Goal: Task Accomplishment & Management: Complete application form

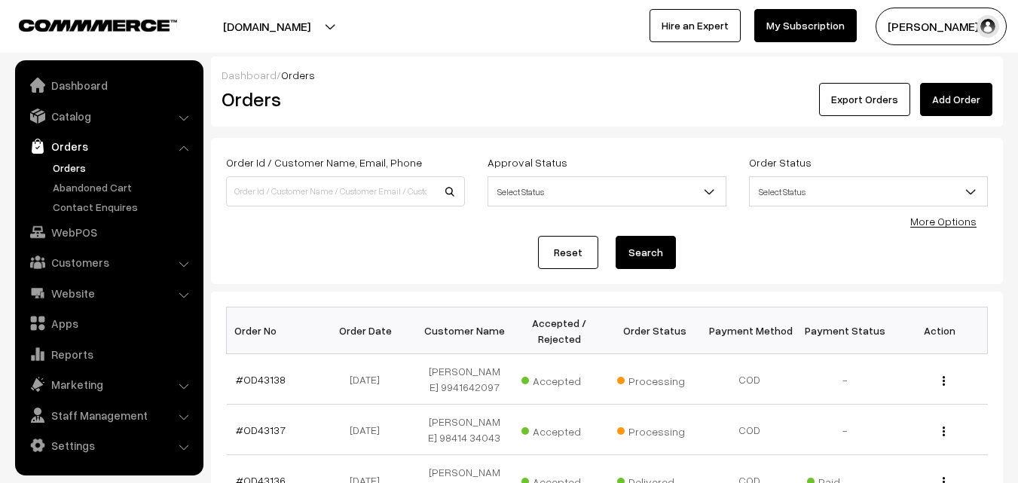
click at [76, 166] on link "Orders" at bounding box center [123, 168] width 149 height 16
click at [79, 168] on link "Orders" at bounding box center [123, 168] width 149 height 16
click at [67, 166] on link "Orders" at bounding box center [123, 168] width 149 height 16
click at [528, 76] on div "Dashboard / Orders" at bounding box center [606, 75] width 770 height 16
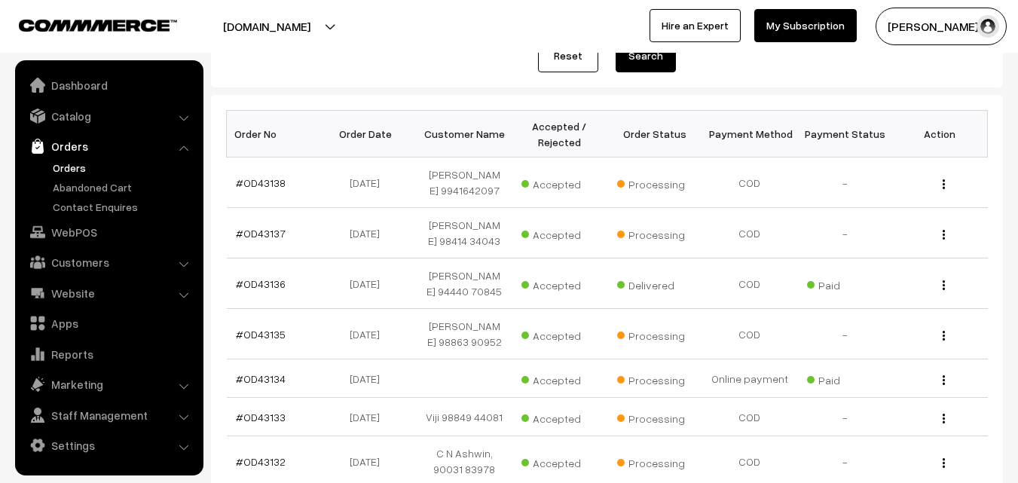
scroll to position [301, 0]
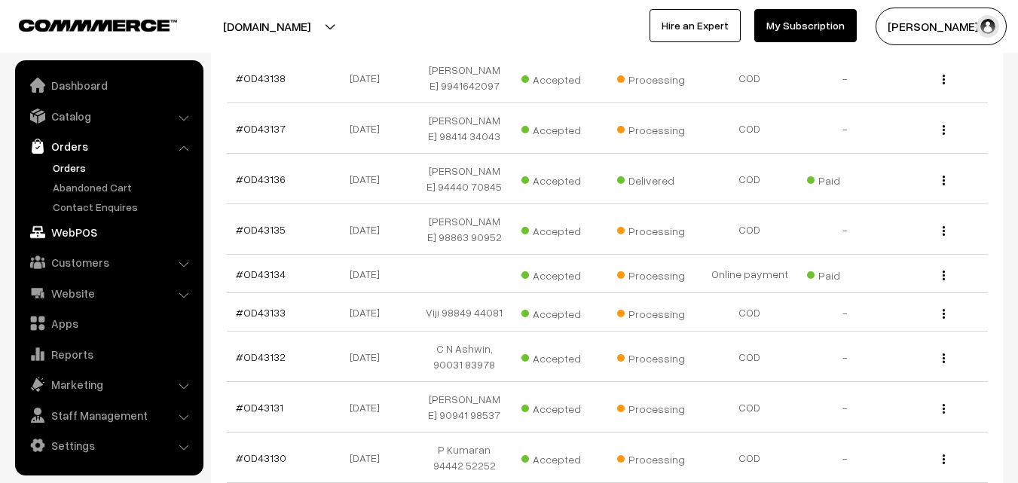
click at [82, 236] on link "WebPOS" at bounding box center [108, 231] width 179 height 27
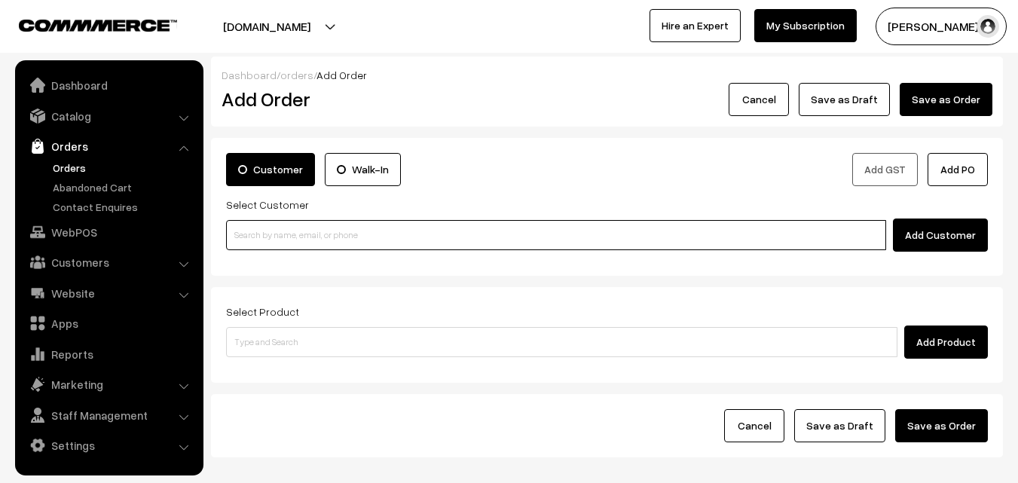
click at [266, 238] on input at bounding box center [556, 235] width 660 height 30
paste input "[PHONE_NUMBER]"
click at [271, 230] on input "+971 52 420 2499" at bounding box center [556, 235] width 660 height 30
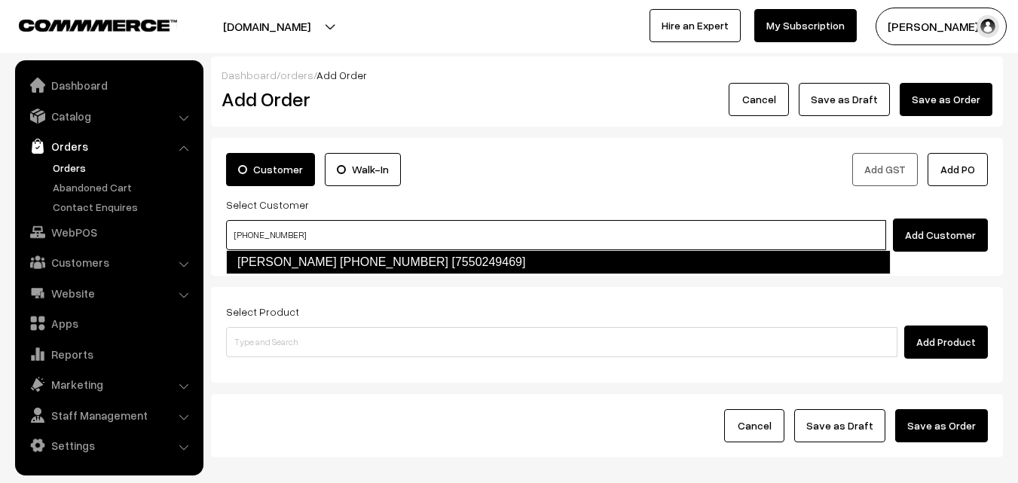
click at [272, 264] on link "Sharanya +971 52 420 2499 [7550249469]" at bounding box center [558, 262] width 664 height 24
type input "+971 52 420 2499"
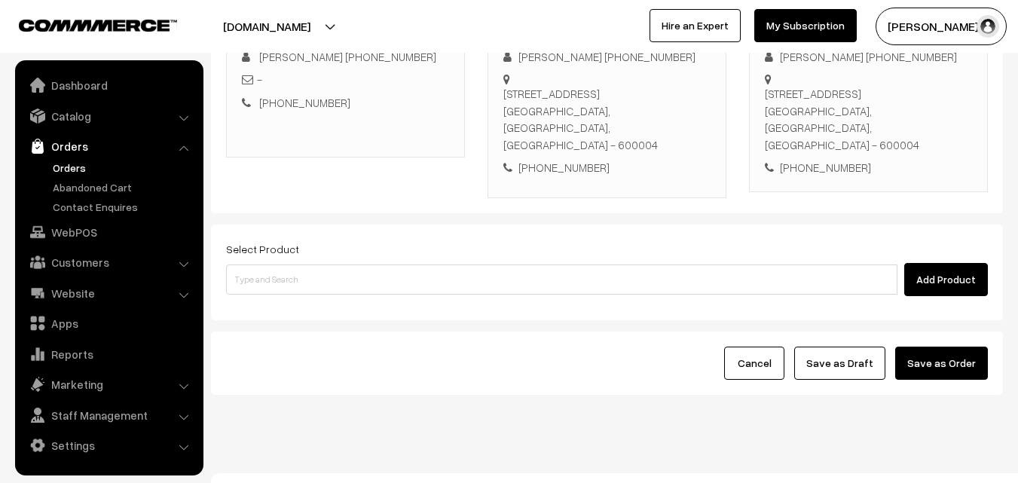
scroll to position [258, 0]
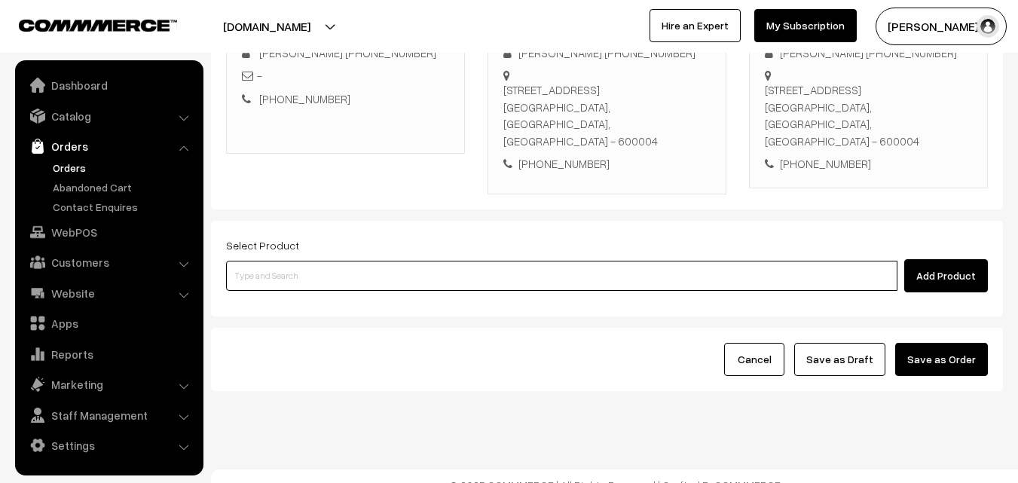
click at [409, 261] on input at bounding box center [561, 276] width 671 height 30
click at [338, 261] on input at bounding box center [561, 276] width 671 height 30
click at [320, 261] on input at bounding box center [561, 276] width 671 height 30
paste input "29th Without Rice..."
type input "29th Without Rice..."
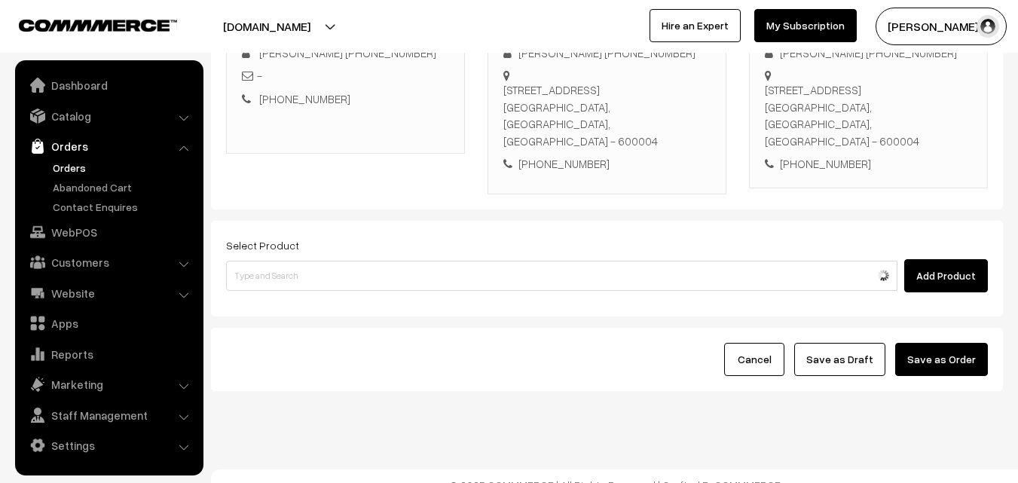
click at [317, 285] on div "Select Product Add Product" at bounding box center [607, 269] width 792 height 96
click at [301, 274] on div "Add Product" at bounding box center [606, 275] width 761 height 33
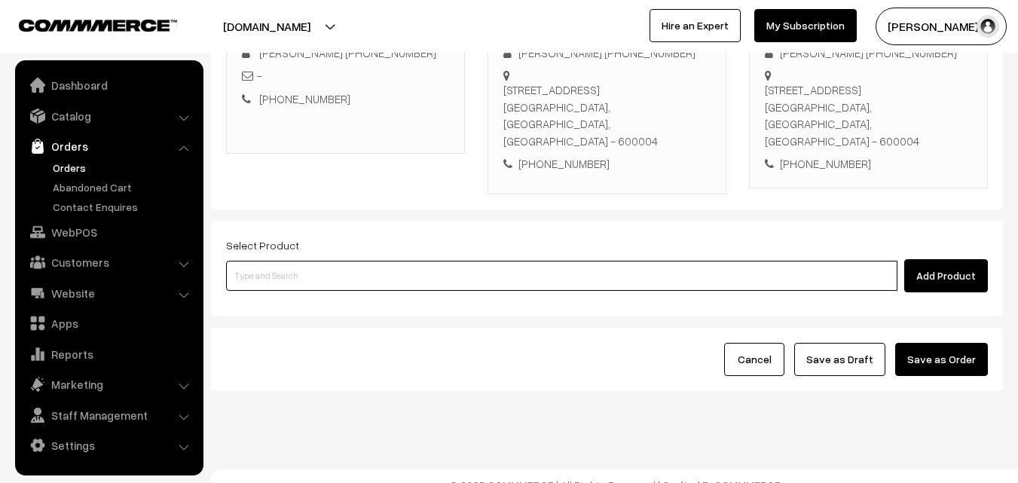
click at [304, 261] on input at bounding box center [561, 276] width 671 height 30
paste input "29th Without Rice..."
type input "29th Without Rice..."
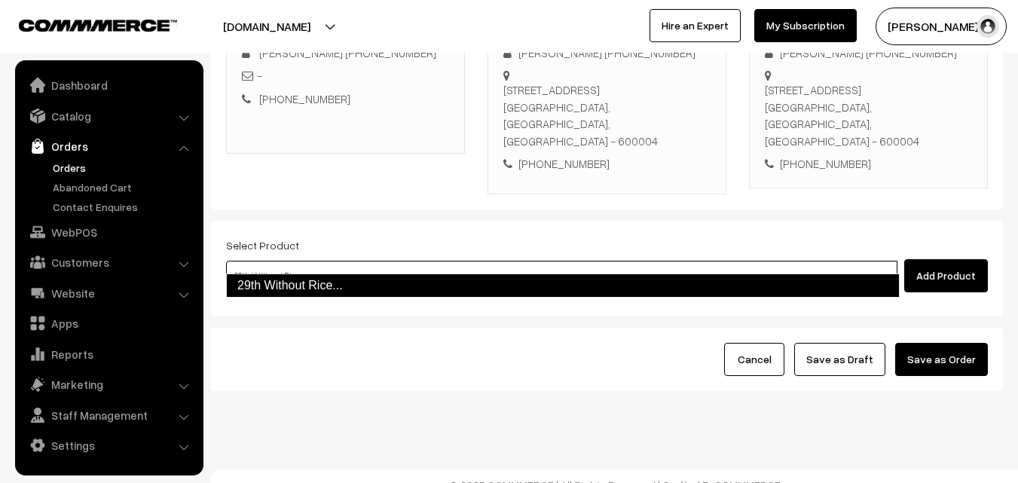
click at [286, 283] on link "29th Without Rice..." at bounding box center [562, 285] width 673 height 24
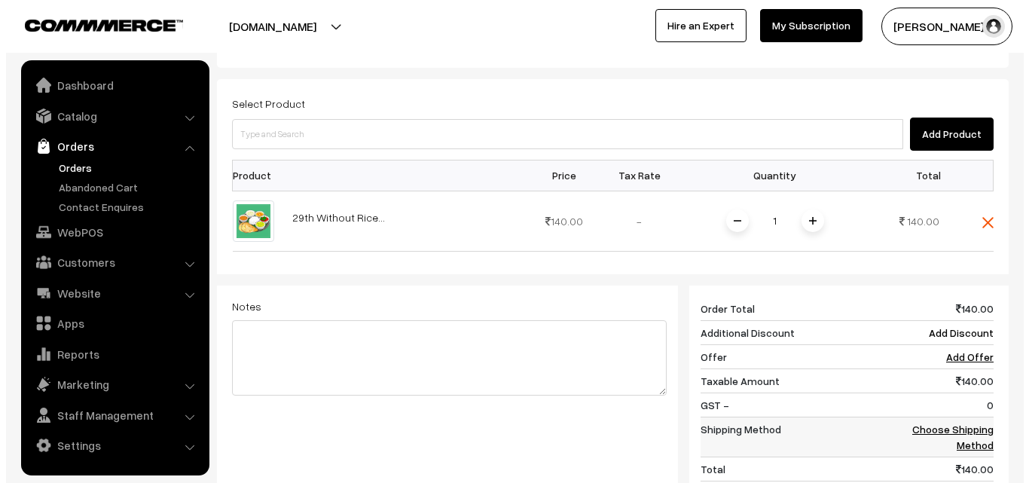
scroll to position [624, 0]
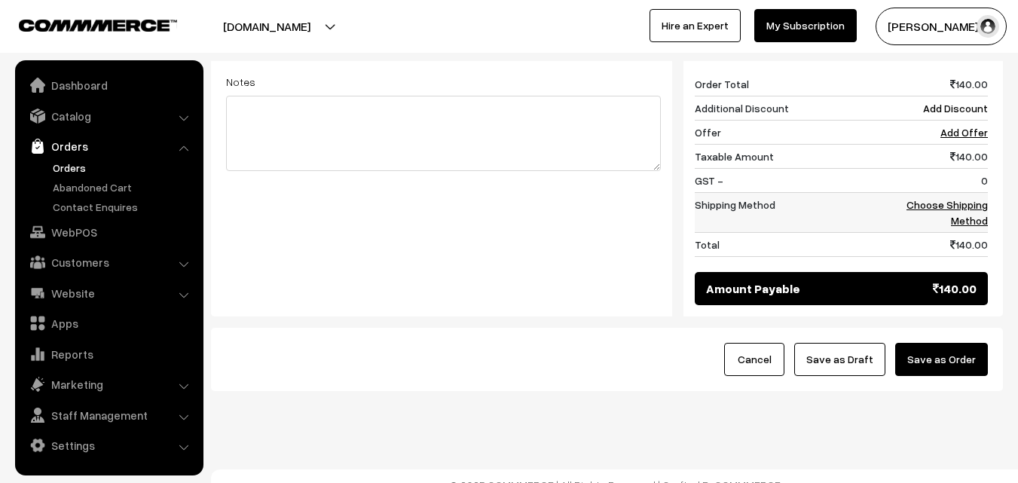
click at [975, 192] on td "Choose Shipping Method" at bounding box center [940, 212] width 93 height 40
click at [970, 198] on link "Choose Shipping Method" at bounding box center [946, 212] width 81 height 29
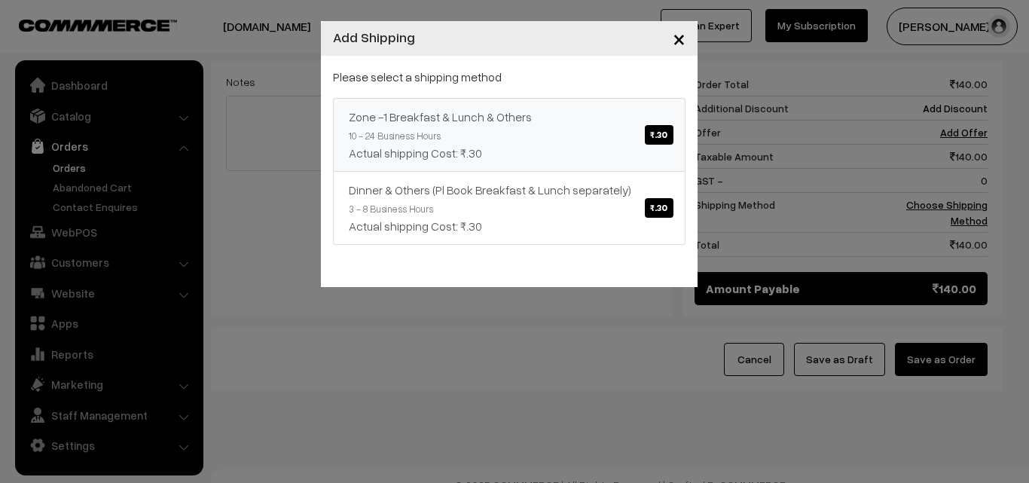
click at [566, 124] on link "Zone -1 Breakfast & Lunch & Others ₹.30 10 - 24 Business Hours Actual shipping …" at bounding box center [509, 135] width 352 height 74
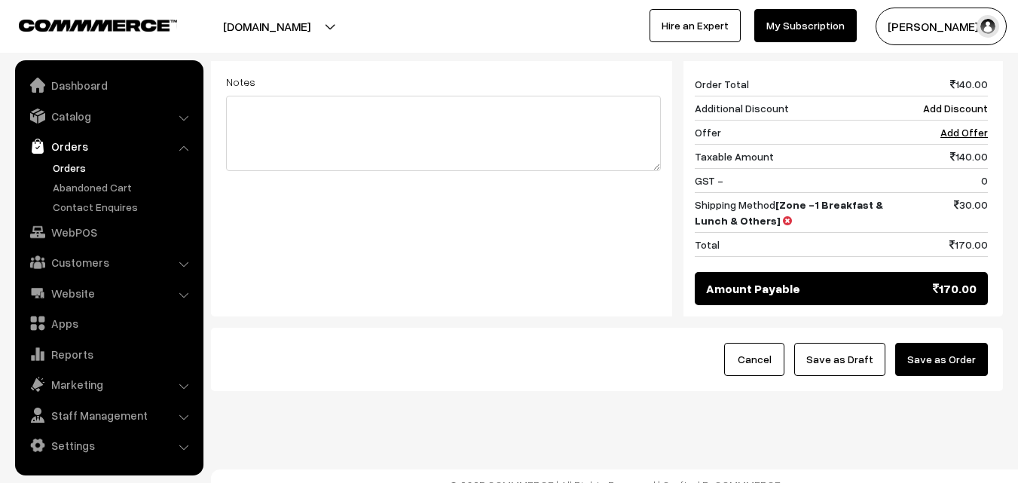
click at [957, 349] on button "Save as Order" at bounding box center [941, 359] width 93 height 33
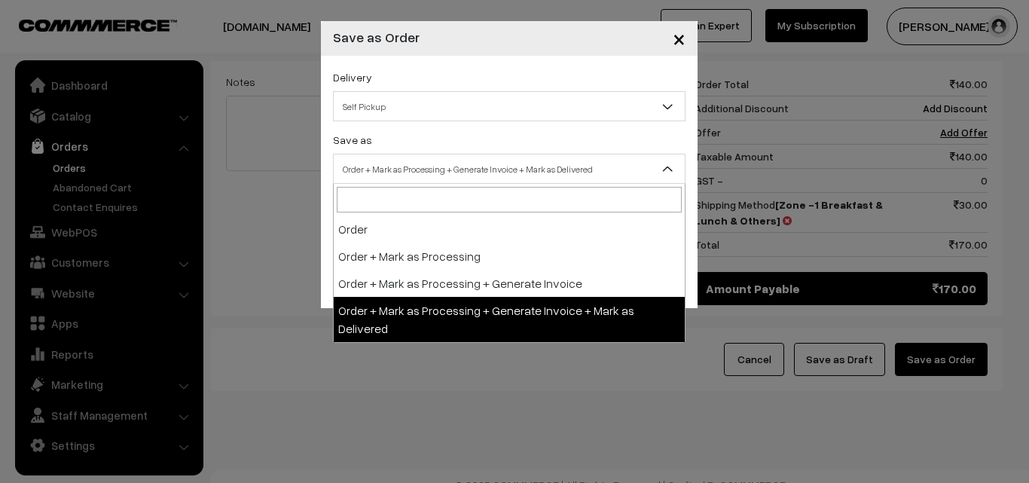
click at [484, 180] on span "Order + Mark as Processing + Generate Invoice + Mark as Delivered" at bounding box center [509, 169] width 352 height 30
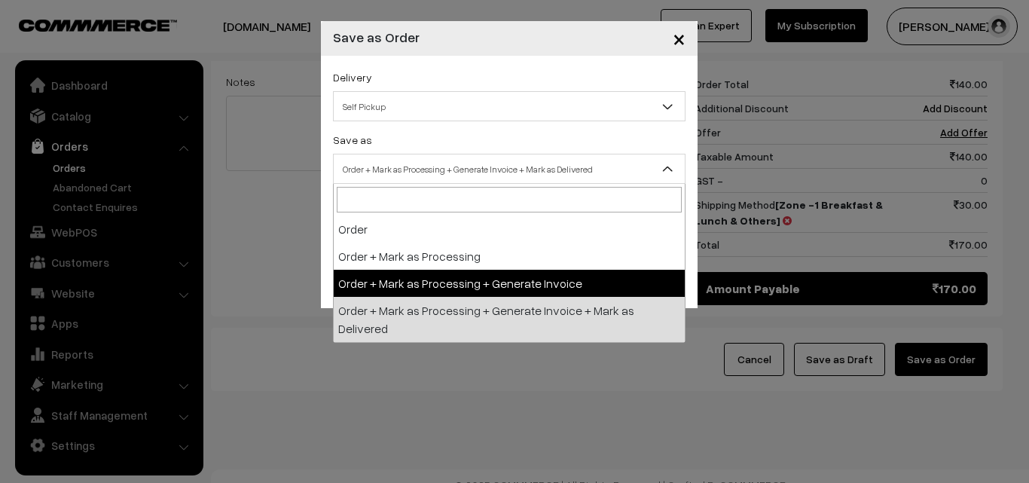
select select "3"
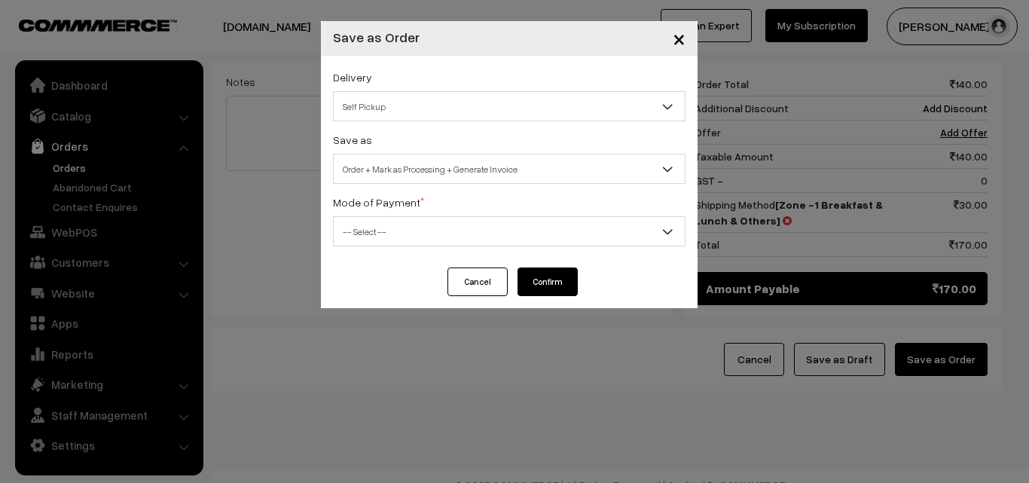
click at [424, 224] on span "-- Select --" at bounding box center [509, 231] width 351 height 26
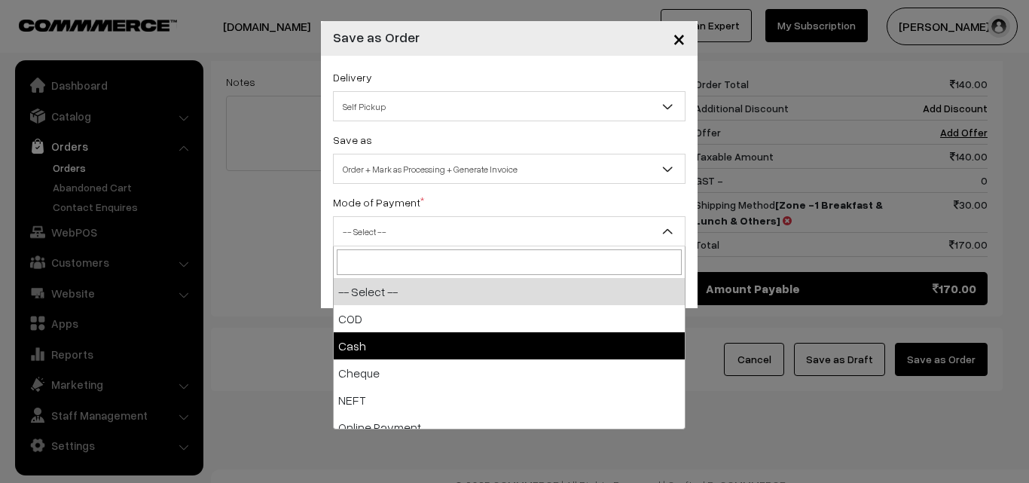
select select "2"
checkbox input "true"
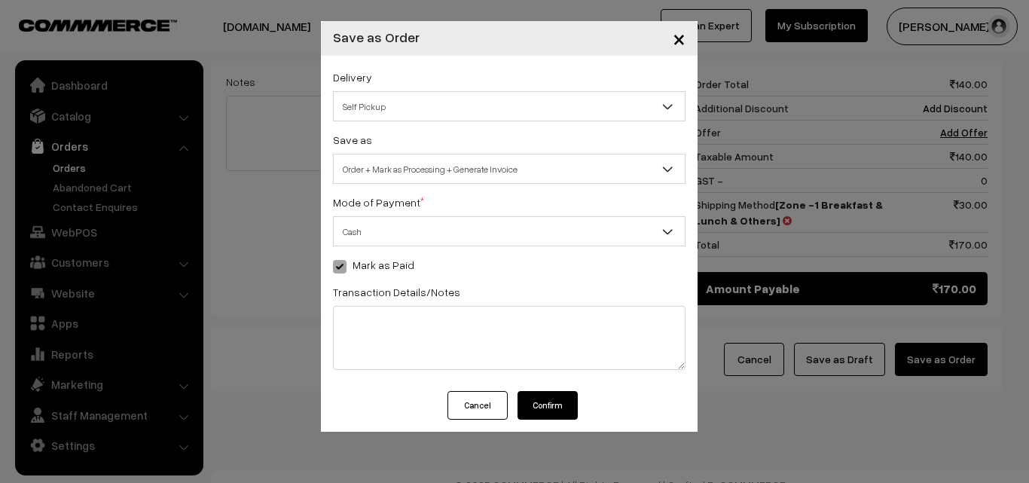
drag, startPoint x: 565, startPoint y: 402, endPoint x: 548, endPoint y: 394, distance: 18.5
click at [552, 398] on button "Confirm" at bounding box center [547, 405] width 60 height 29
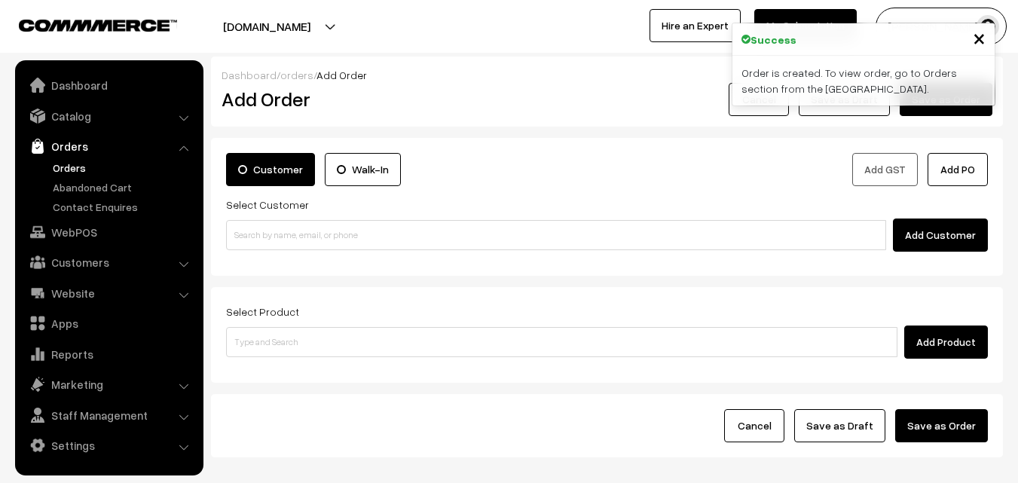
click at [78, 167] on link "Orders" at bounding box center [123, 168] width 149 height 16
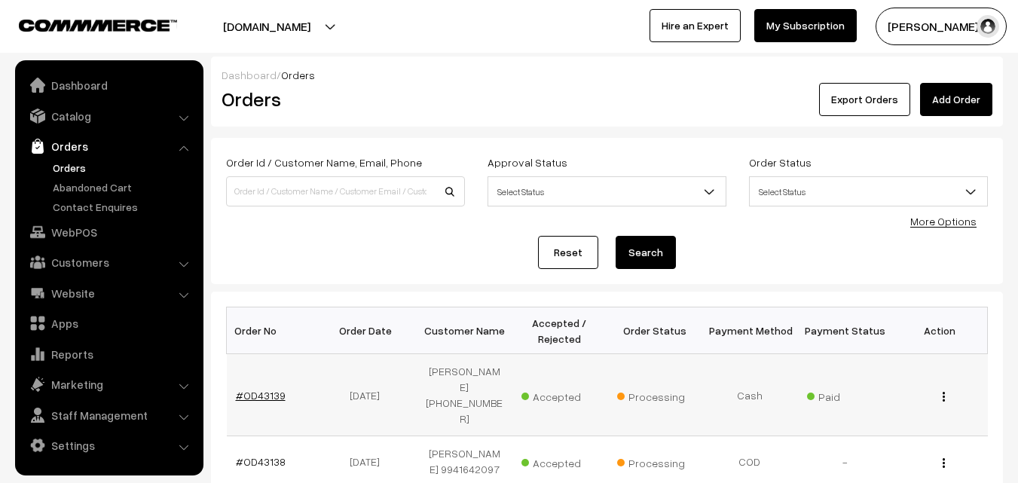
click at [264, 389] on link "#OD43139" at bounding box center [261, 395] width 50 height 13
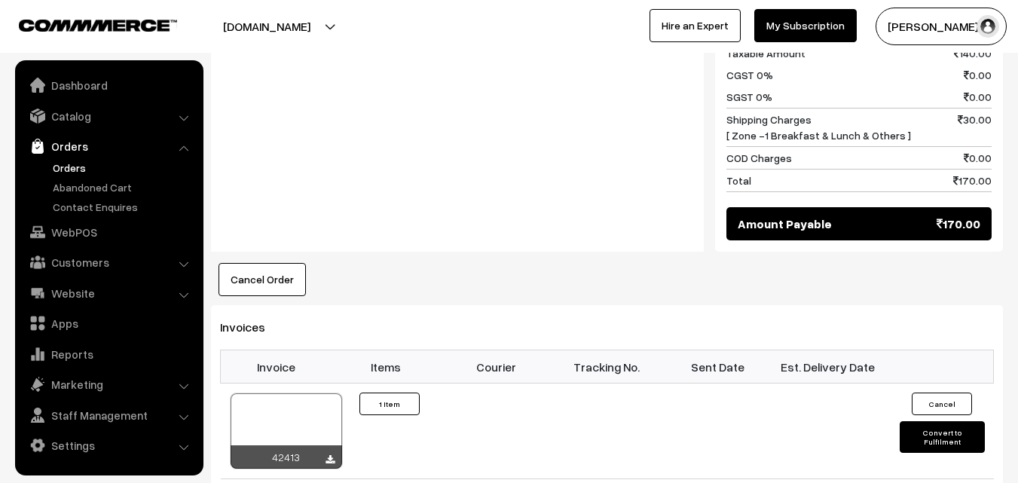
scroll to position [753, 0]
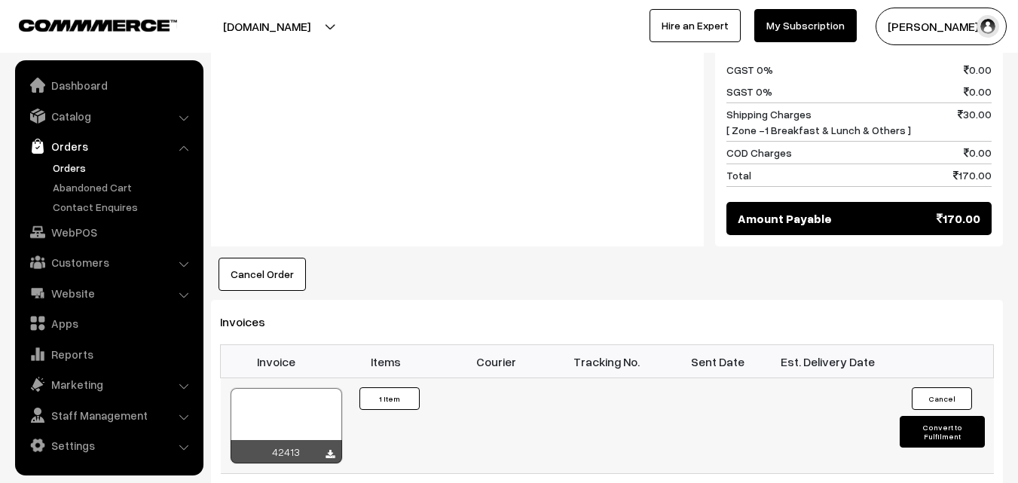
click at [273, 405] on div at bounding box center [285, 425] width 111 height 75
click at [106, 234] on link "WebPOS" at bounding box center [108, 231] width 179 height 27
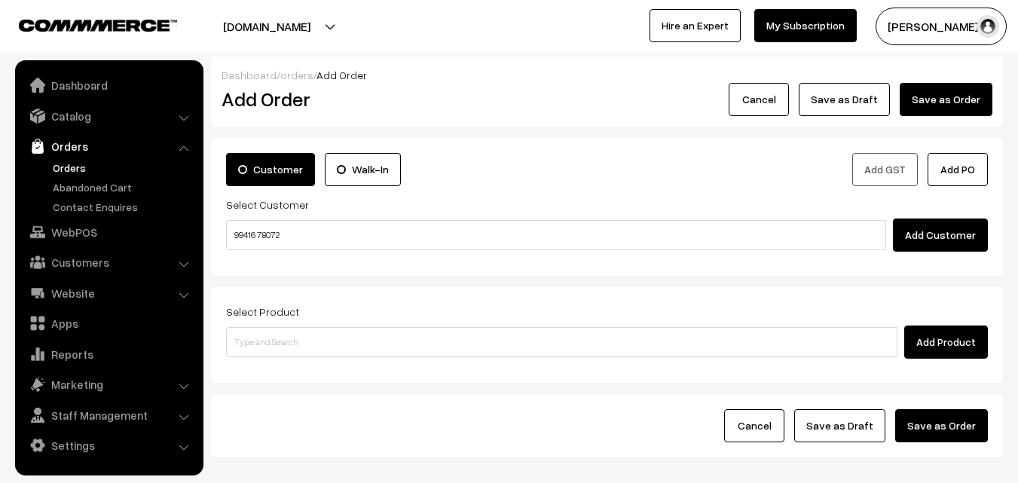
click at [266, 234] on input "99416 78072" at bounding box center [556, 235] width 660 height 30
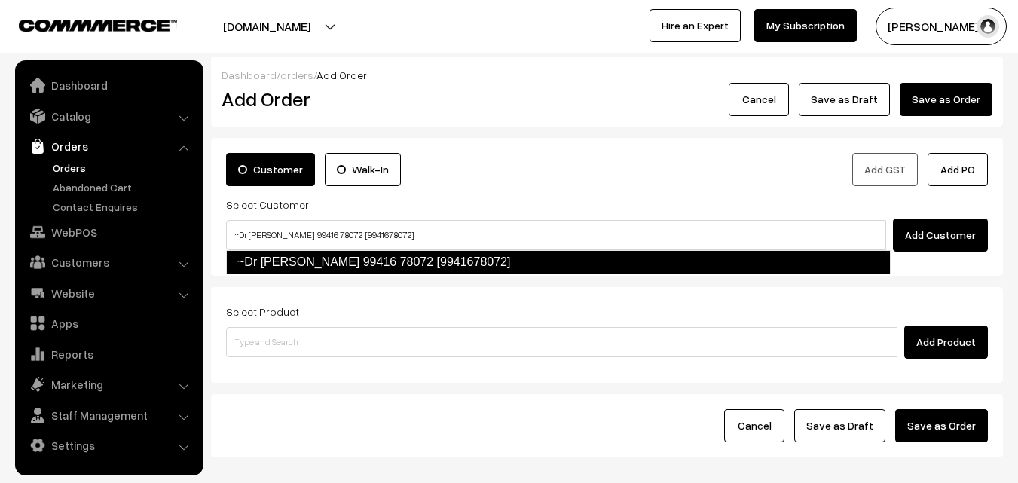
type input "~Dr [PERSON_NAME] 99416 78072 [9941678072]"
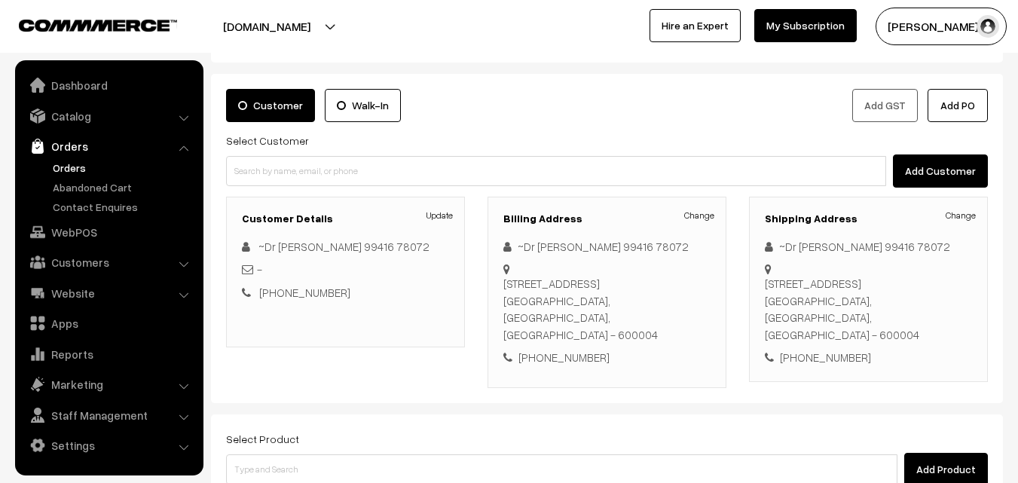
scroll to position [75, 0]
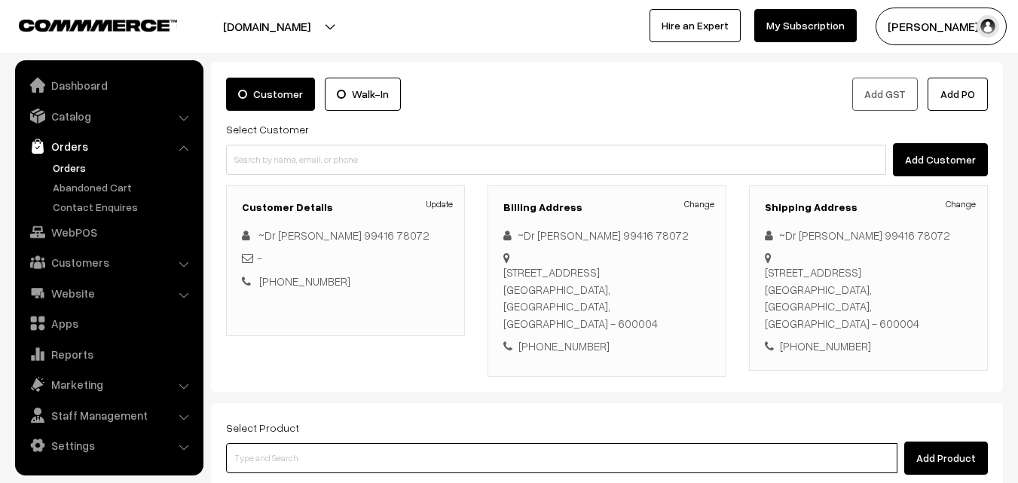
click at [515, 444] on input at bounding box center [561, 458] width 671 height 30
click at [348, 443] on input at bounding box center [561, 458] width 671 height 30
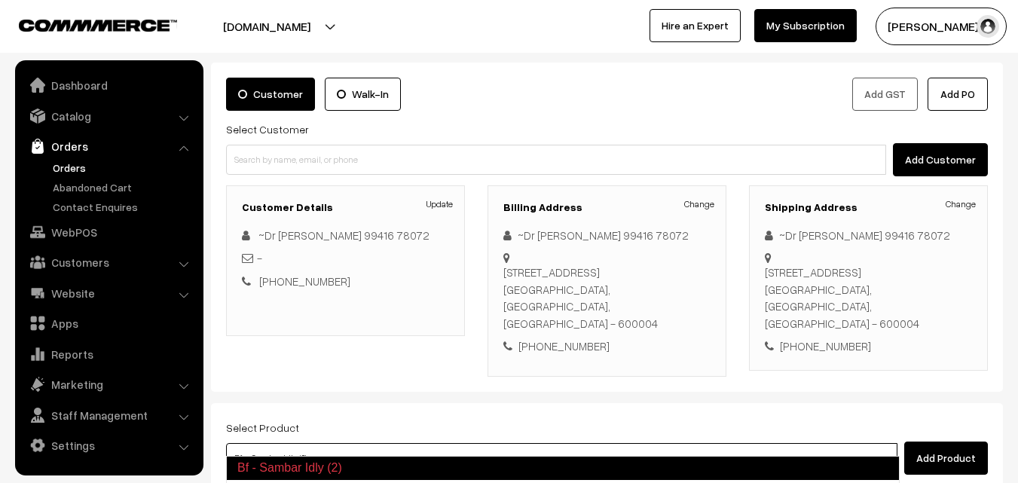
type input "Rava Idly (3)"
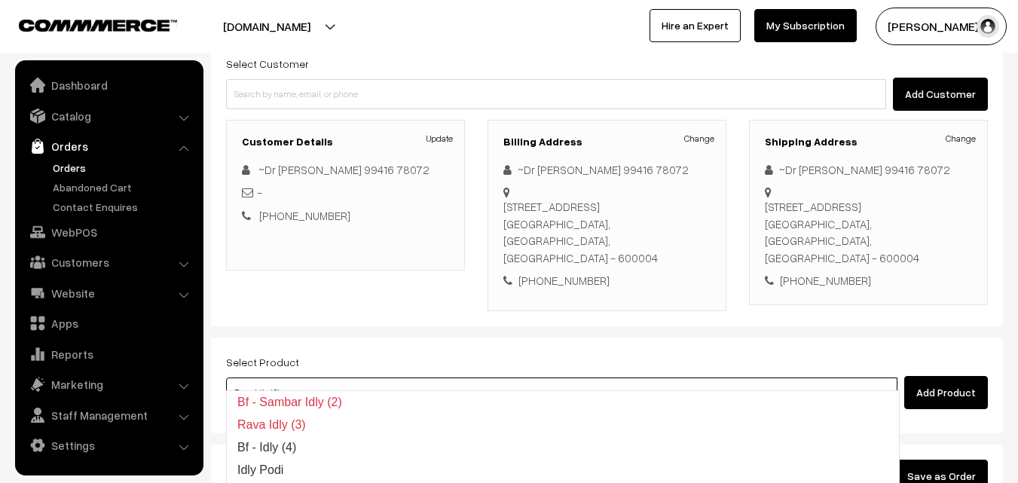
scroll to position [258, 0]
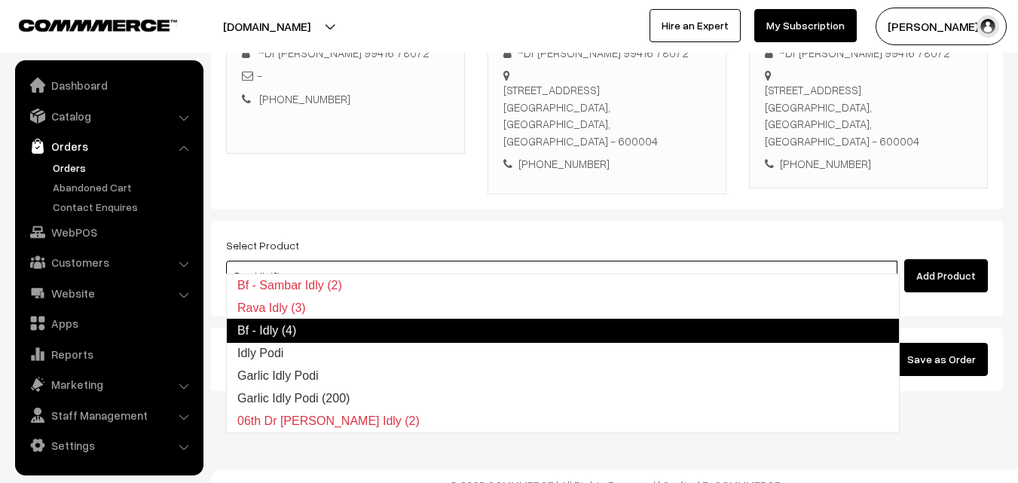
click at [304, 320] on link "Bf - Idly (4)" at bounding box center [562, 331] width 673 height 24
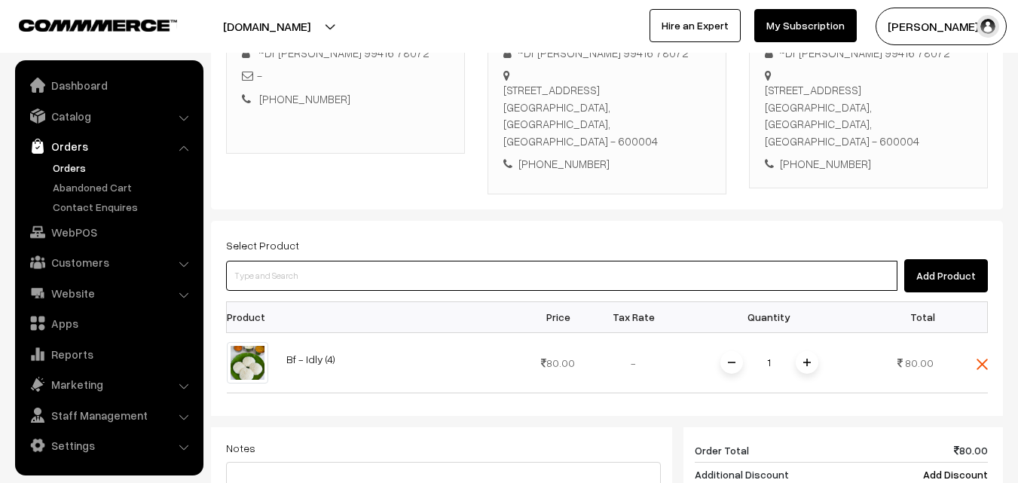
click at [327, 261] on input at bounding box center [561, 276] width 671 height 30
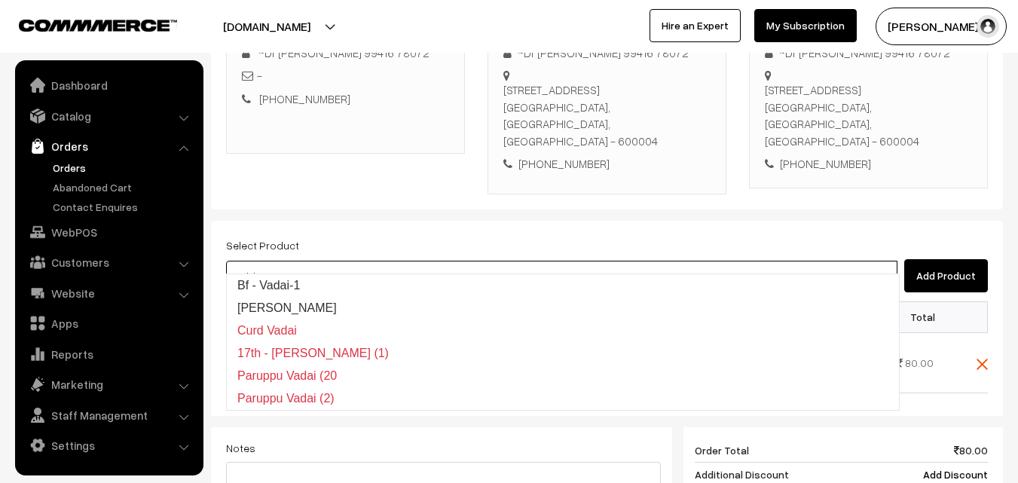
type input "Bf - Vadai-1"
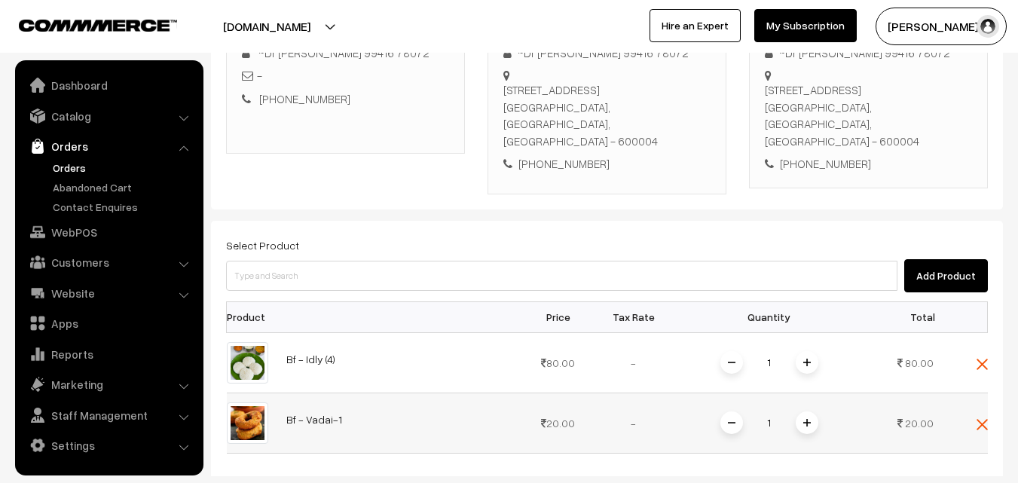
drag, startPoint x: 802, startPoint y: 403, endPoint x: 629, endPoint y: 265, distance: 221.4
click at [803, 419] on img at bounding box center [807, 423] width 8 height 8
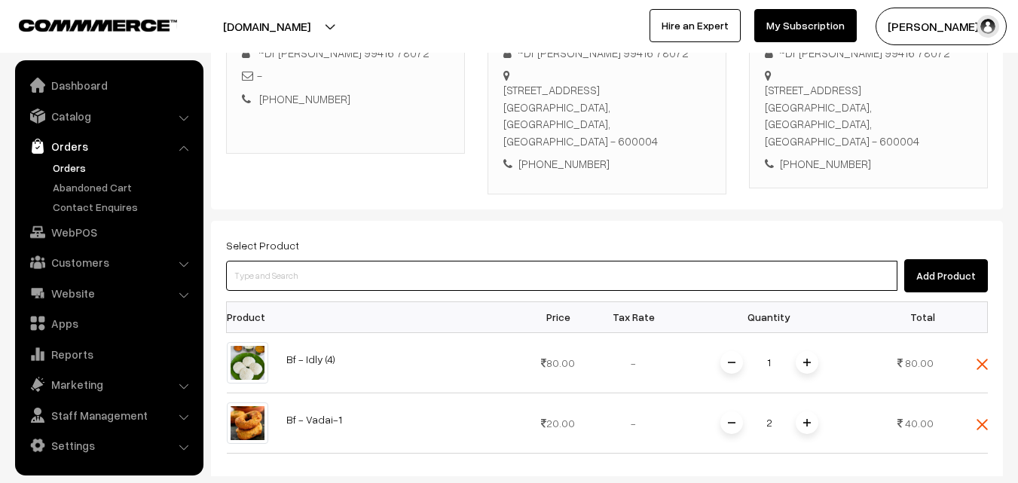
drag, startPoint x: 621, startPoint y: 254, endPoint x: 603, endPoint y: 243, distance: 20.9
click at [615, 261] on input at bounding box center [561, 276] width 671 height 30
drag, startPoint x: 314, startPoint y: 258, endPoint x: 307, endPoint y: 267, distance: 12.4
click at [315, 261] on input at bounding box center [561, 276] width 671 height 30
paste input "29th With Rice"
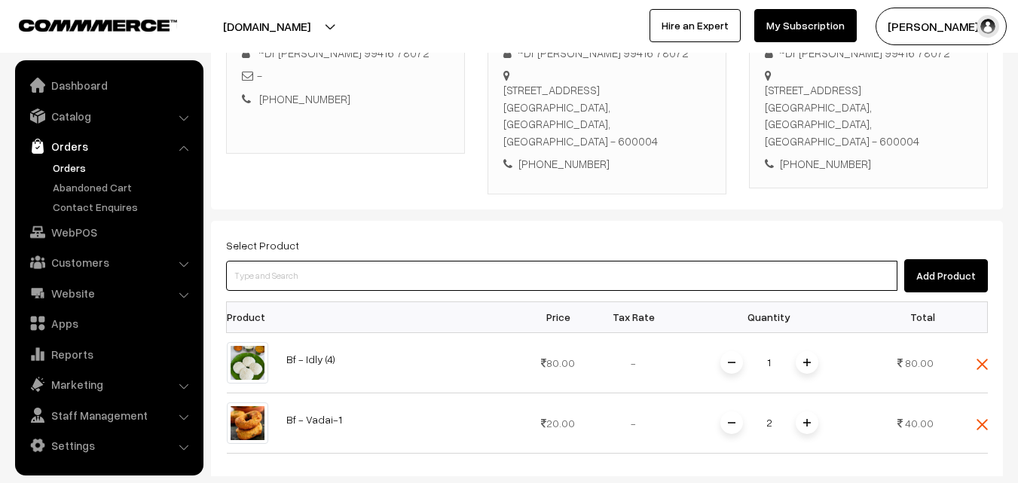
type input "29th With Rice"
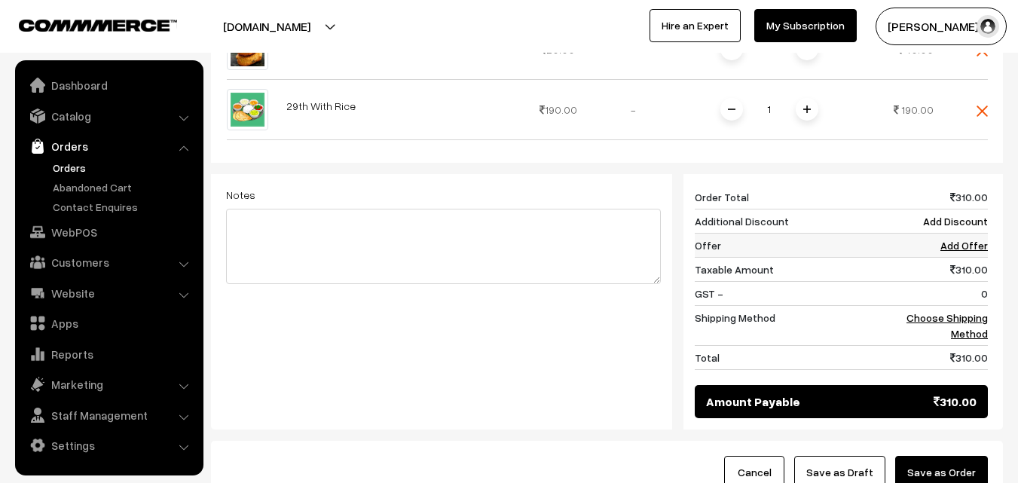
scroll to position [634, 0]
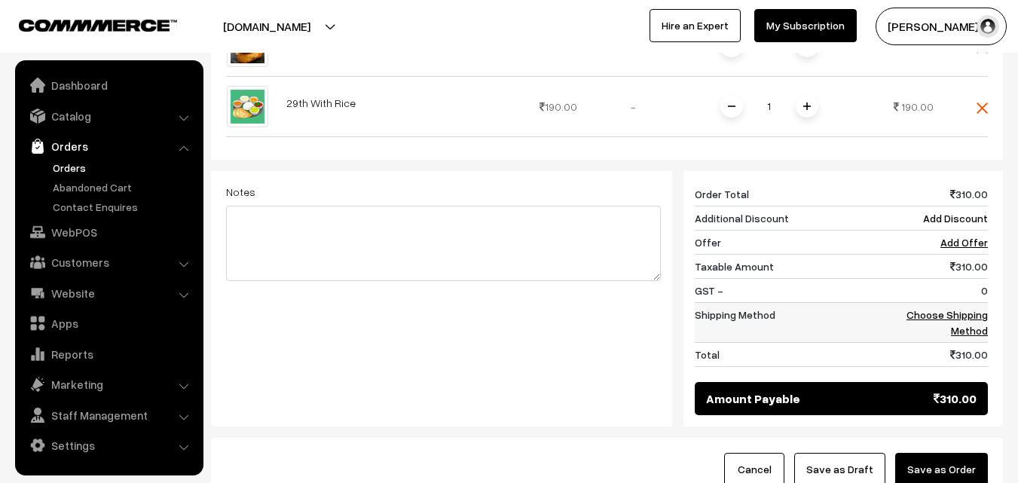
click at [969, 308] on link "Choose Shipping Method" at bounding box center [946, 322] width 81 height 29
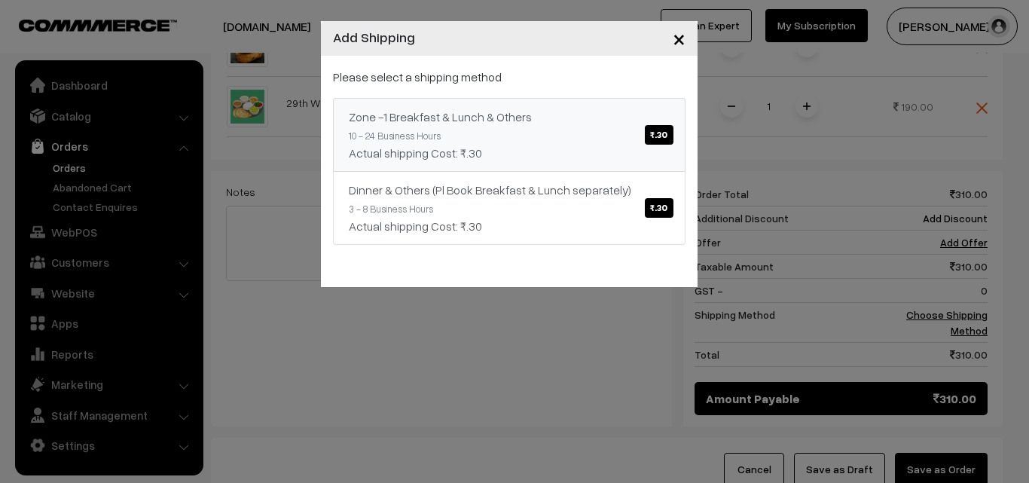
click at [536, 112] on div "Zone -1 Breakfast & Lunch & Others ₹.30" at bounding box center [509, 117] width 321 height 18
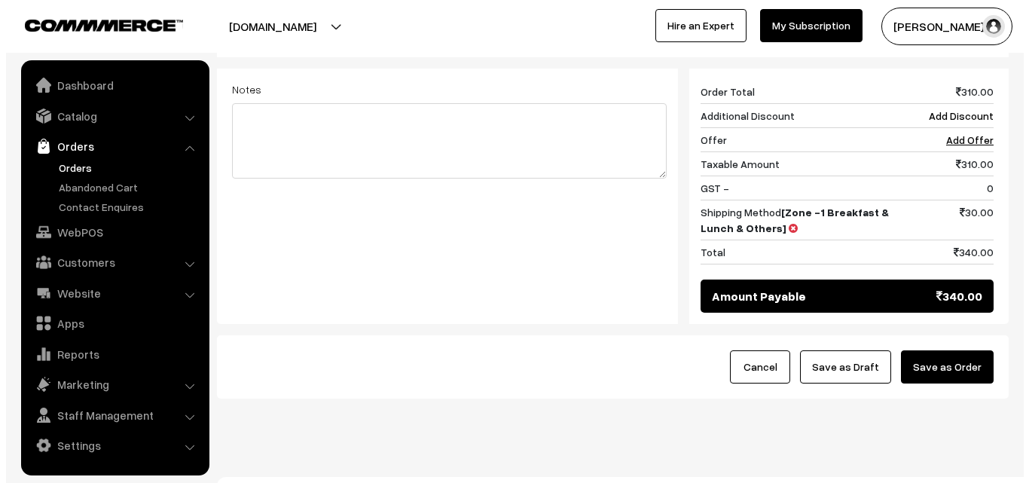
scroll to position [744, 0]
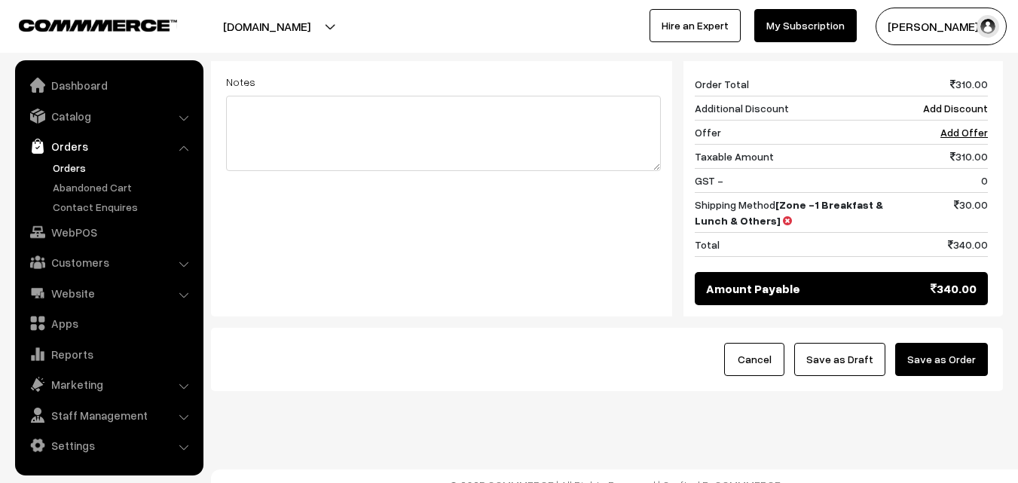
click at [957, 346] on button "Save as Order" at bounding box center [941, 359] width 93 height 33
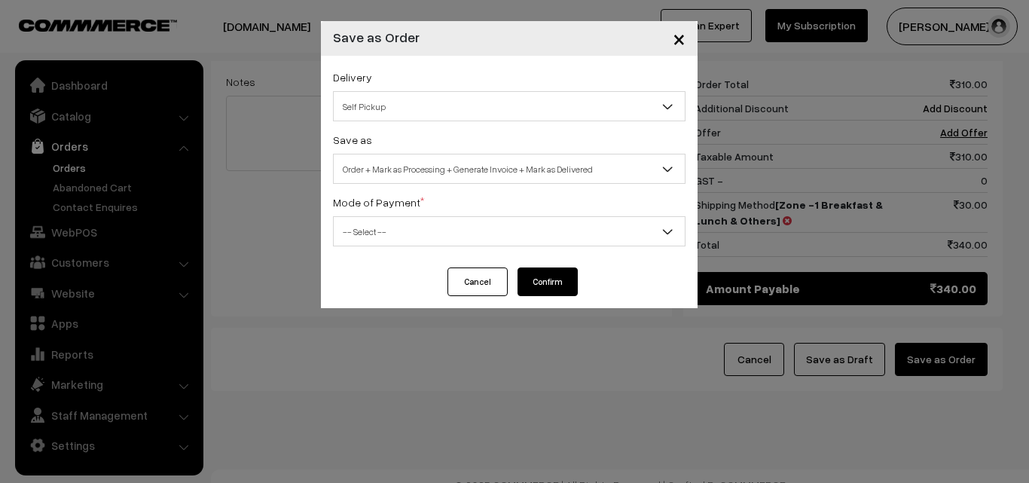
click at [410, 164] on span "Order + Mark as Processing + Generate Invoice + Mark as Delivered" at bounding box center [509, 169] width 351 height 26
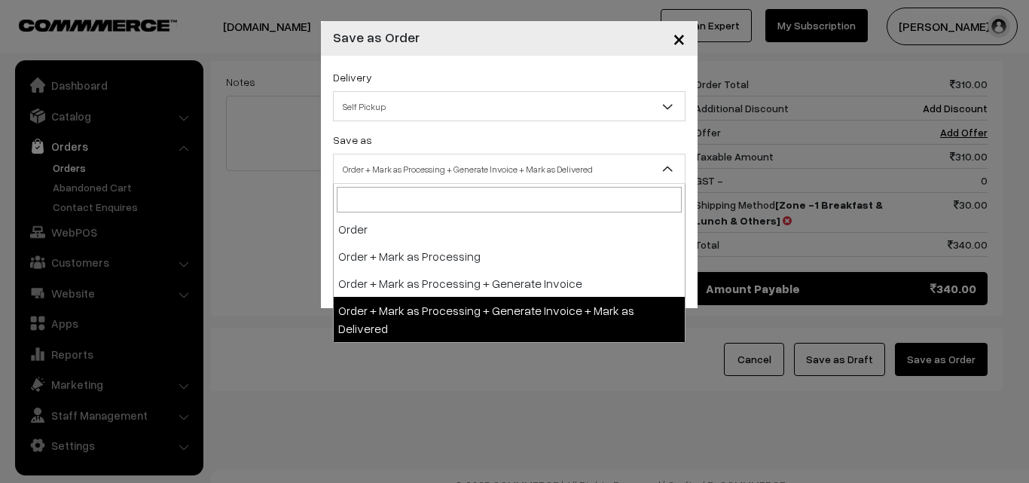
select select "3"
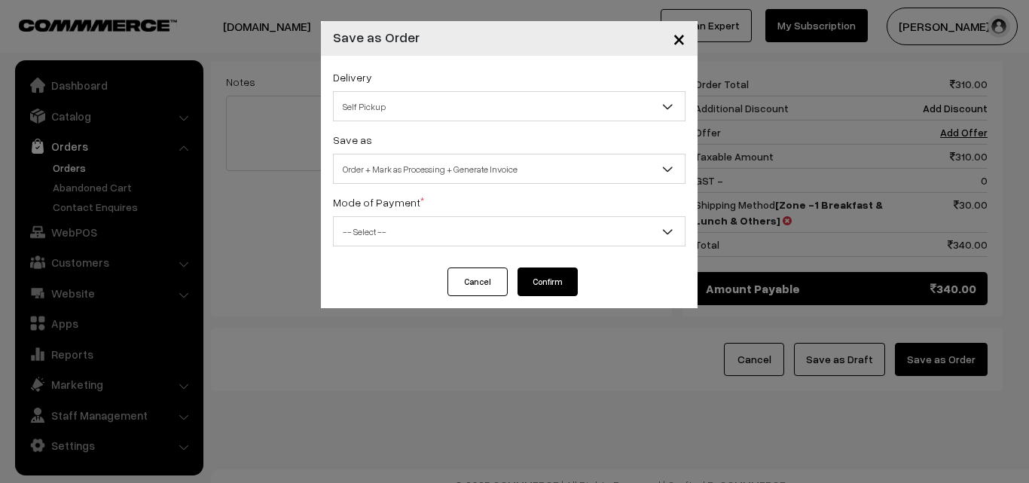
click at [392, 212] on div "Mode of Payment * -- Select -- COD Cash Cheque NEFT Online Payment DD Others --…" at bounding box center [509, 219] width 352 height 53
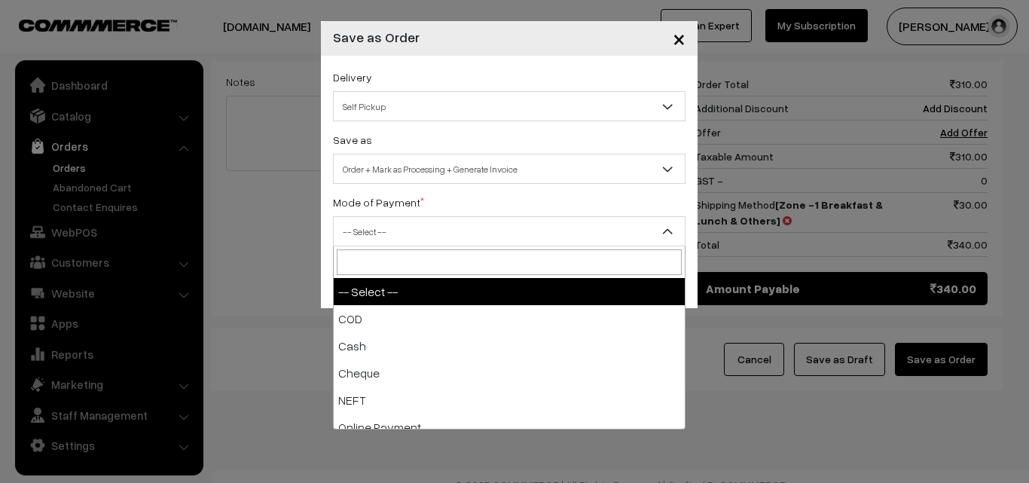
click at [378, 233] on span "-- Select --" at bounding box center [509, 231] width 351 height 26
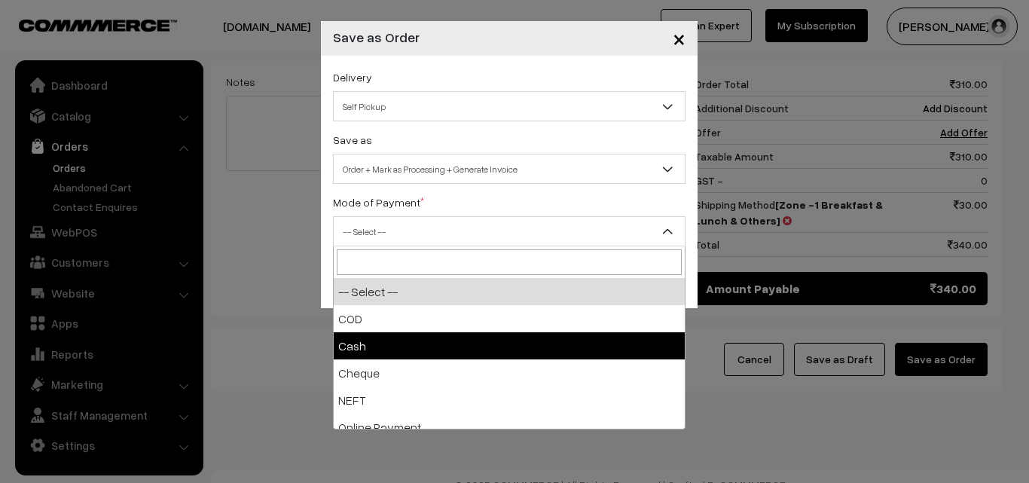
drag, startPoint x: 361, startPoint y: 345, endPoint x: 368, endPoint y: 322, distance: 24.3
select select "2"
checkbox input "true"
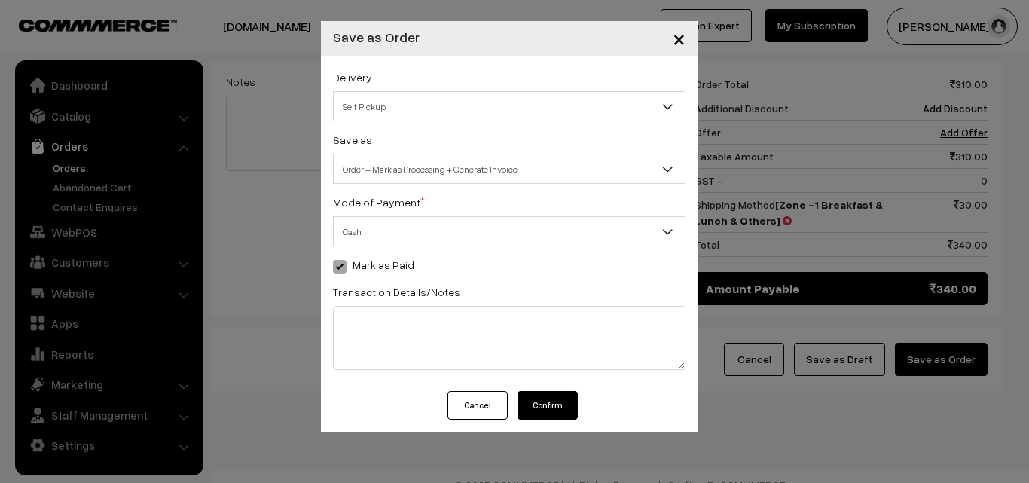
click at [552, 401] on button "Confirm" at bounding box center [547, 405] width 60 height 29
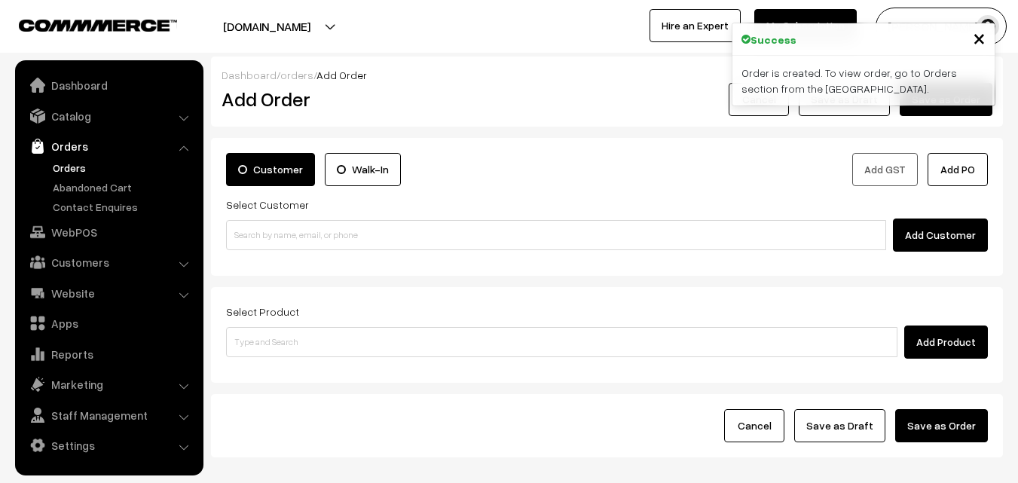
click at [82, 169] on link "Orders" at bounding box center [123, 168] width 149 height 16
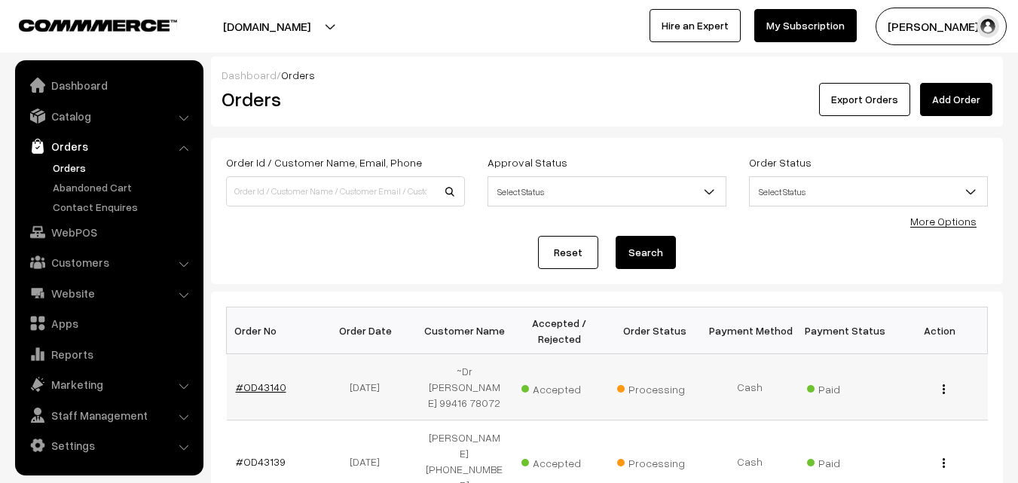
click at [268, 382] on link "#OD43140" at bounding box center [261, 386] width 50 height 13
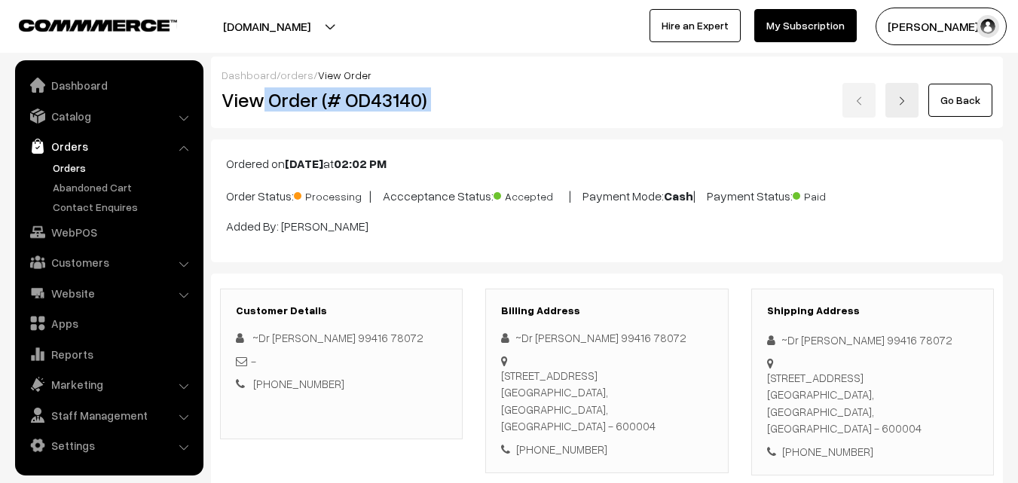
drag, startPoint x: 264, startPoint y: 99, endPoint x: 482, endPoint y: 94, distance: 217.7
click at [484, 95] on div "View Order (# OD43140) Go Back" at bounding box center [606, 100] width 793 height 35
copy div "Order (# OD43140)"
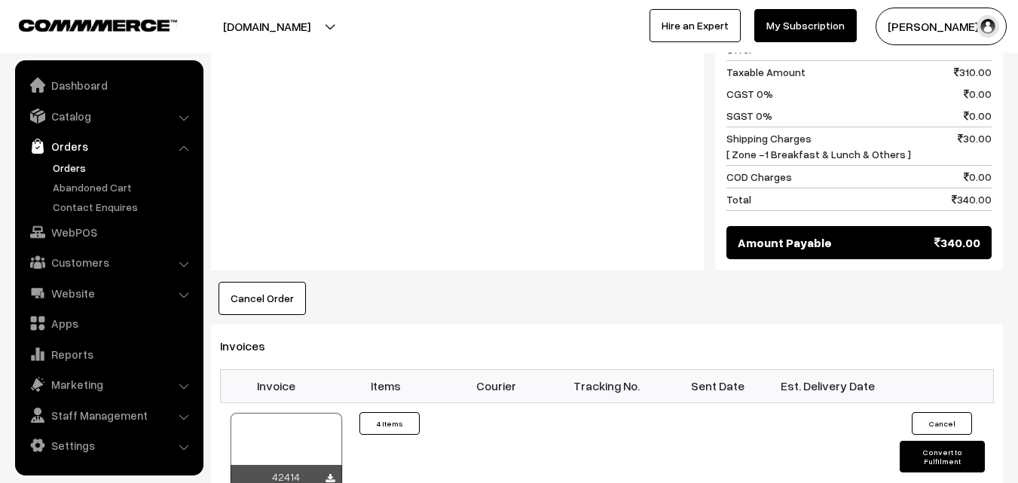
scroll to position [904, 0]
click at [291, 412] on div at bounding box center [285, 449] width 111 height 75
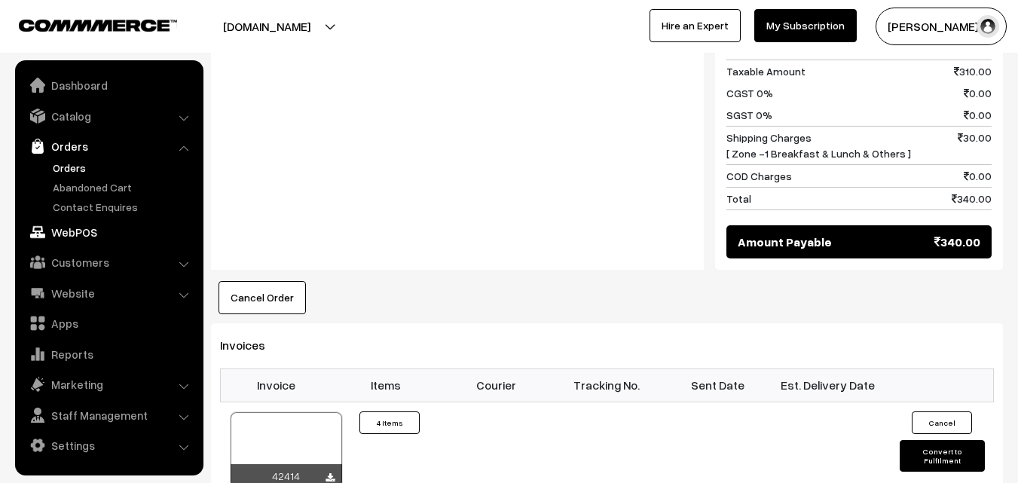
click at [79, 231] on link "WebPOS" at bounding box center [108, 231] width 179 height 27
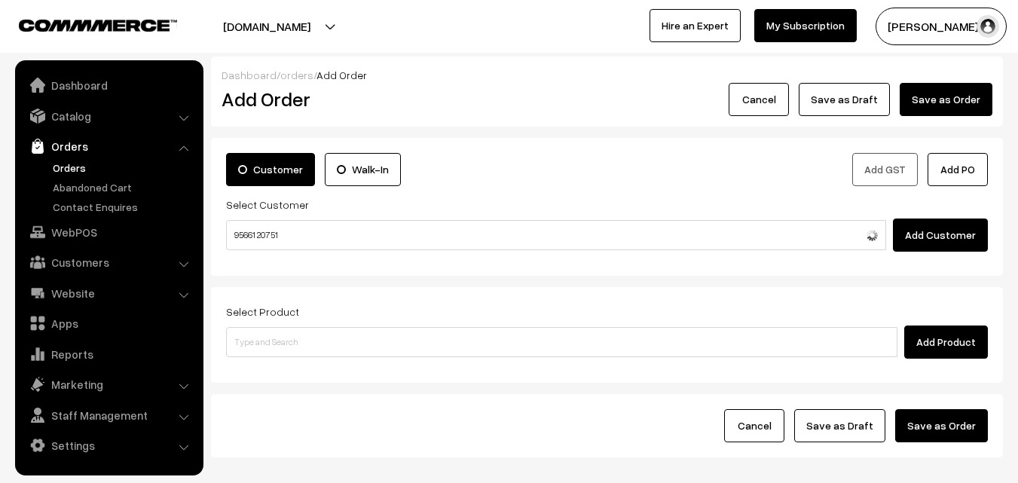
click at [259, 233] on input "95661 20751" at bounding box center [556, 235] width 660 height 30
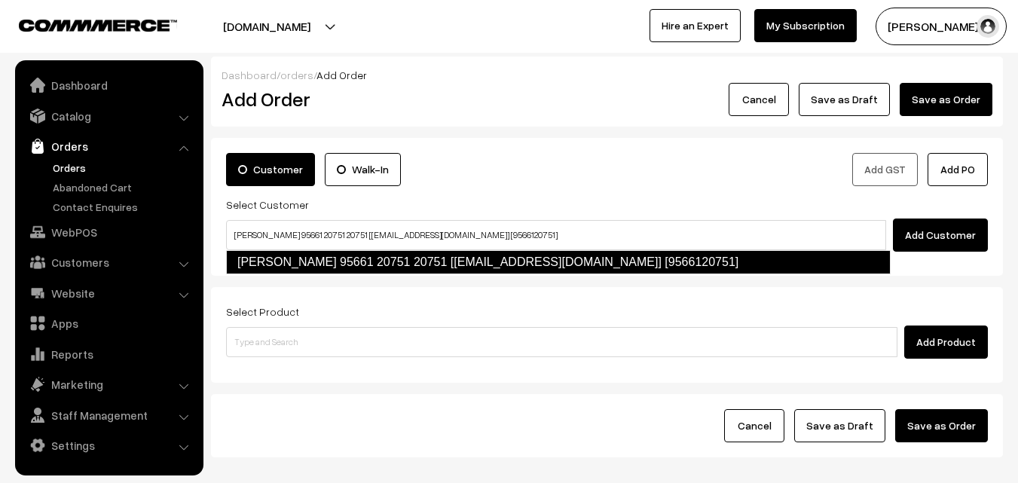
type input "[PERSON_NAME] 95661 20751 20751 [[EMAIL_ADDRESS][DOMAIN_NAME]] [9566120751]"
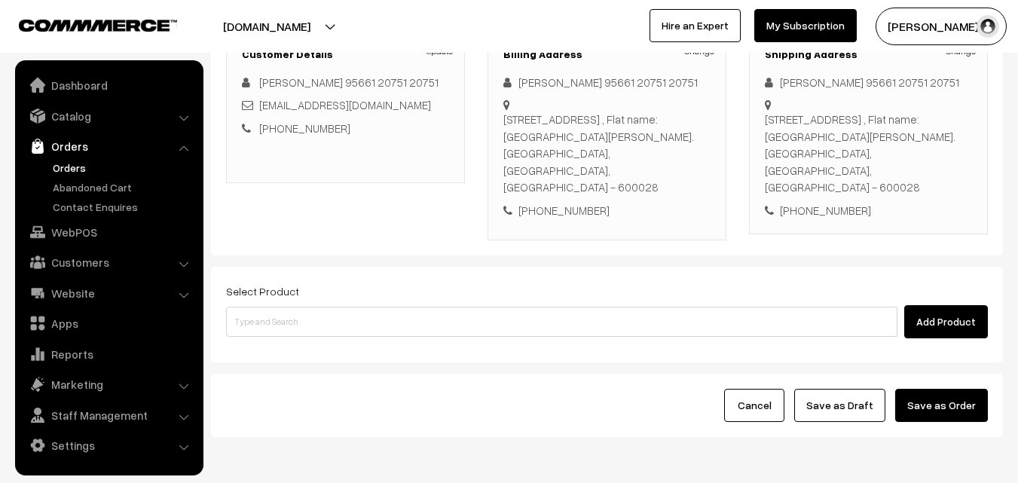
scroll to position [275, 0]
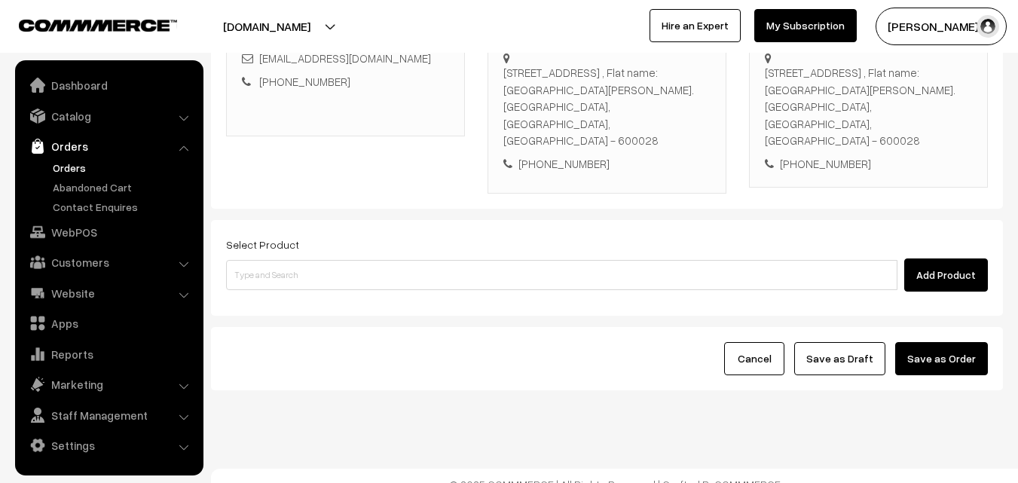
click at [440, 235] on div "Select Product Add Product" at bounding box center [606, 263] width 761 height 56
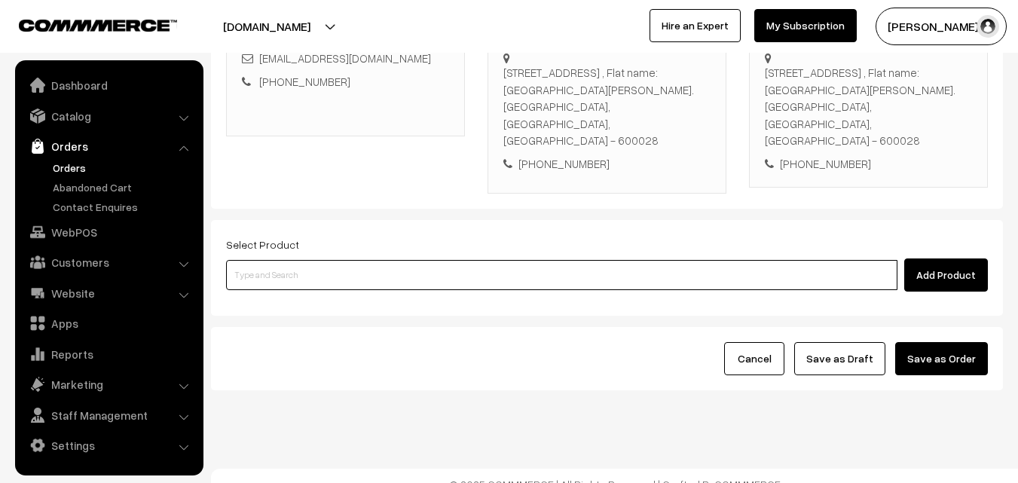
click at [429, 261] on input at bounding box center [561, 275] width 671 height 30
click at [276, 260] on input at bounding box center [561, 275] width 671 height 30
paste input "[PERSON_NAME] Set"
type input "[PERSON_NAME] Set"
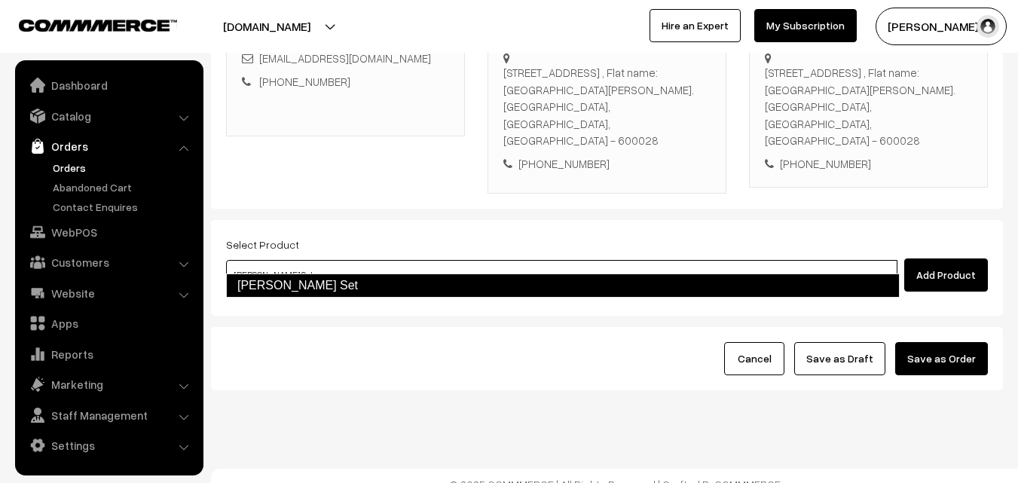
click at [329, 277] on link "[PERSON_NAME] Set" at bounding box center [562, 285] width 673 height 24
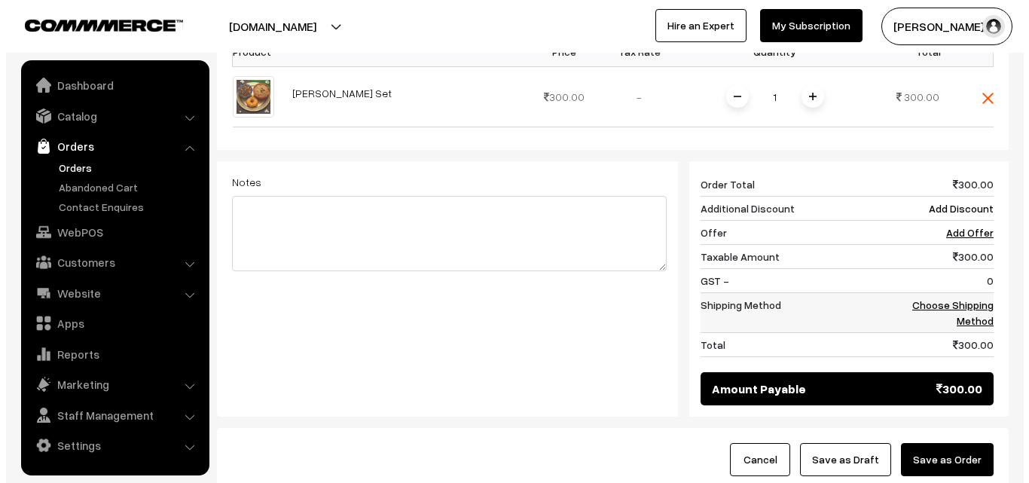
scroll to position [576, 0]
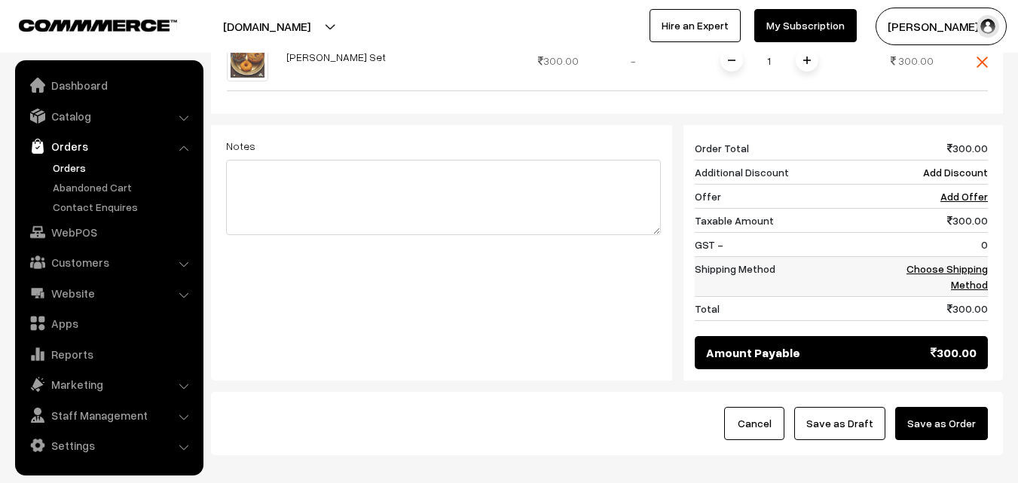
click at [962, 258] on td "Choose Shipping Method" at bounding box center [940, 277] width 93 height 40
click at [958, 262] on link "Choose Shipping Method" at bounding box center [946, 276] width 81 height 29
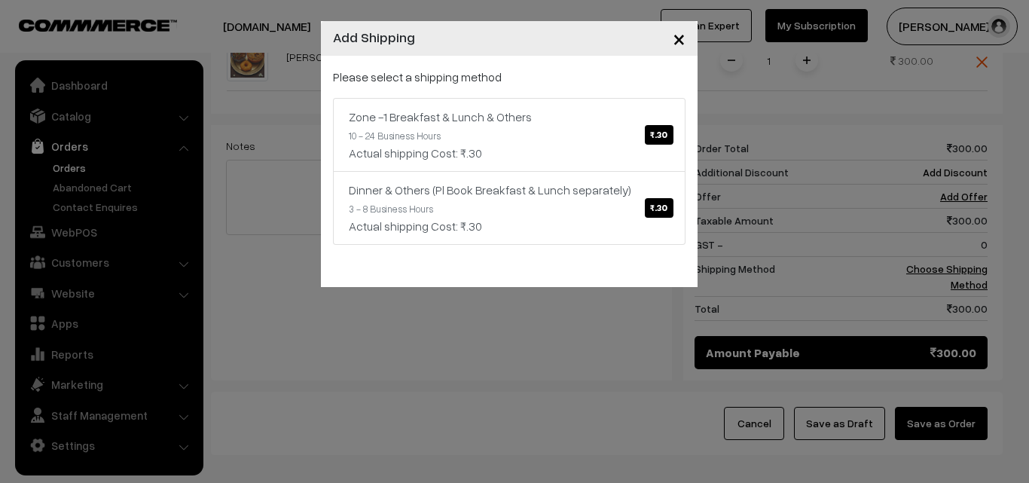
click at [497, 83] on p "Please select a shipping method" at bounding box center [509, 77] width 352 height 18
click at [566, 120] on div "Zone -1 Breakfast & Lunch & Others ₹.30" at bounding box center [509, 117] width 321 height 18
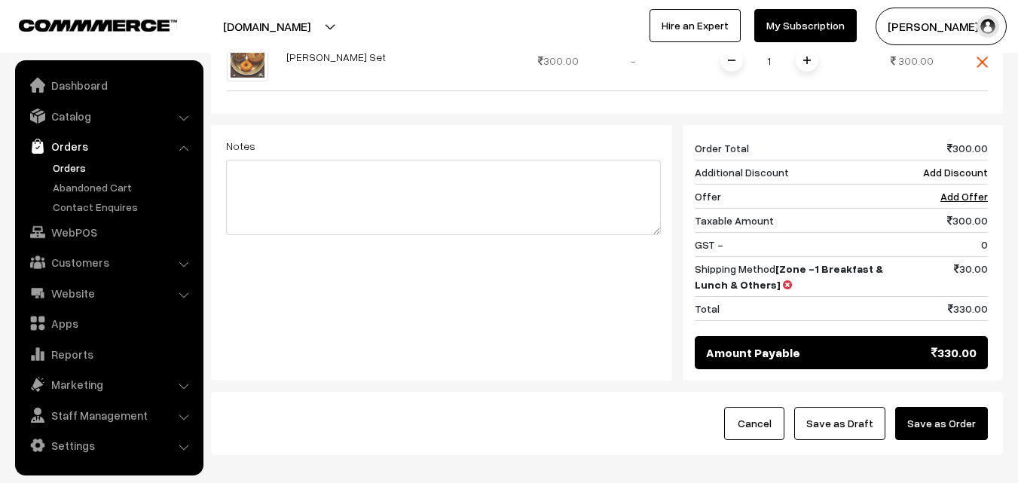
click at [947, 407] on button "Save as Order" at bounding box center [941, 423] width 93 height 33
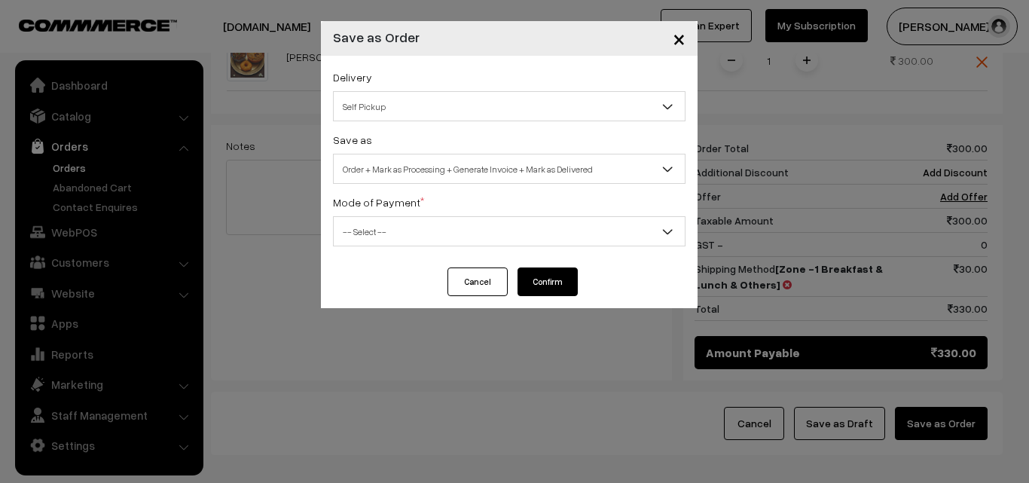
click at [433, 151] on div "Save as Order Order + Mark as Processing Order + Mark as Processing + Generate …" at bounding box center [509, 156] width 352 height 53
click at [424, 164] on span "Order + Mark as Processing + Generate Invoice + Mark as Delivered" at bounding box center [509, 169] width 351 height 26
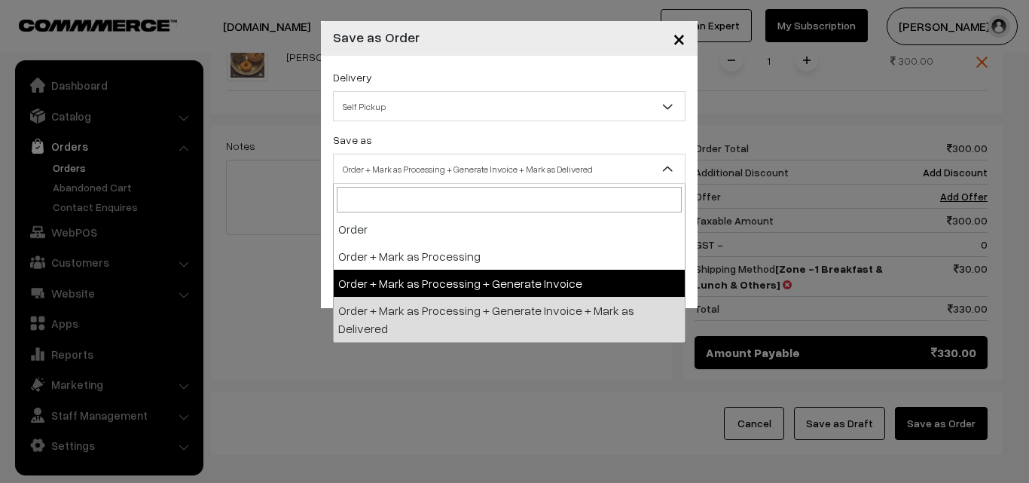
select select "3"
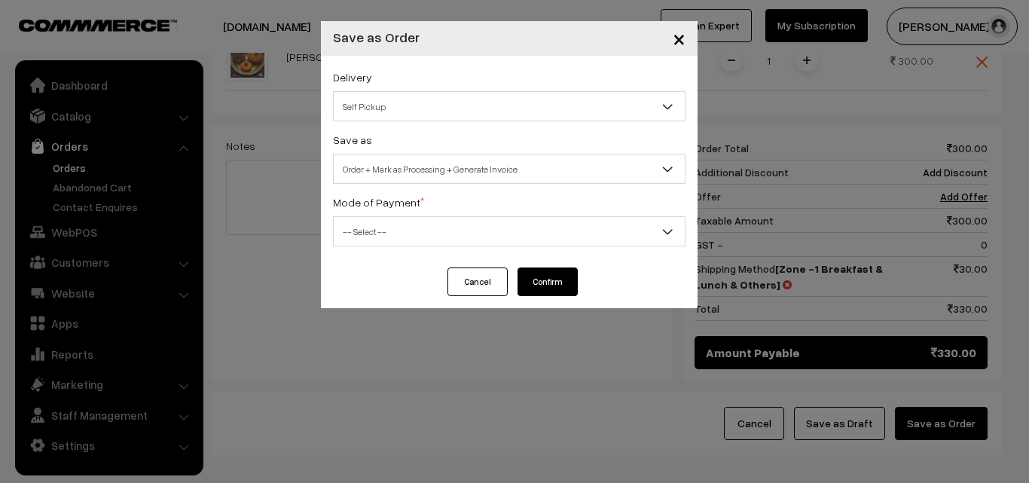
click at [413, 219] on span "-- Select --" at bounding box center [509, 231] width 351 height 26
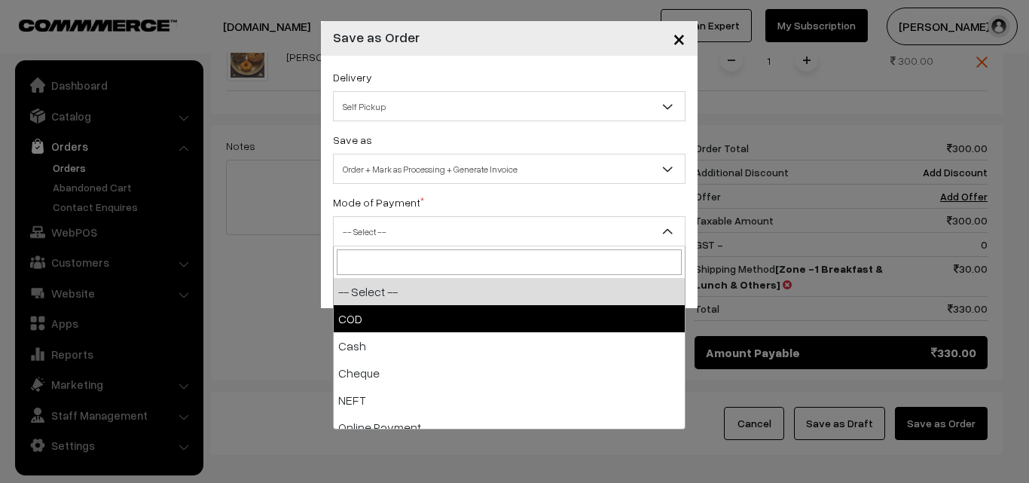
select select "1"
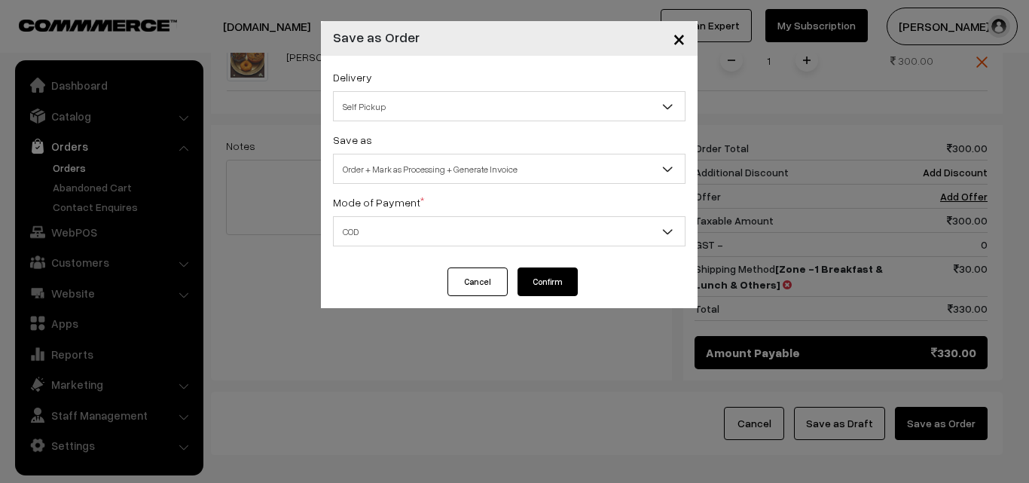
click at [547, 276] on button "Confirm" at bounding box center [547, 281] width 60 height 29
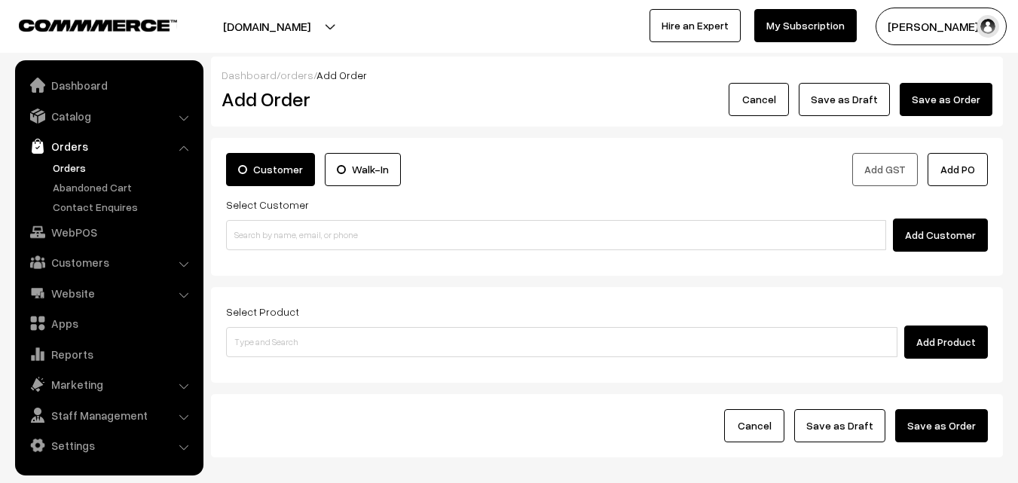
click at [79, 163] on link "Orders" at bounding box center [123, 168] width 149 height 16
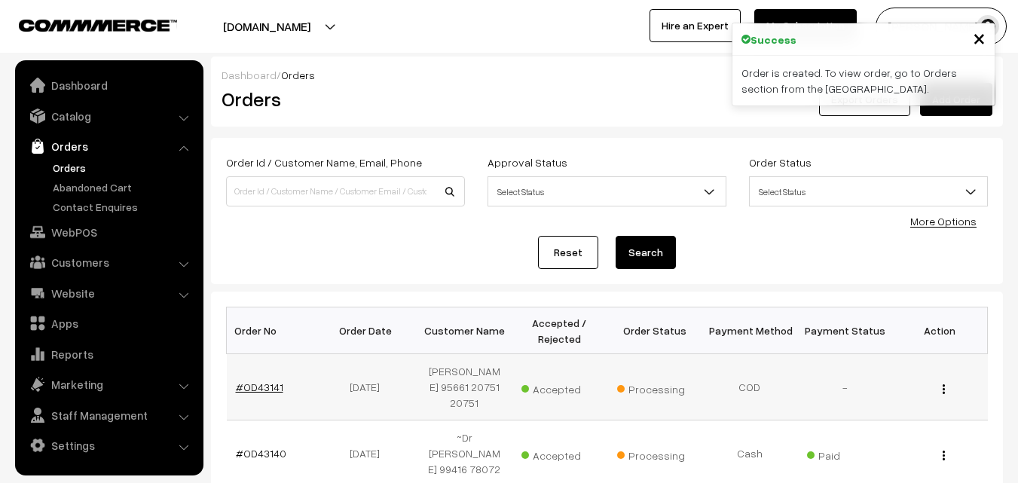
click at [264, 392] on link "#OD43141" at bounding box center [259, 386] width 47 height 13
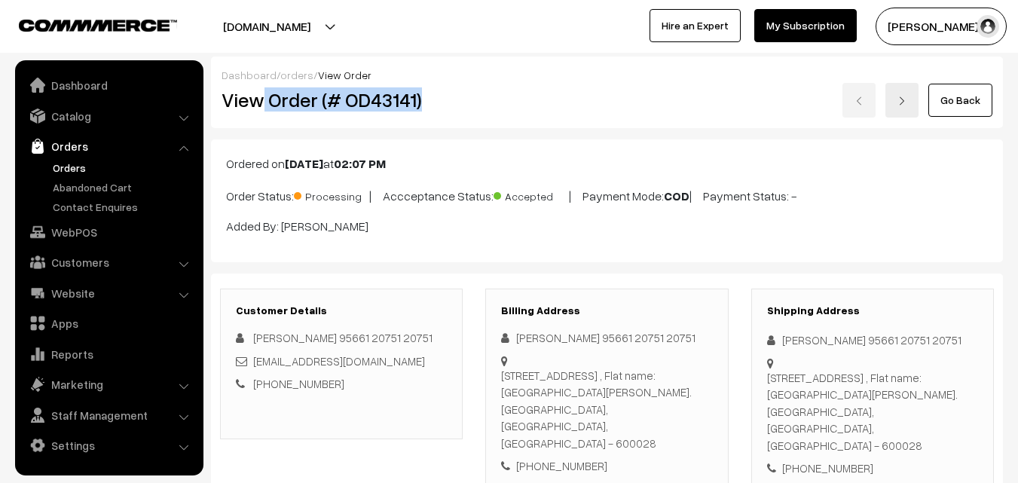
drag, startPoint x: 326, startPoint y: 97, endPoint x: 427, endPoint y: 96, distance: 100.9
click at [427, 96] on h2 "View Order (# OD43141)" at bounding box center [342, 99] width 242 height 23
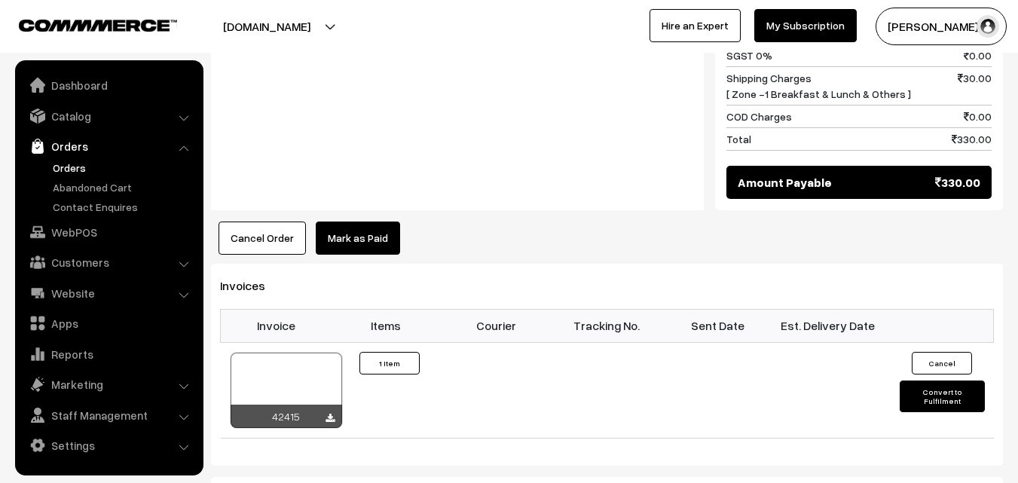
scroll to position [828, 0]
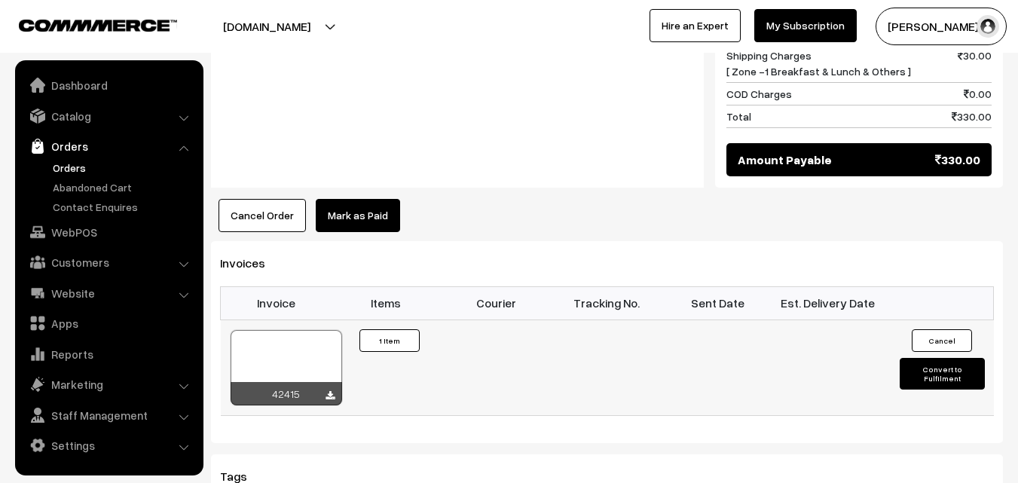
click at [282, 348] on div at bounding box center [285, 367] width 111 height 75
click at [107, 236] on link "WebPOS" at bounding box center [108, 231] width 179 height 27
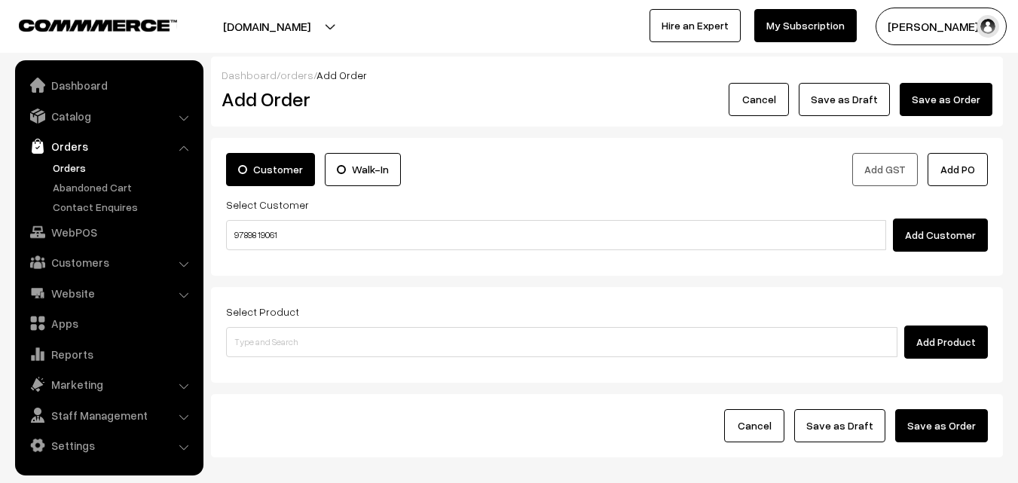
click at [267, 233] on input "97898 19061" at bounding box center [556, 235] width 660 height 30
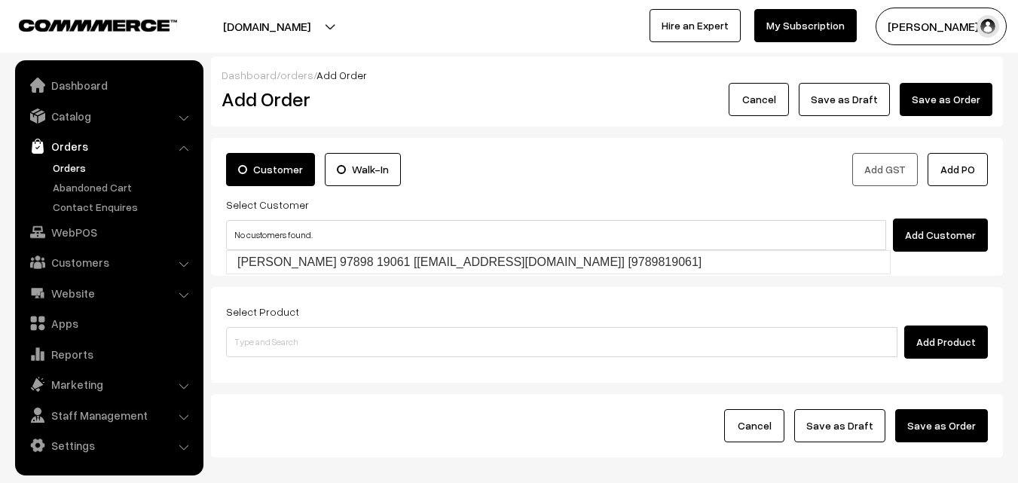
type input "No customers found."
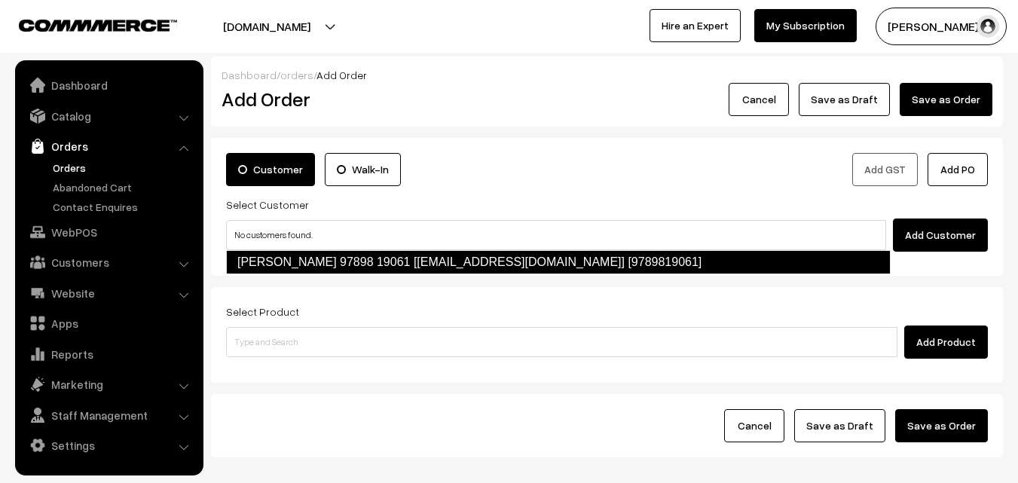
click at [267, 264] on link "[PERSON_NAME] 97898 19061 [[EMAIL_ADDRESS][DOMAIN_NAME]] [9789819061]" at bounding box center [558, 262] width 664 height 24
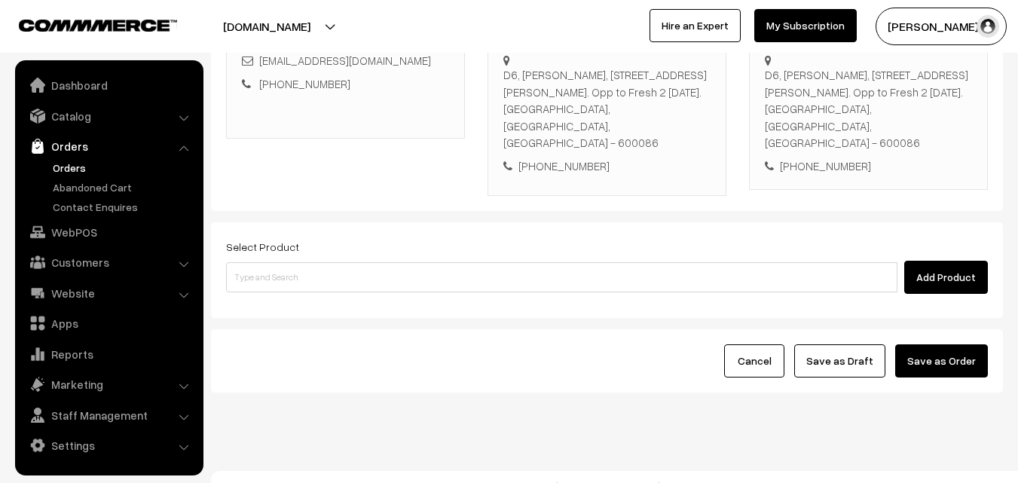
scroll to position [275, 0]
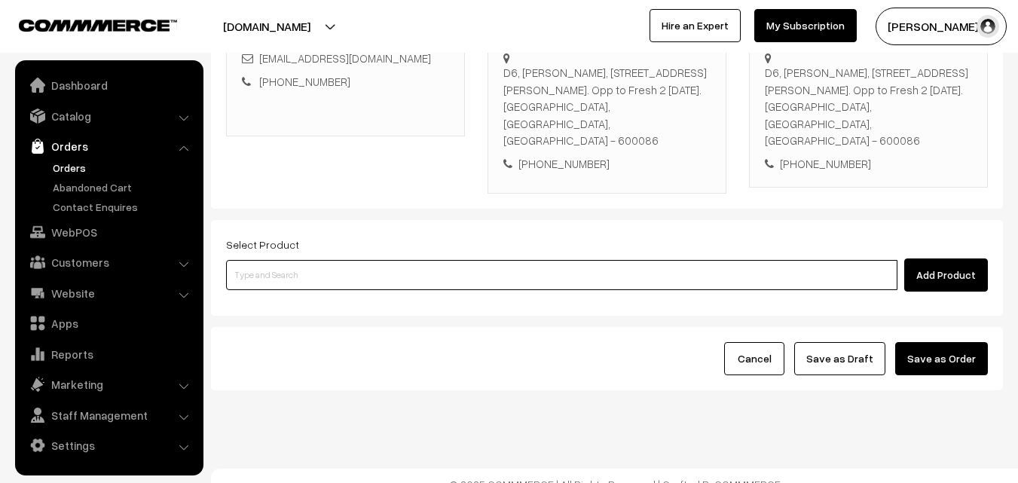
click at [307, 261] on input at bounding box center [561, 275] width 671 height 30
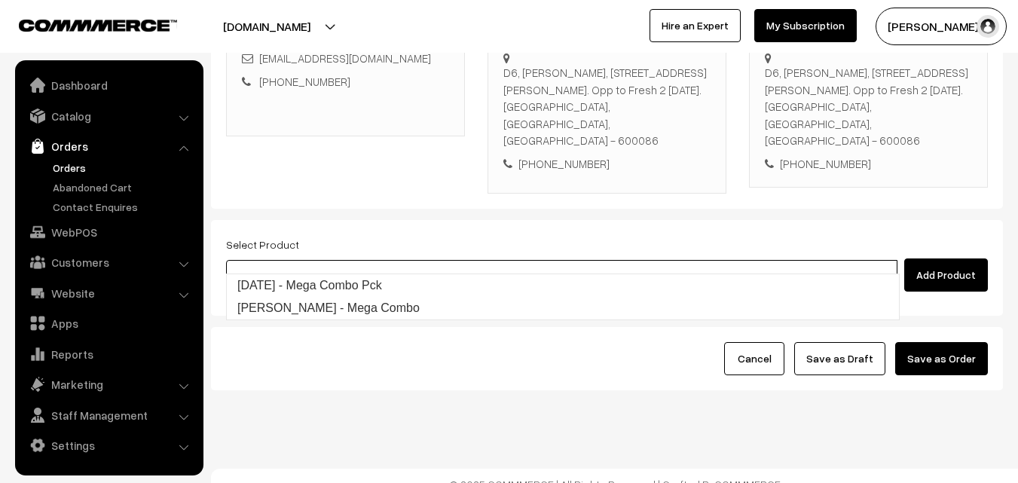
type input "[DATE] - Mega Combo Pck"
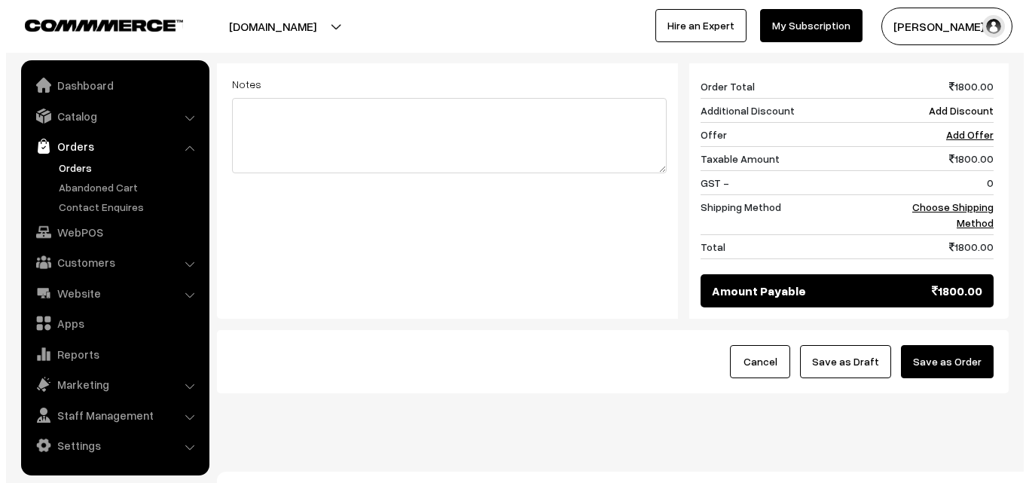
scroll to position [641, 0]
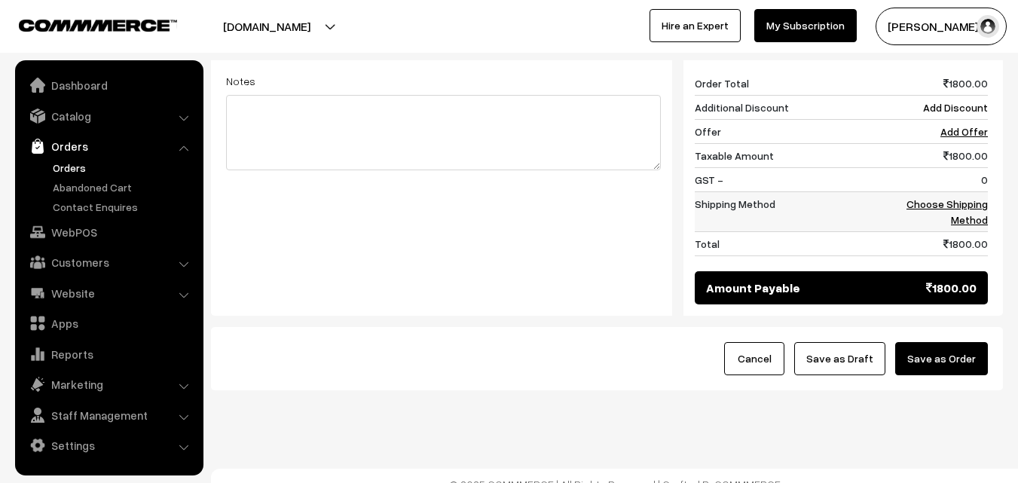
click at [965, 197] on link "Choose Shipping Method" at bounding box center [946, 211] width 81 height 29
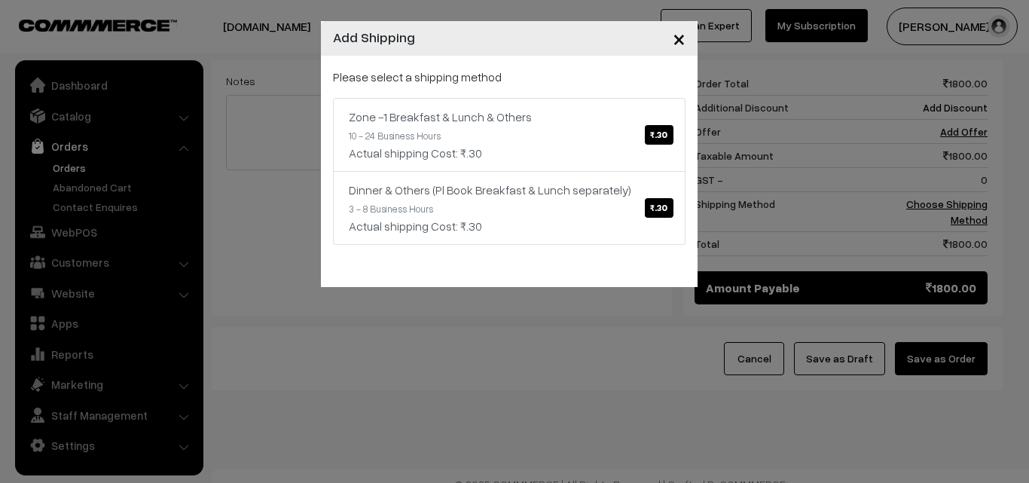
click at [628, 118] on div "Zone -1 Breakfast & Lunch & Others ₹.30" at bounding box center [509, 117] width 321 height 18
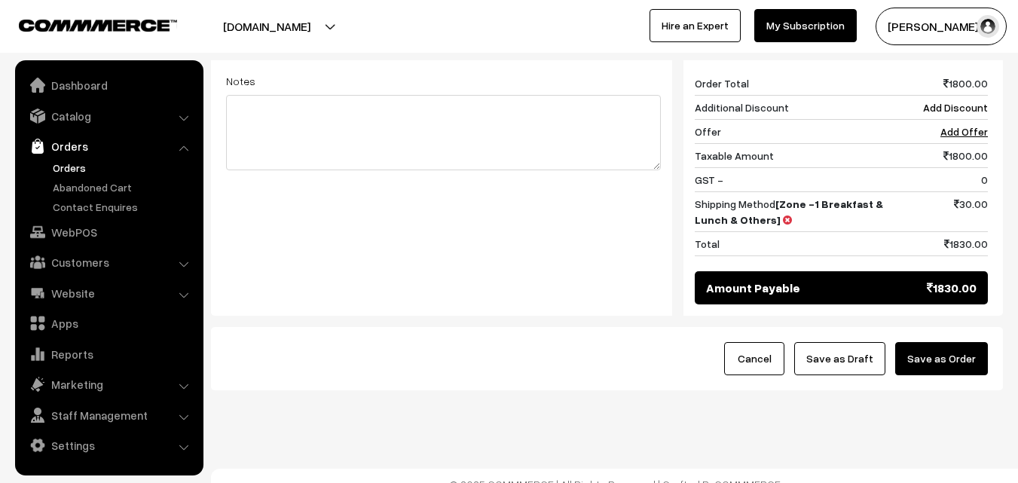
click at [968, 342] on button "Save as Order" at bounding box center [941, 358] width 93 height 33
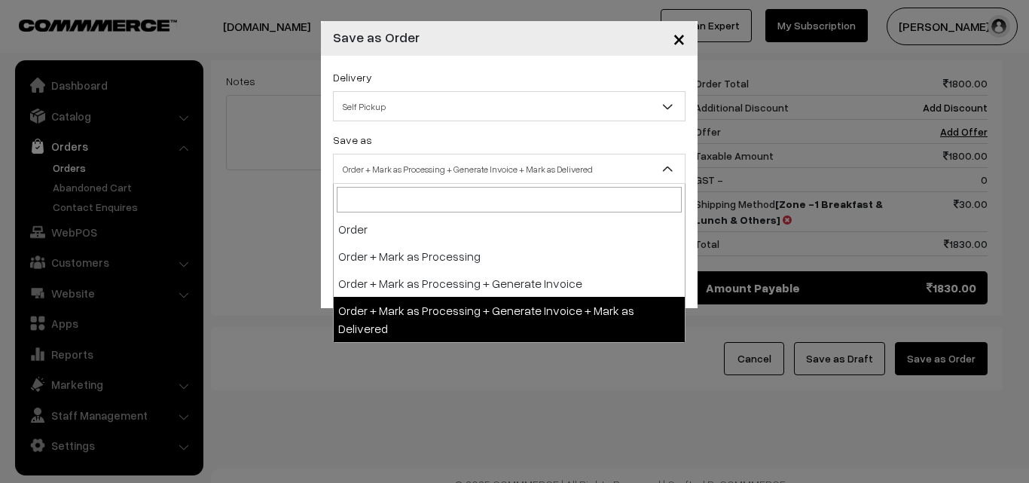
click at [371, 165] on span "Order + Mark as Processing + Generate Invoice + Mark as Delivered" at bounding box center [509, 169] width 351 height 26
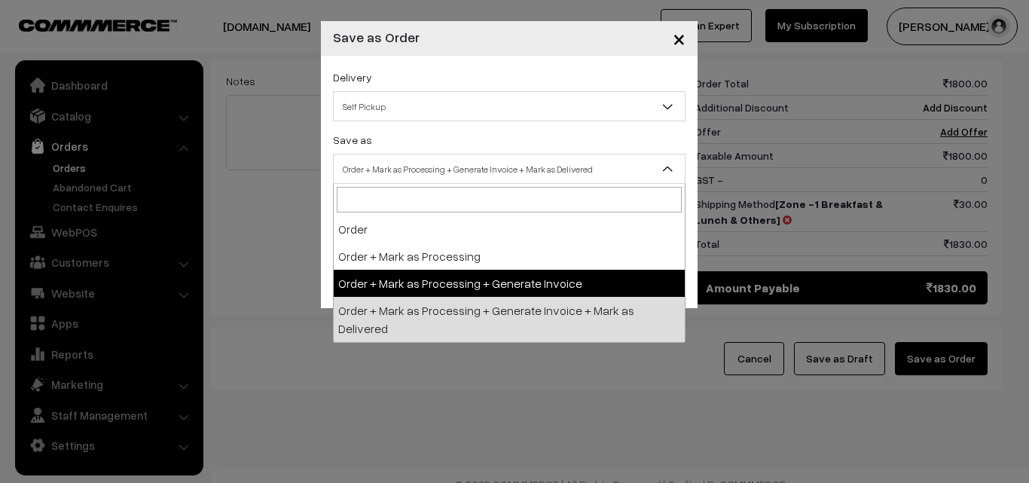
select select "3"
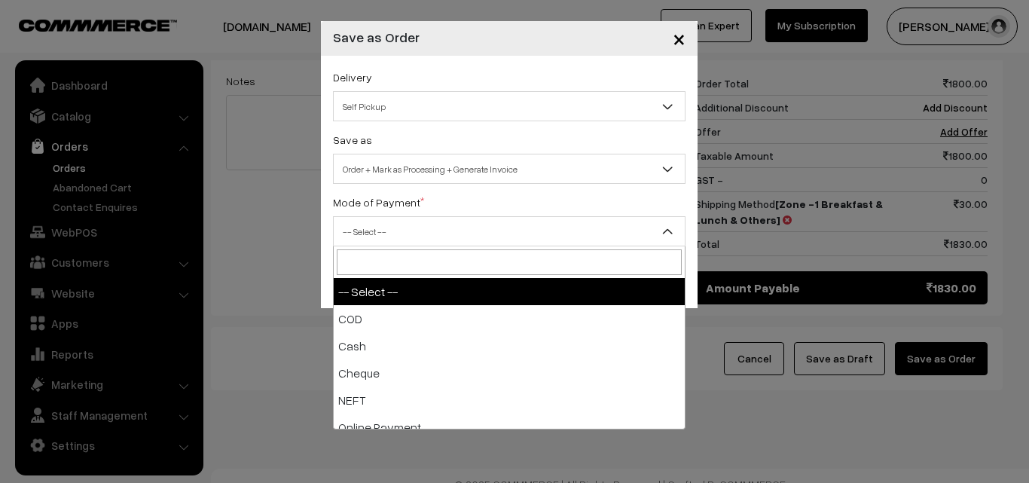
click at [376, 225] on span "-- Select --" at bounding box center [509, 231] width 351 height 26
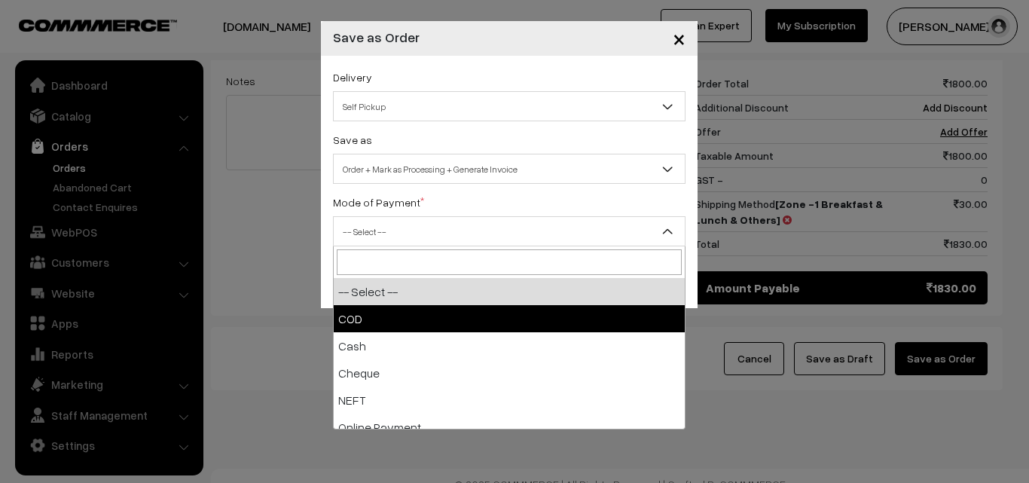
select select "1"
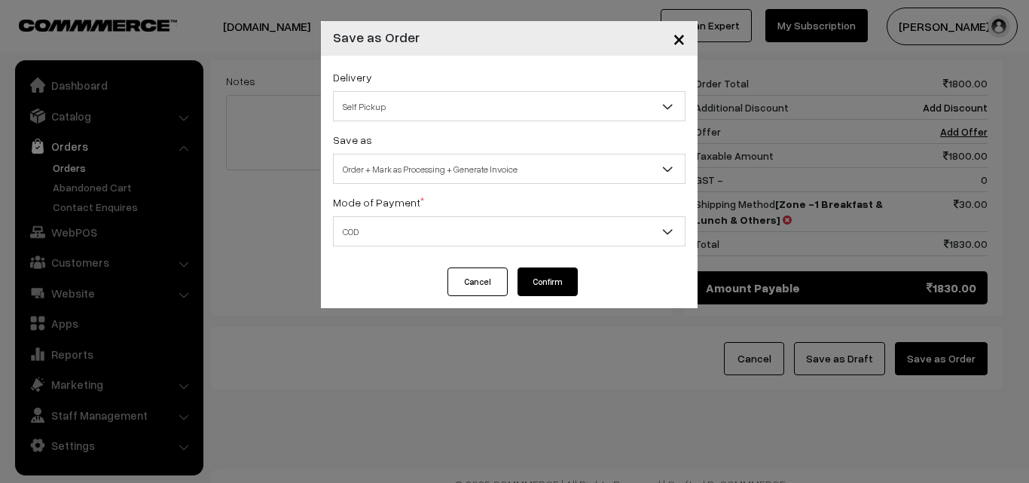
click at [554, 281] on button "Confirm" at bounding box center [547, 281] width 60 height 29
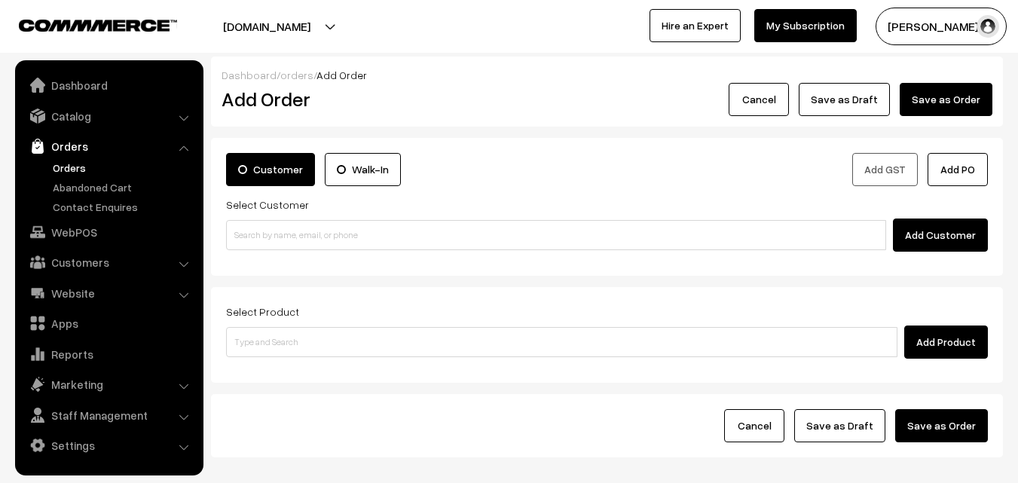
click at [79, 157] on link "Orders" at bounding box center [108, 146] width 179 height 27
click at [73, 166] on link "Orders" at bounding box center [123, 168] width 149 height 16
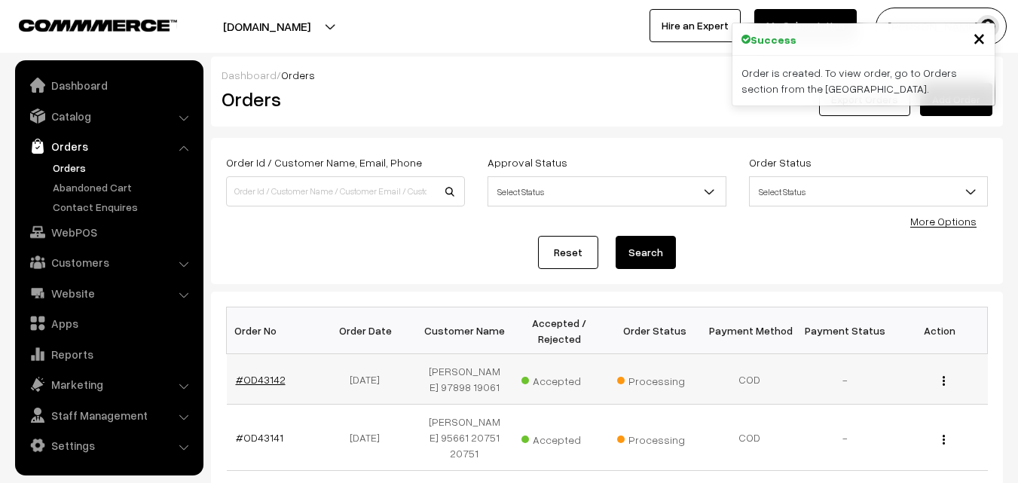
click at [267, 378] on link "#OD43142" at bounding box center [261, 379] width 50 height 13
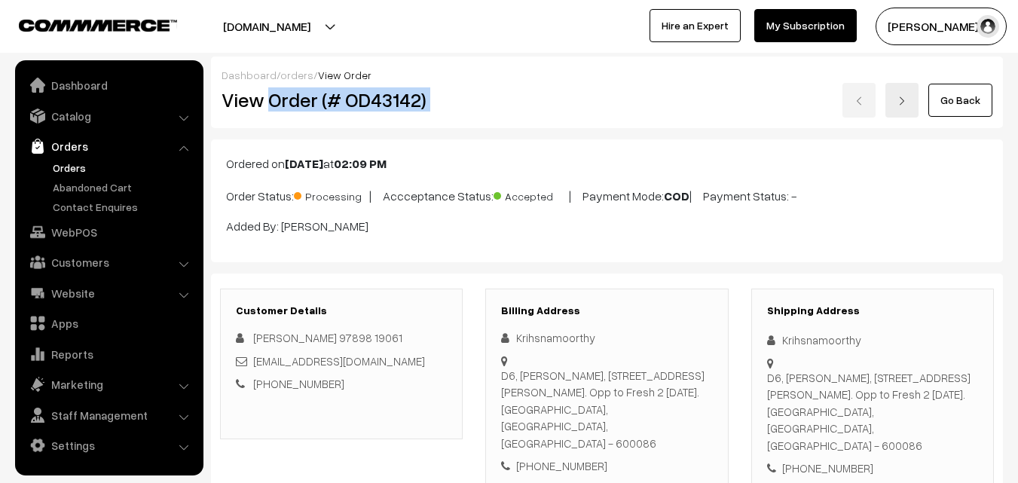
drag, startPoint x: 267, startPoint y: 104, endPoint x: 517, endPoint y: 120, distance: 250.6
click at [518, 121] on div "Dashboard / orders / View Order View Order (# OD43142) Go Back" at bounding box center [607, 92] width 792 height 72
copy div "Order (# OD43142)"
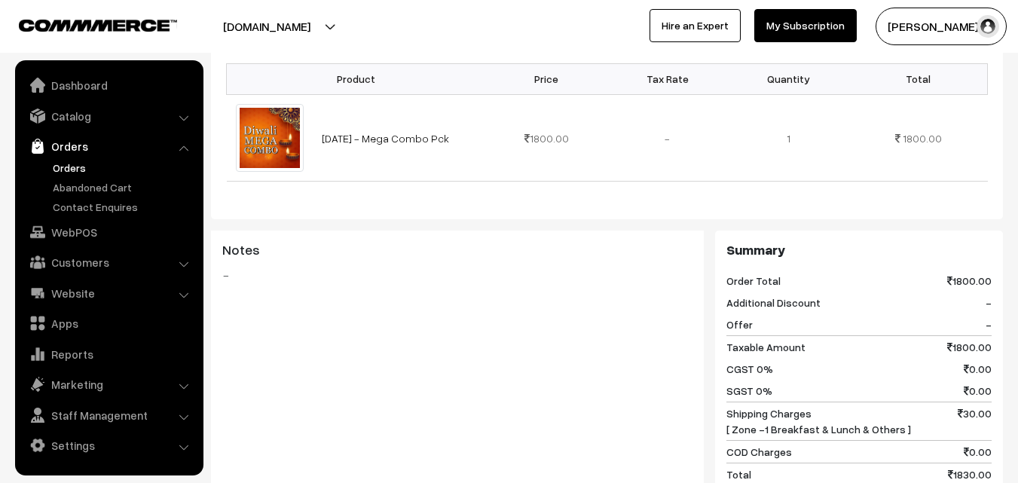
scroll to position [753, 0]
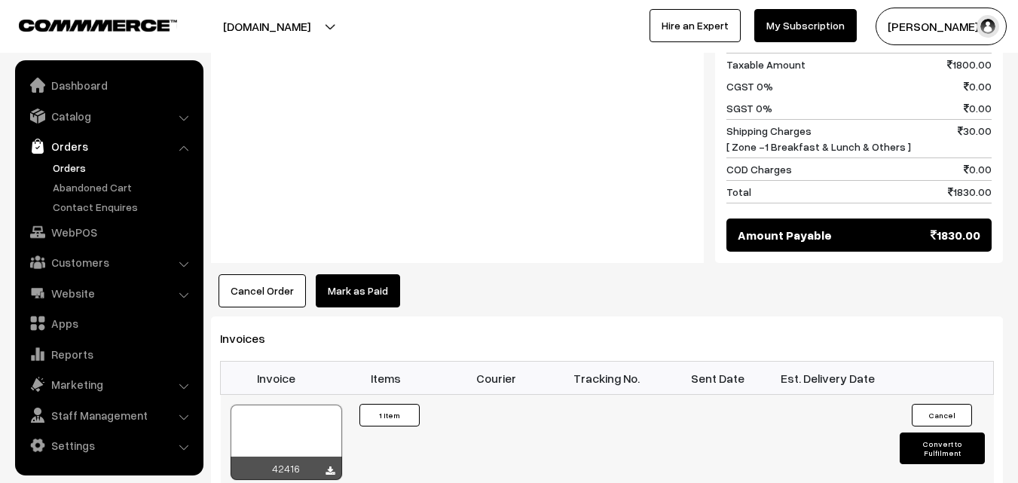
click at [291, 414] on div at bounding box center [285, 441] width 111 height 75
click at [60, 225] on link "WebPOS" at bounding box center [108, 231] width 179 height 27
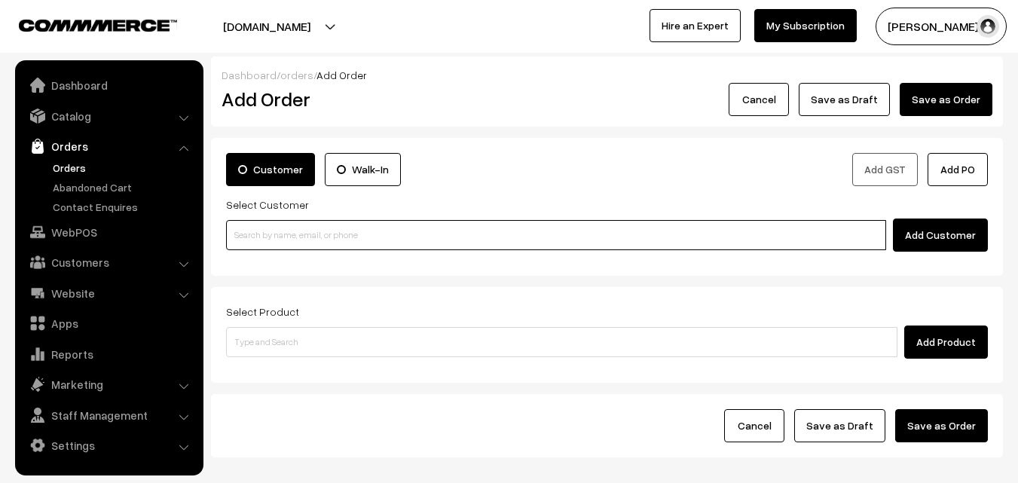
drag, startPoint x: 298, startPoint y: 220, endPoint x: 262, endPoint y: 234, distance: 38.9
click at [297, 221] on input at bounding box center [556, 235] width 660 height 30
paste input "94449 13191"
click at [258, 229] on input "94449 13191" at bounding box center [556, 235] width 660 height 30
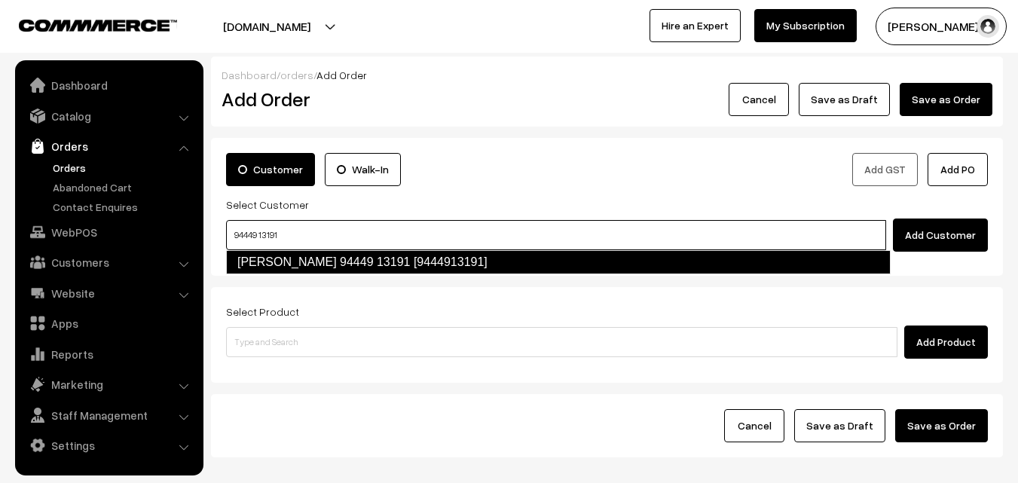
click at [277, 265] on link "M.N. Kumar 94449 13191 [9444913191]" at bounding box center [558, 262] width 664 height 24
type input "94449 13191"
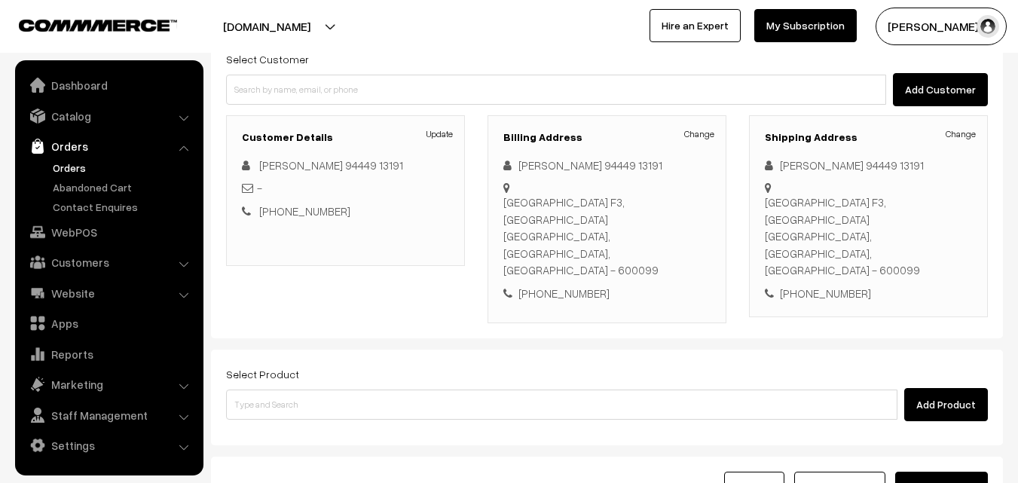
scroll to position [258, 0]
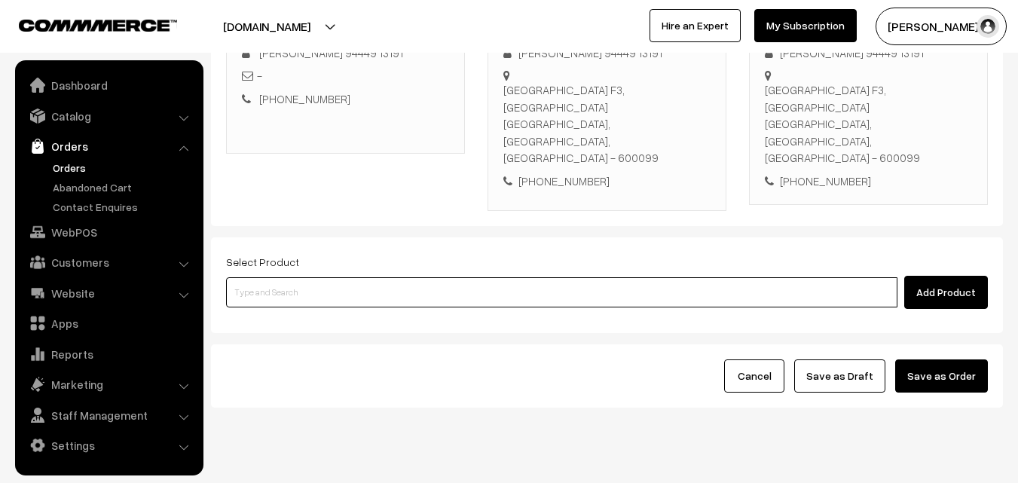
click at [352, 277] on input at bounding box center [561, 292] width 671 height 30
click at [346, 277] on input at bounding box center [561, 292] width 671 height 30
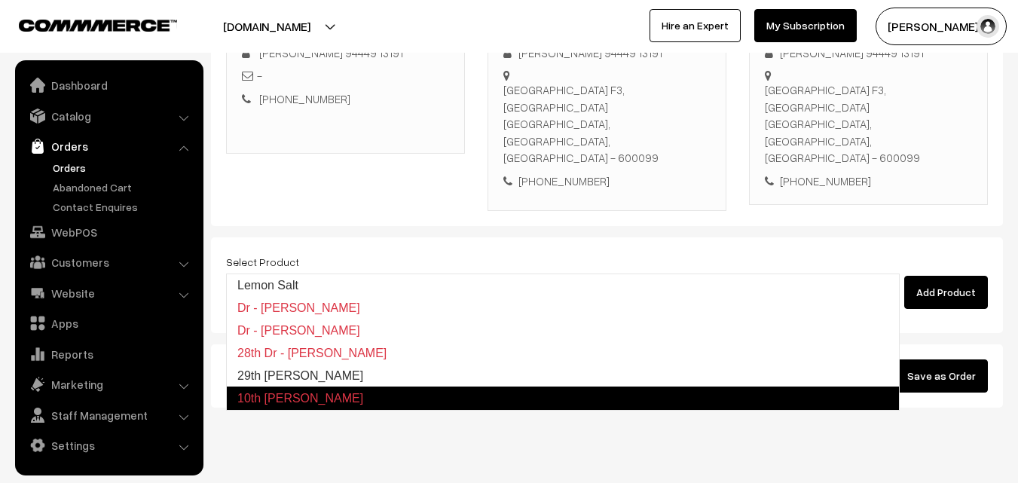
type input "29th [PERSON_NAME]"
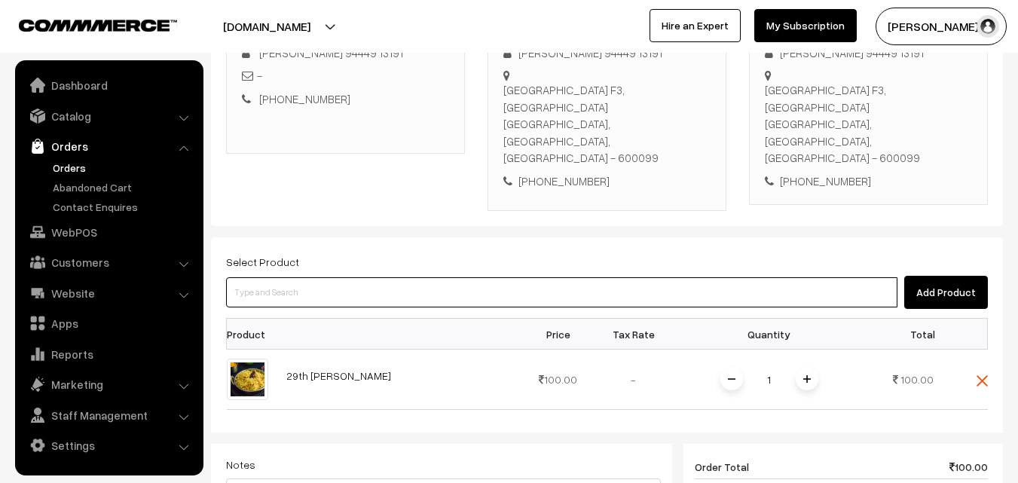
click at [338, 277] on input at bounding box center [561, 292] width 671 height 30
click at [410, 277] on input at bounding box center [561, 292] width 671 height 30
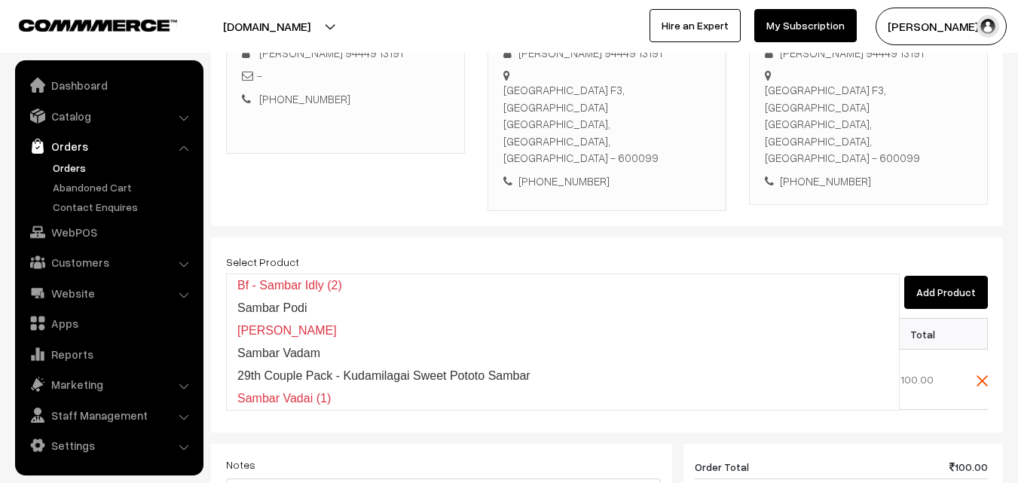
type input "29th Couple Pack - Kudamilagai Sweet Pototo Sambar"
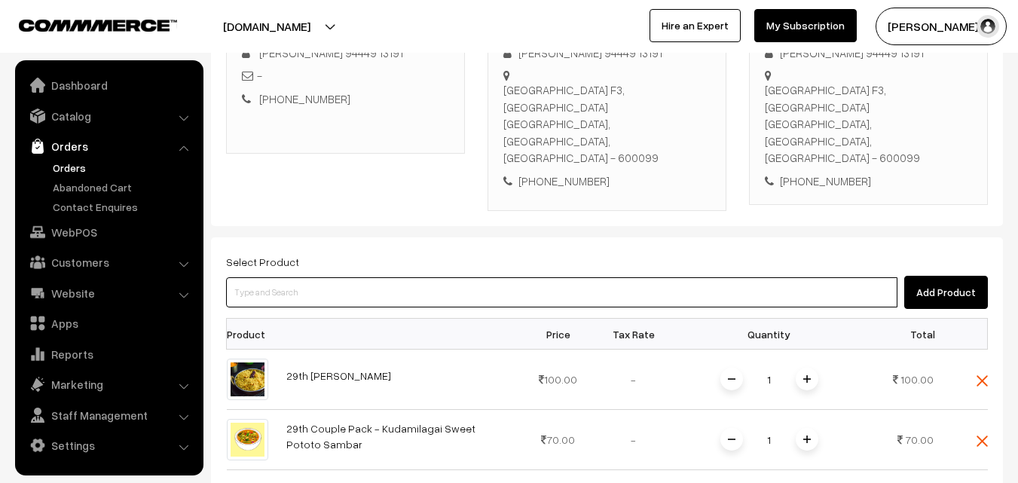
click at [309, 277] on input at bounding box center [561, 292] width 671 height 30
paste input "29th Couple Pack- Tomato Rasam"
type input "29th Couple Pack- Tomato Rasam"
drag, startPoint x: 334, startPoint y: 261, endPoint x: 409, endPoint y: 262, distance: 74.6
click at [409, 277] on input "29th Couple Pack- Tomato Rasam" at bounding box center [561, 292] width 671 height 30
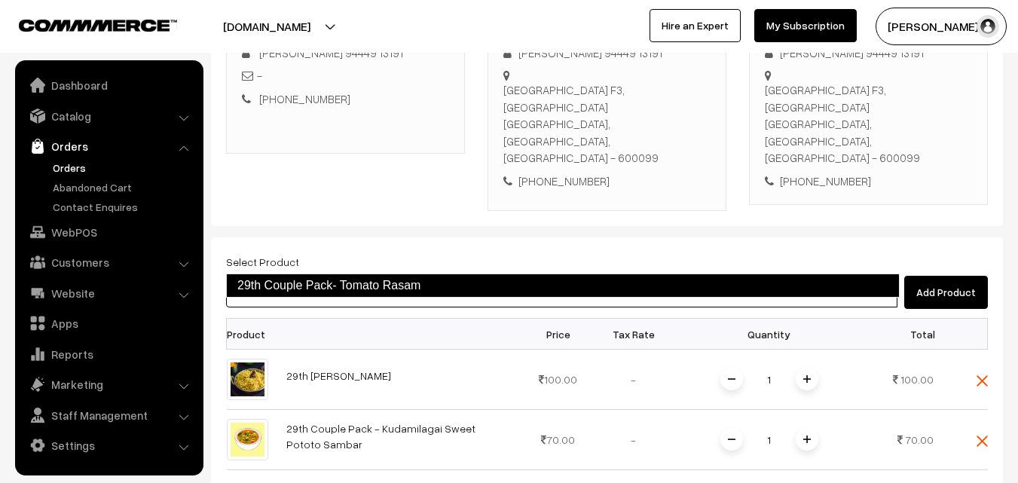
click at [388, 286] on link "29th Couple Pack- Tomato Rasam" at bounding box center [562, 285] width 673 height 24
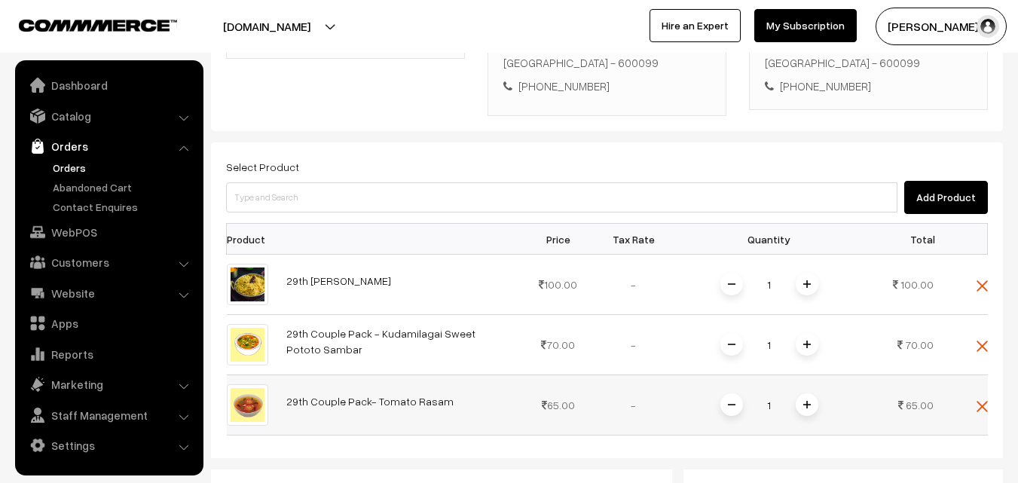
scroll to position [333, 0]
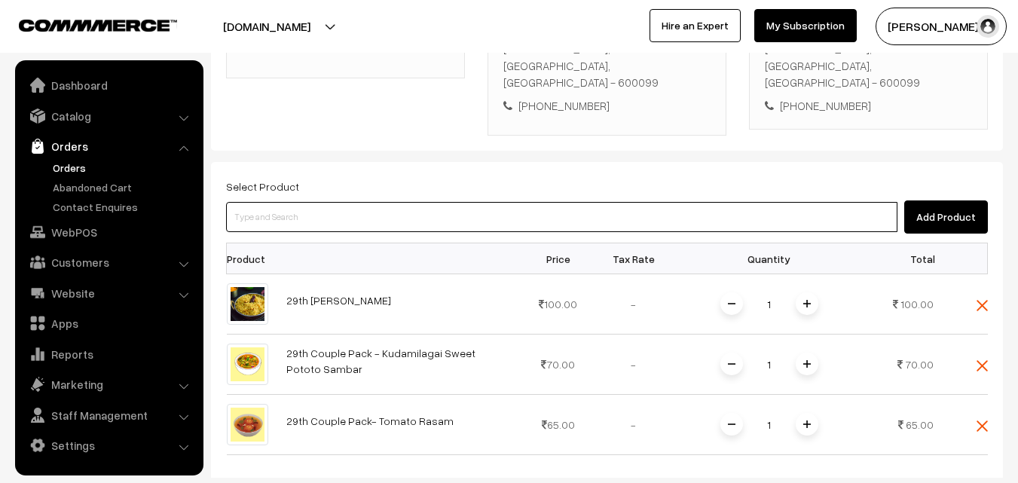
click at [356, 202] on input at bounding box center [561, 217] width 671 height 30
type input "29th Couple Pack - Parangikkai Kootu"
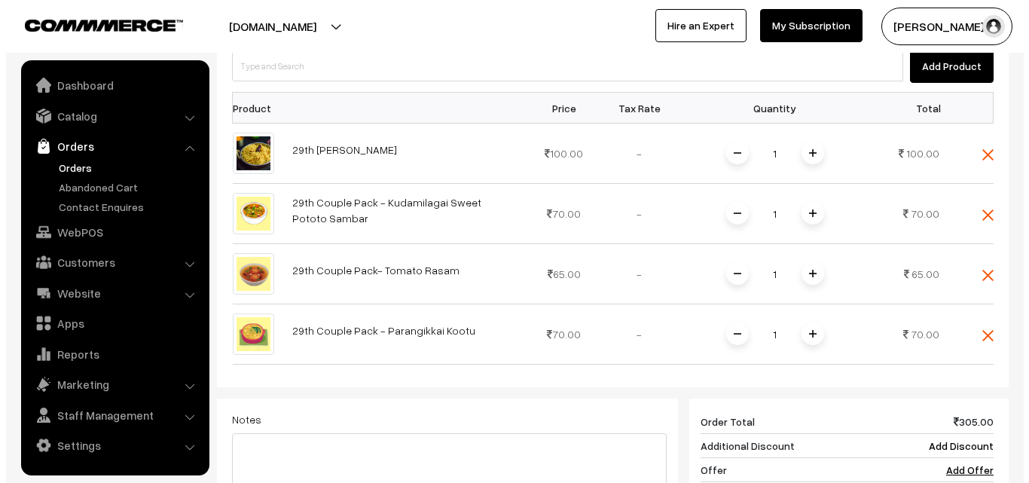
scroll to position [709, 0]
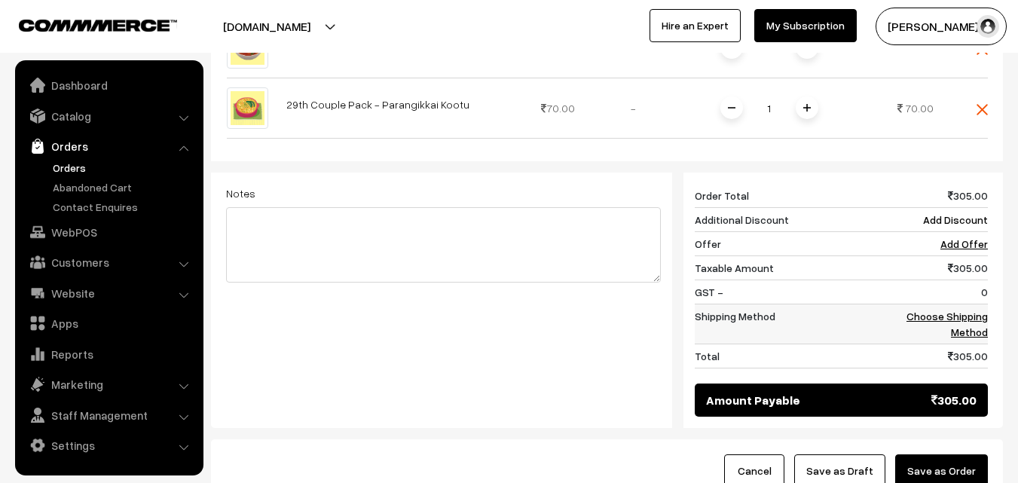
click at [972, 310] on link "Choose Shipping Method" at bounding box center [946, 324] width 81 height 29
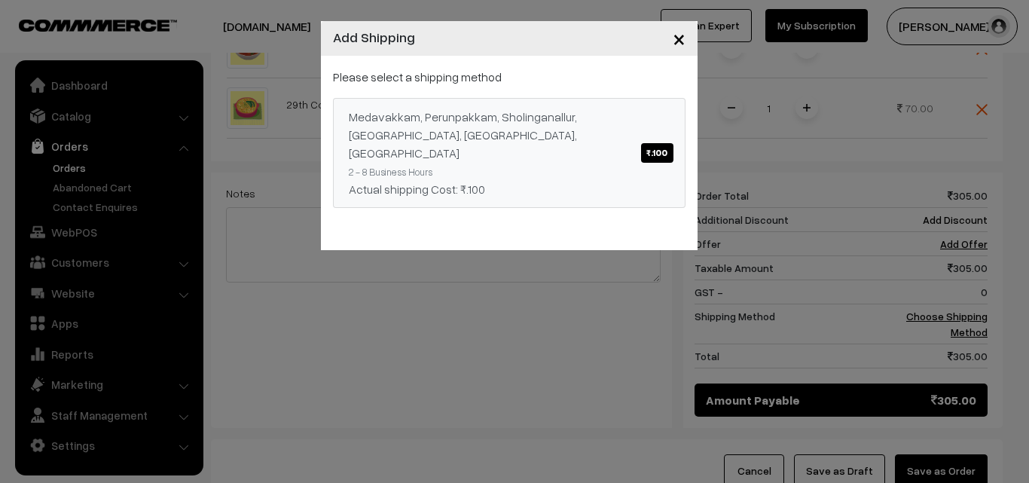
click at [622, 180] on div "Actual shipping Cost: ₹.100" at bounding box center [509, 189] width 321 height 18
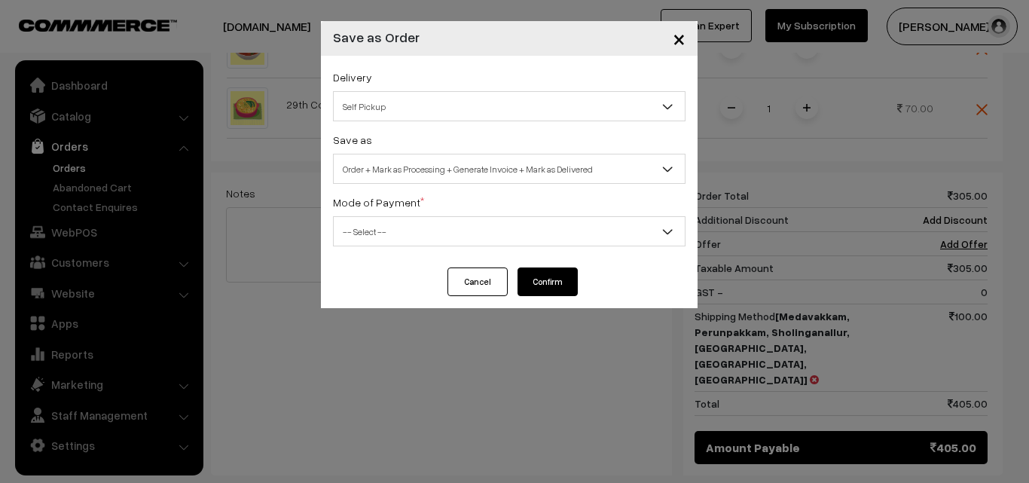
click at [405, 158] on span "Order + Mark as Processing + Generate Invoice + Mark as Delivered" at bounding box center [509, 169] width 351 height 26
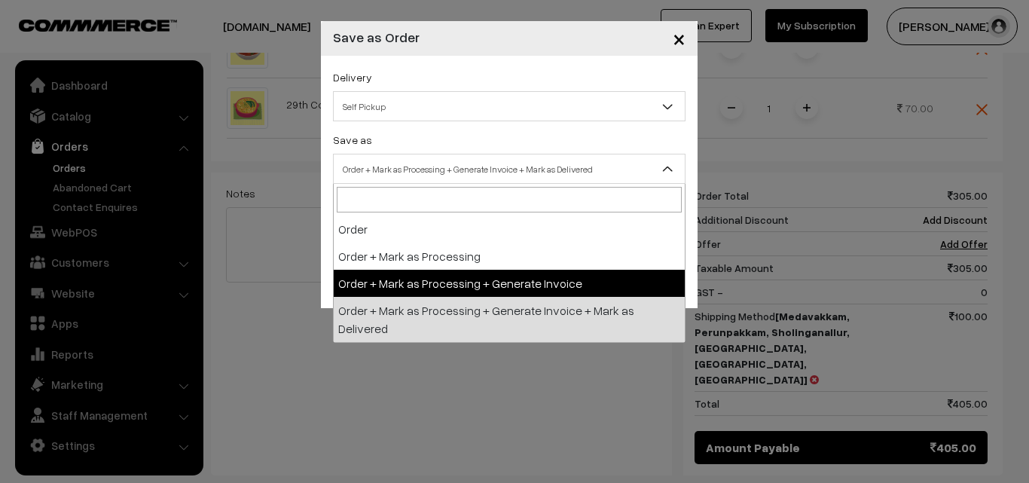
select select "3"
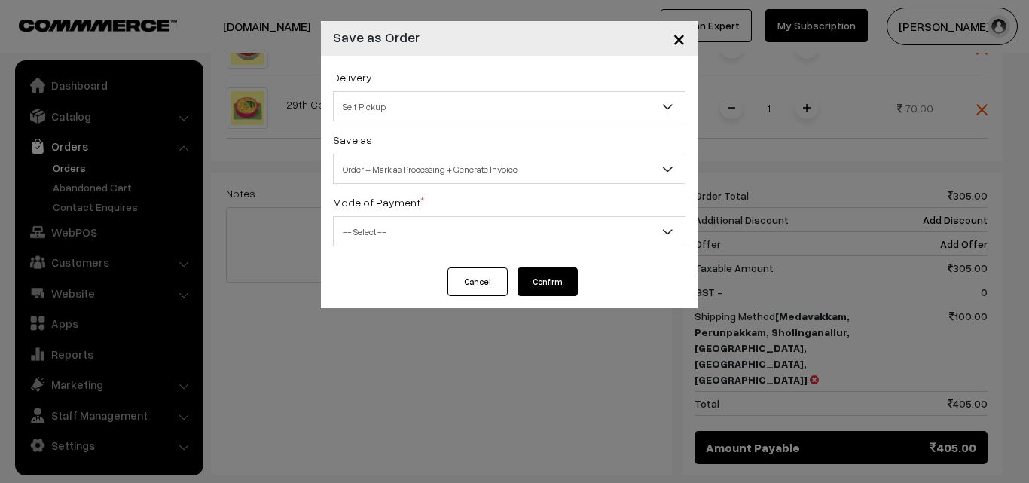
select select "1"
click at [557, 280] on button "Confirm" at bounding box center [547, 281] width 60 height 29
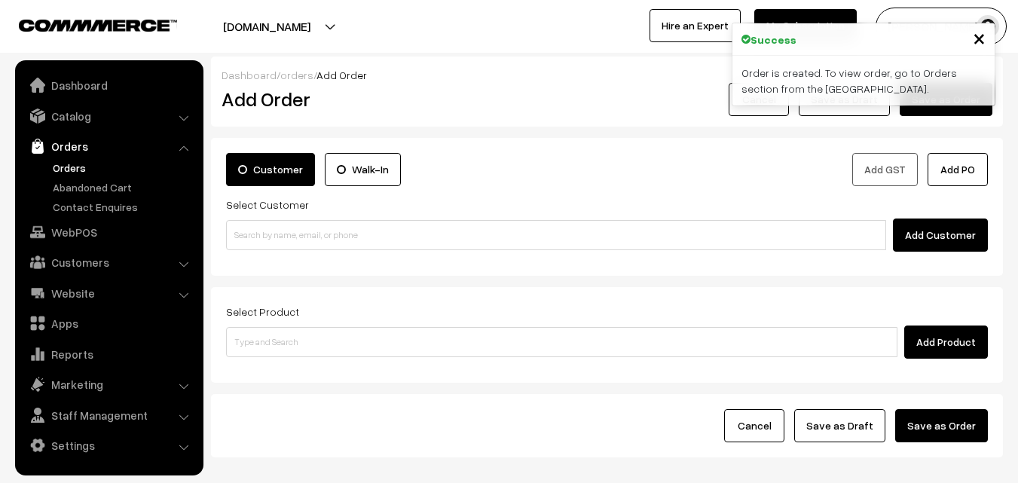
click at [74, 166] on link "Orders" at bounding box center [123, 168] width 149 height 16
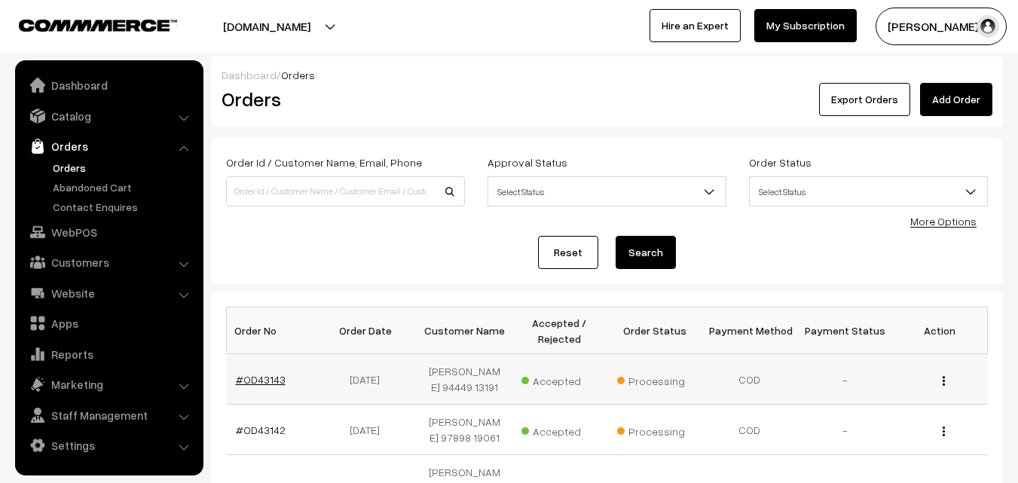
click at [261, 377] on link "#OD43143" at bounding box center [261, 379] width 50 height 13
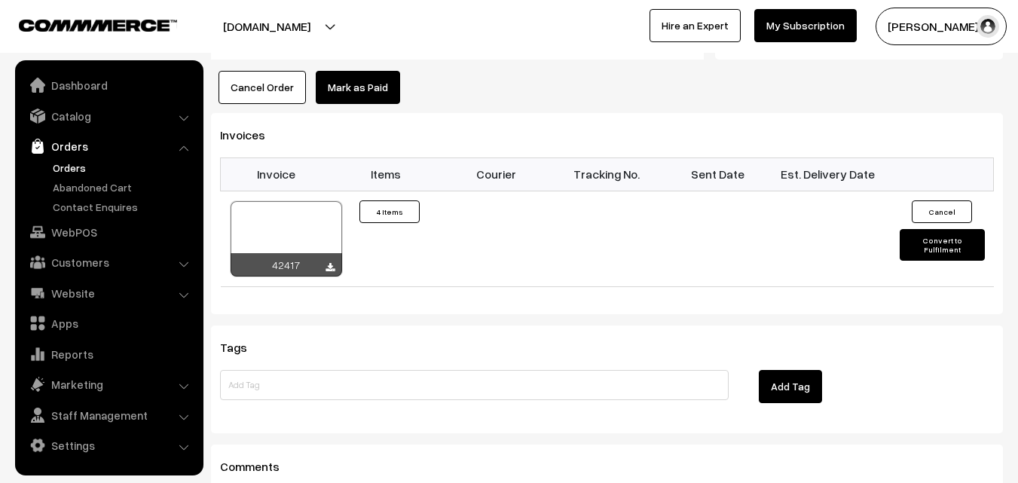
scroll to position [1280, 0]
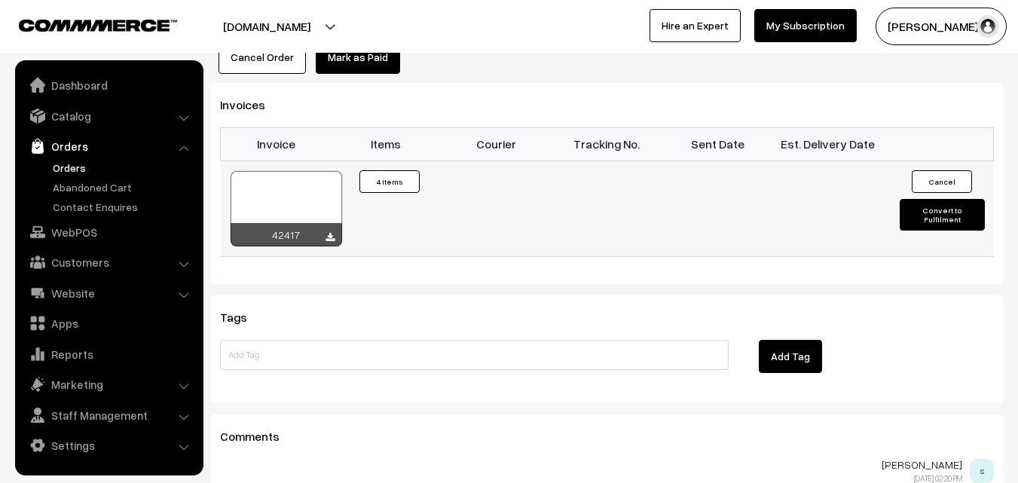
click at [285, 171] on div at bounding box center [285, 208] width 111 height 75
click at [73, 227] on link "WebPOS" at bounding box center [108, 231] width 179 height 27
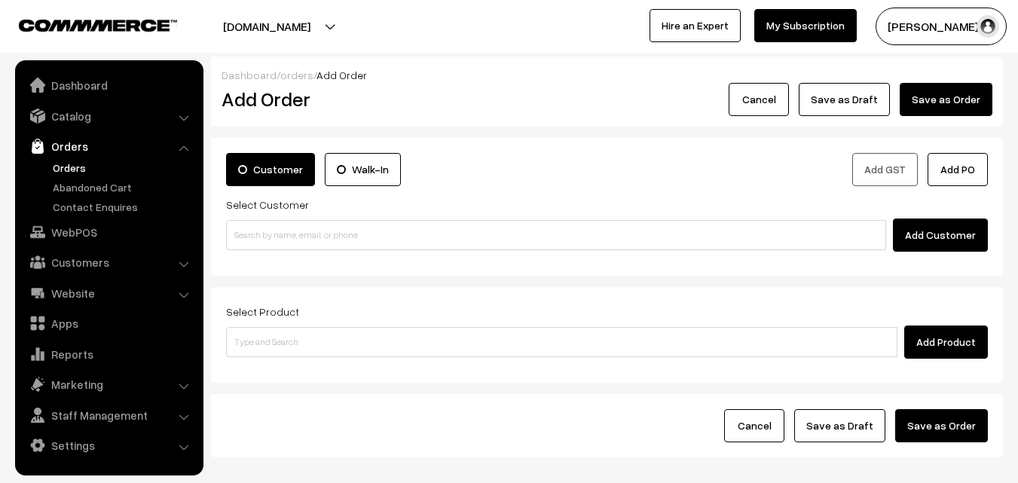
click at [282, 227] on input at bounding box center [556, 235] width 660 height 30
click at [274, 255] on ul "No customers found." at bounding box center [558, 260] width 664 height 20
click at [264, 225] on input "98404 86394" at bounding box center [556, 235] width 660 height 30
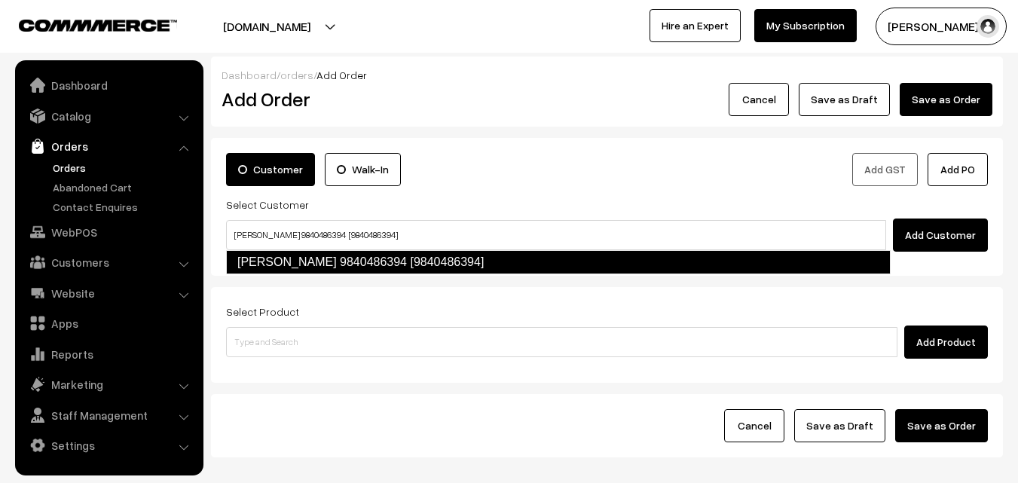
type input "[PERSON_NAME] 9840486394 [9840486394]"
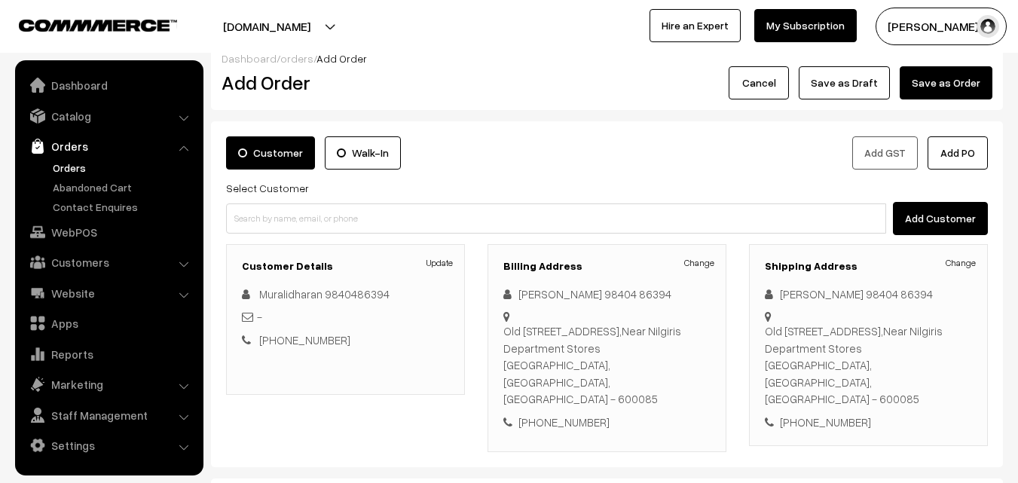
scroll to position [275, 0]
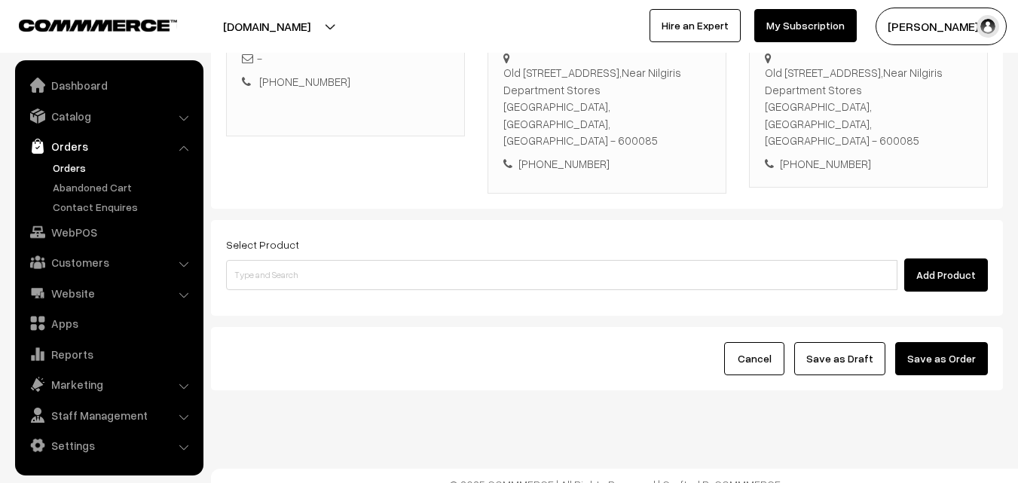
click at [424, 274] on div "Add Product" at bounding box center [606, 274] width 761 height 33
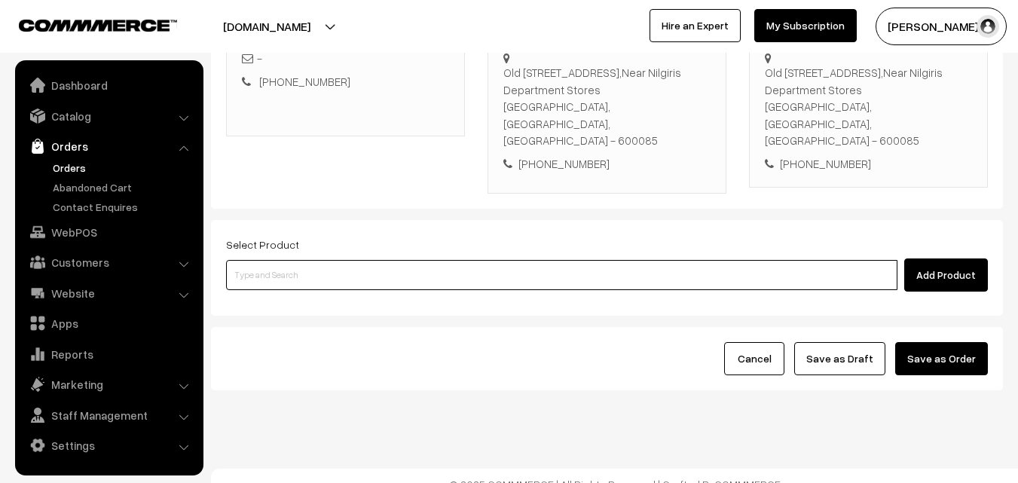
click at [426, 264] on input at bounding box center [561, 275] width 671 height 30
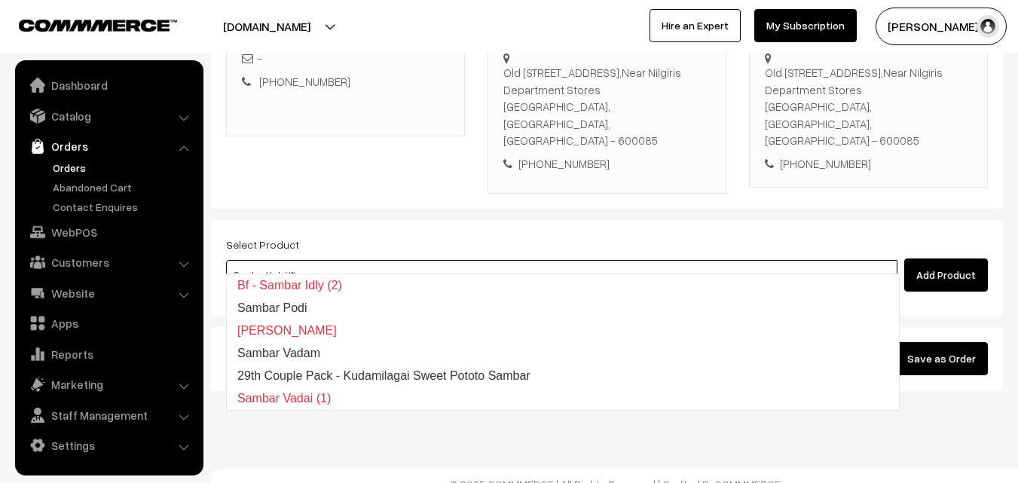
type input "29th Couple Pack - Kudamilagai Sweet Pototo Sambar"
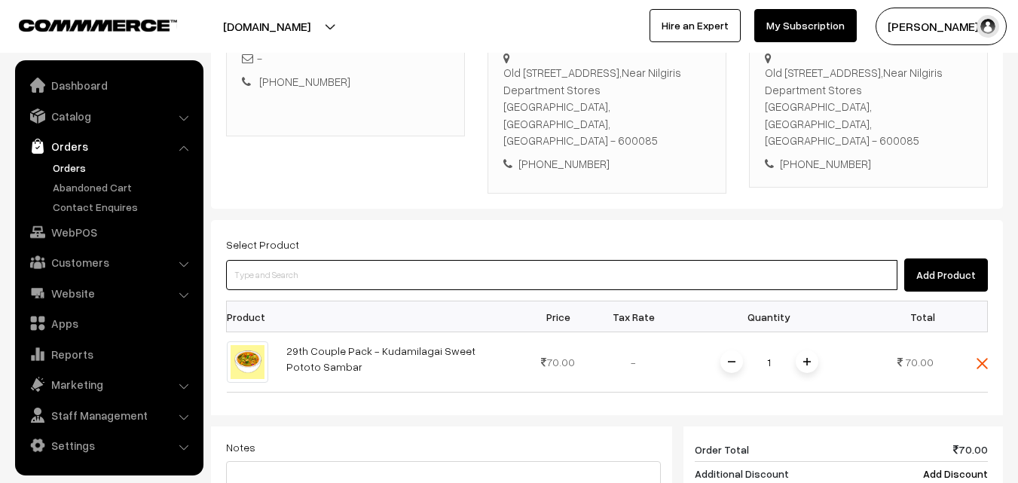
click at [420, 261] on input at bounding box center [561, 275] width 671 height 30
type input "koo"
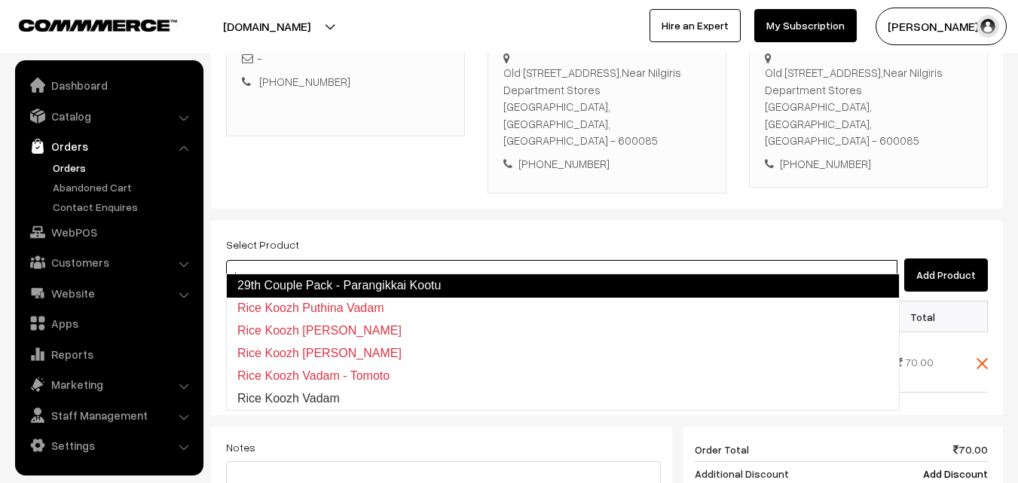
click at [304, 282] on link "29th Couple Pack - Parangikkai Kootu" at bounding box center [562, 285] width 673 height 24
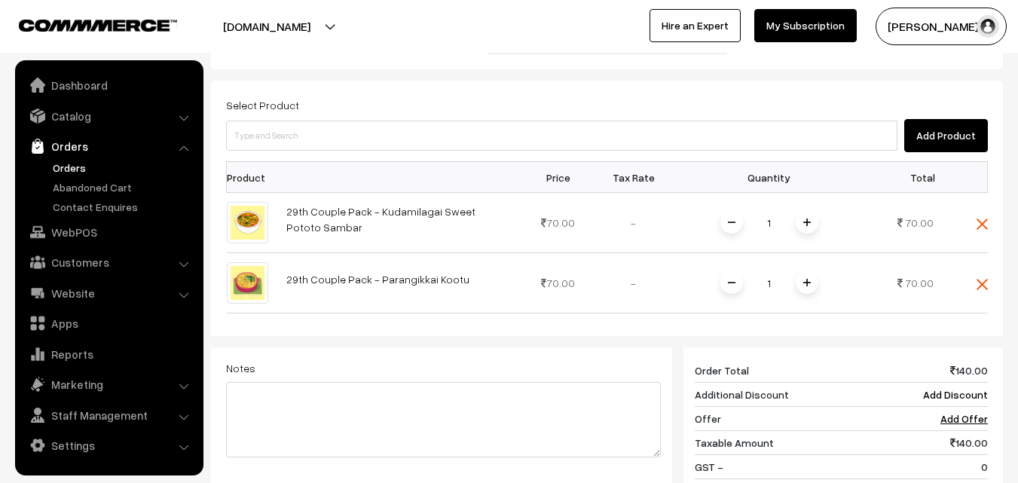
scroll to position [426, 0]
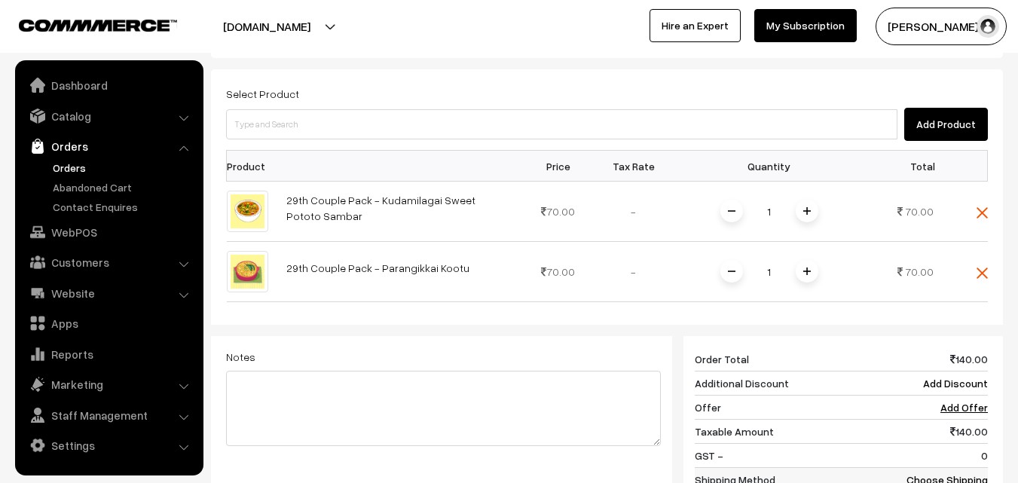
click at [973, 473] on link "Choose Shipping Method" at bounding box center [946, 487] width 81 height 29
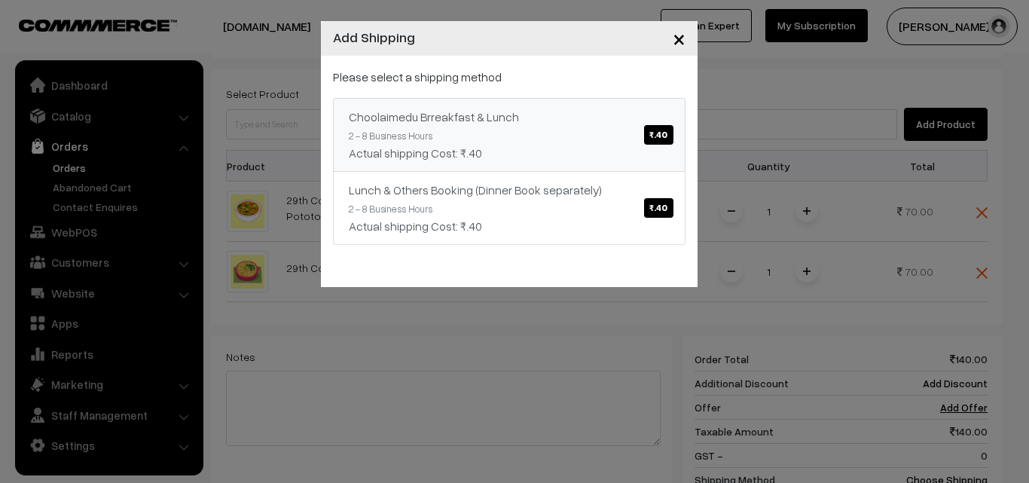
click at [526, 139] on link "Choolaimedu Brreakfast & Lunch ₹.40 2 - 8 Business Hours Actual shipping Cost: …" at bounding box center [509, 135] width 352 height 74
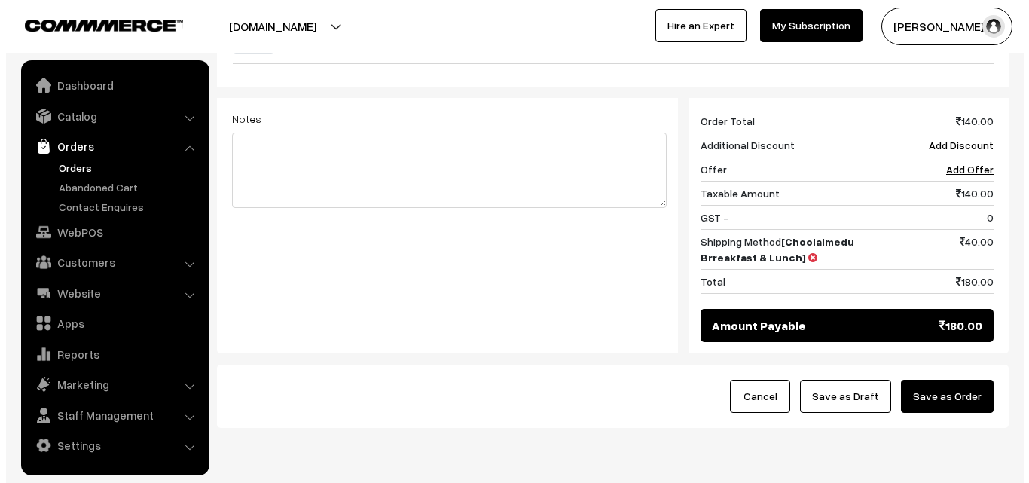
scroll to position [701, 0]
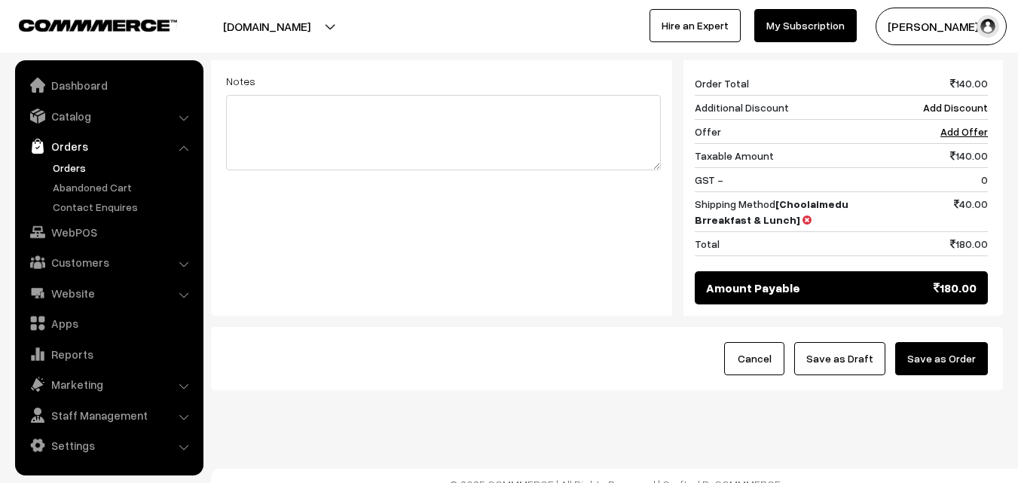
drag, startPoint x: 960, startPoint y: 343, endPoint x: 893, endPoint y: 359, distance: 69.6
click at [960, 343] on button "Save as Order" at bounding box center [941, 358] width 93 height 33
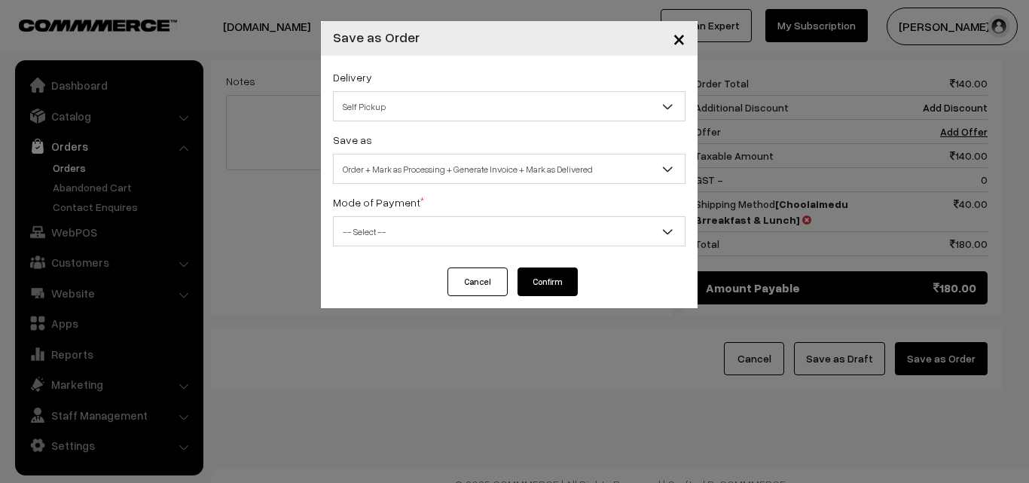
click at [493, 169] on span "Order + Mark as Processing + Generate Invoice + Mark as Delivered" at bounding box center [509, 169] width 351 height 26
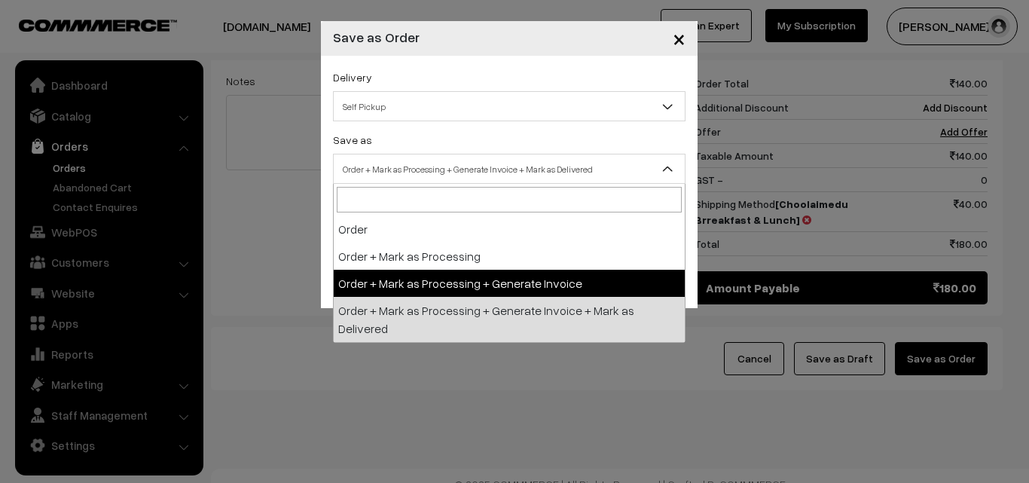
drag, startPoint x: 453, startPoint y: 282, endPoint x: 450, endPoint y: 271, distance: 11.7
select select "3"
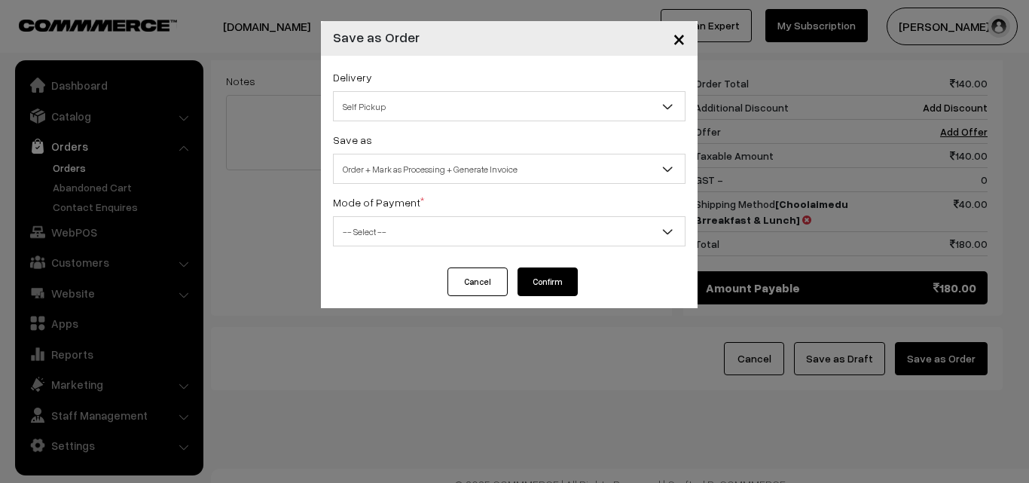
click at [431, 225] on span "-- Select --" at bounding box center [509, 231] width 351 height 26
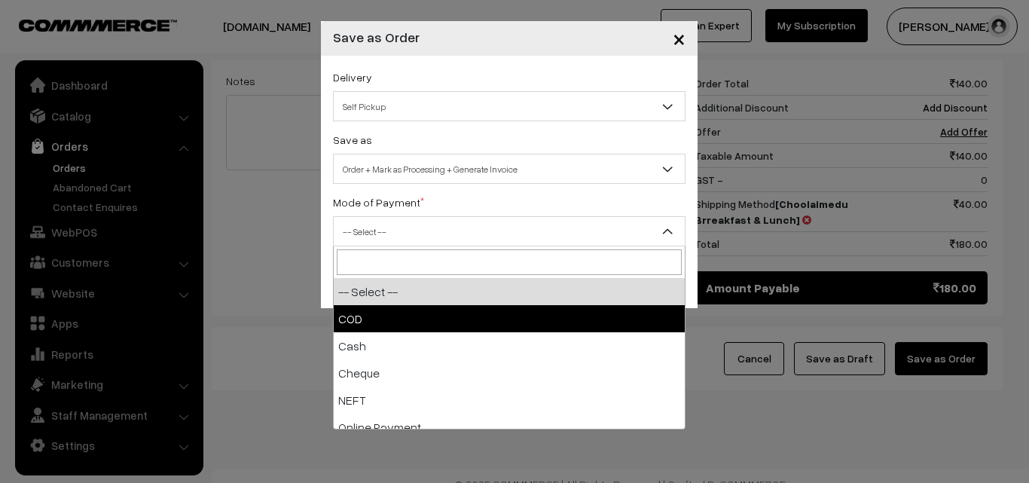
select select "1"
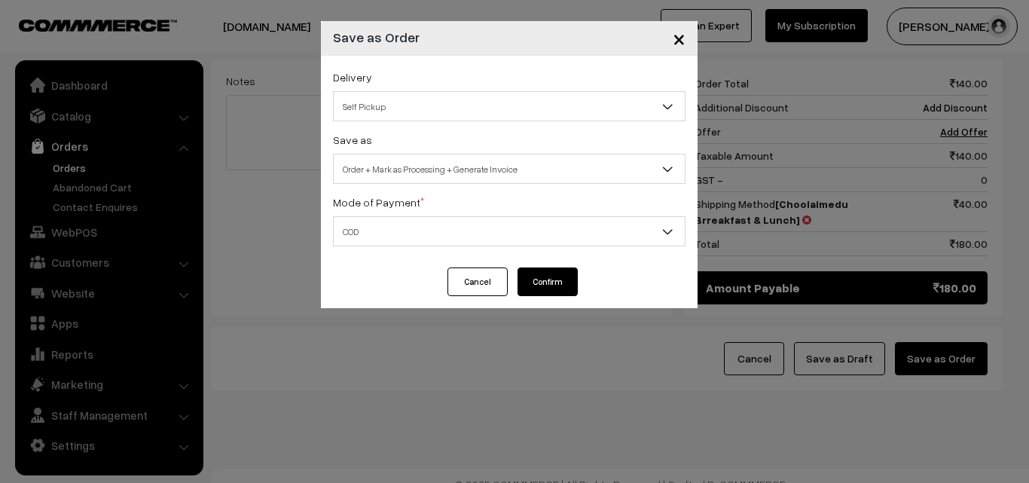
click at [523, 292] on button "Confirm" at bounding box center [547, 281] width 60 height 29
click at [548, 282] on button "Confirm" at bounding box center [547, 281] width 60 height 29
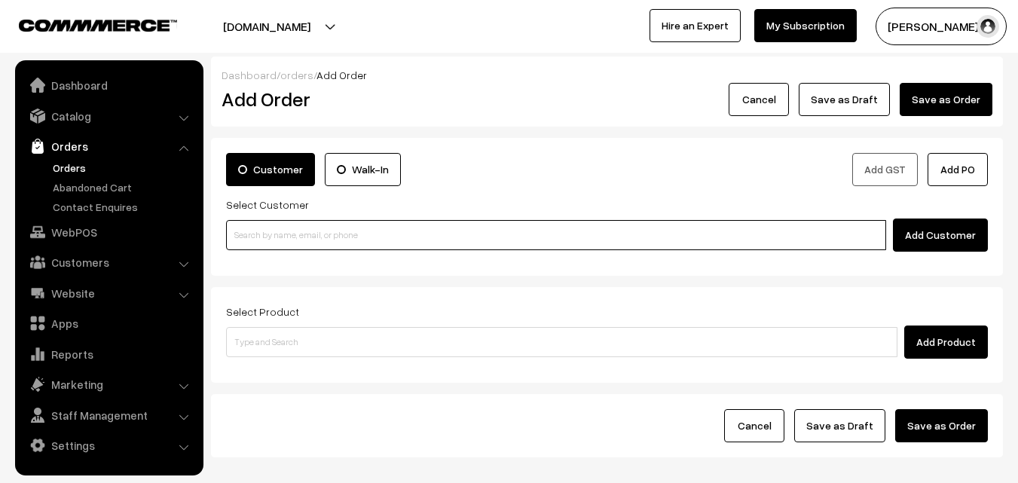
click at [298, 246] on input at bounding box center [556, 235] width 660 height 30
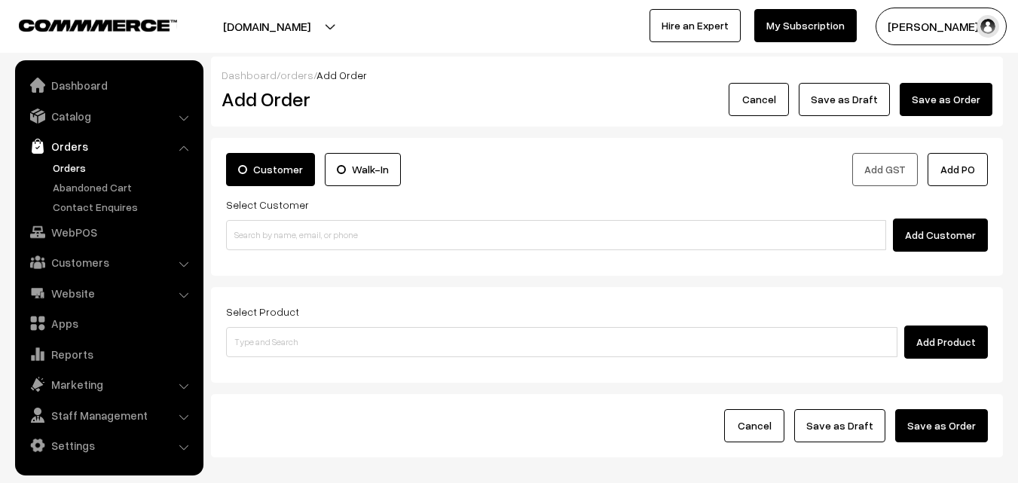
click at [73, 166] on link "Orders" at bounding box center [123, 168] width 149 height 16
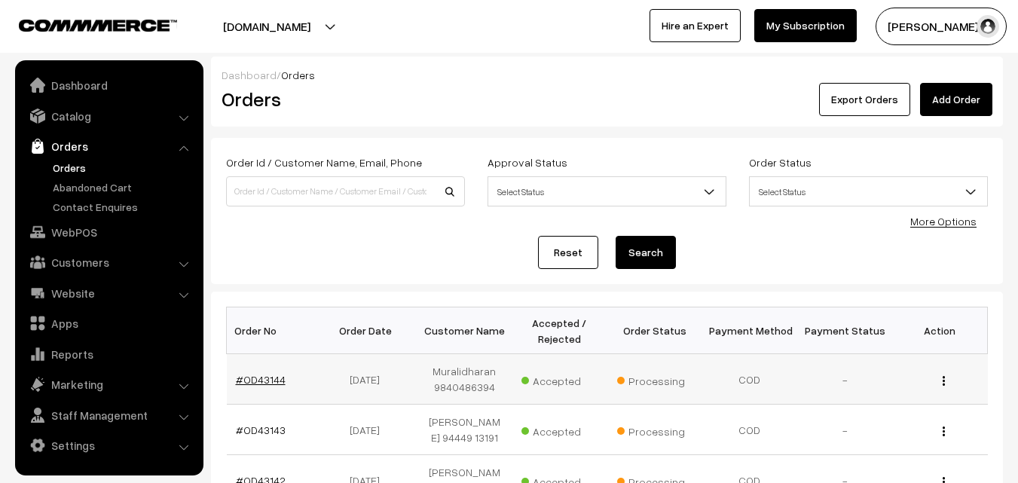
click at [267, 381] on link "#OD43144" at bounding box center [261, 379] width 50 height 13
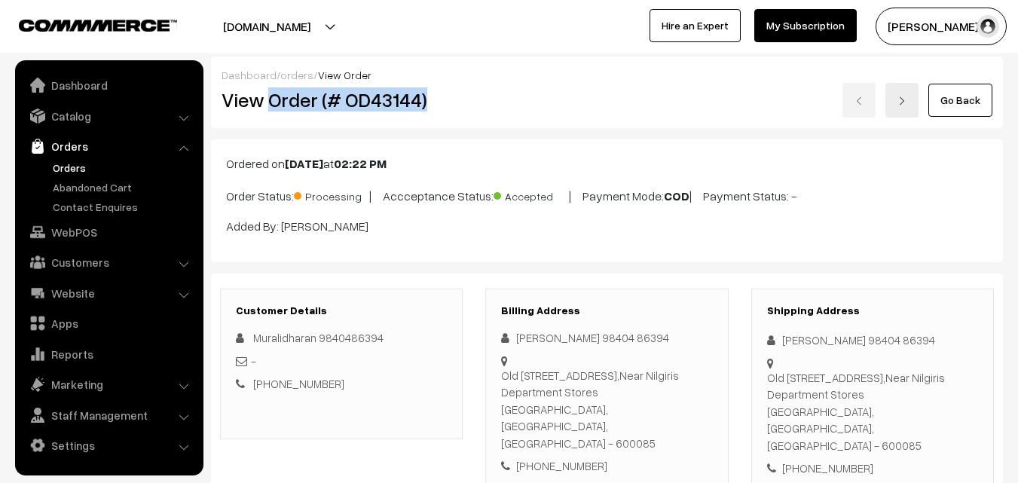
drag, startPoint x: 268, startPoint y: 110, endPoint x: 439, endPoint y: 94, distance: 171.7
click at [441, 94] on h2 "View Order (# OD43144)" at bounding box center [342, 99] width 242 height 23
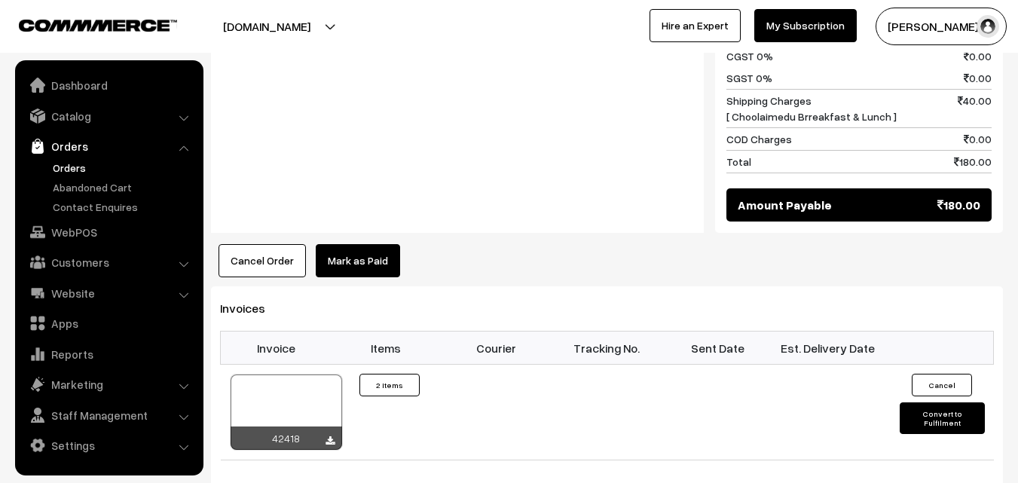
scroll to position [1054, 0]
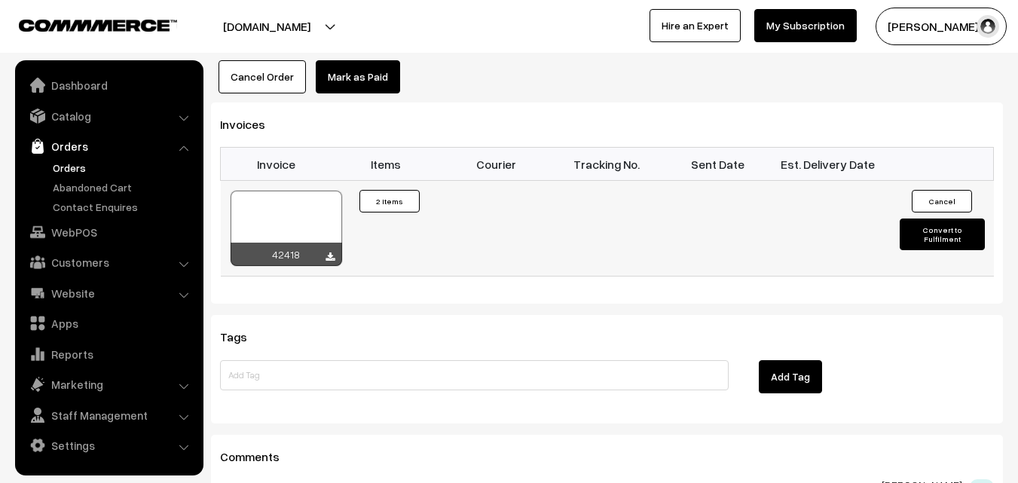
click at [301, 199] on div at bounding box center [285, 228] width 111 height 75
click at [73, 167] on link "Orders" at bounding box center [123, 168] width 149 height 16
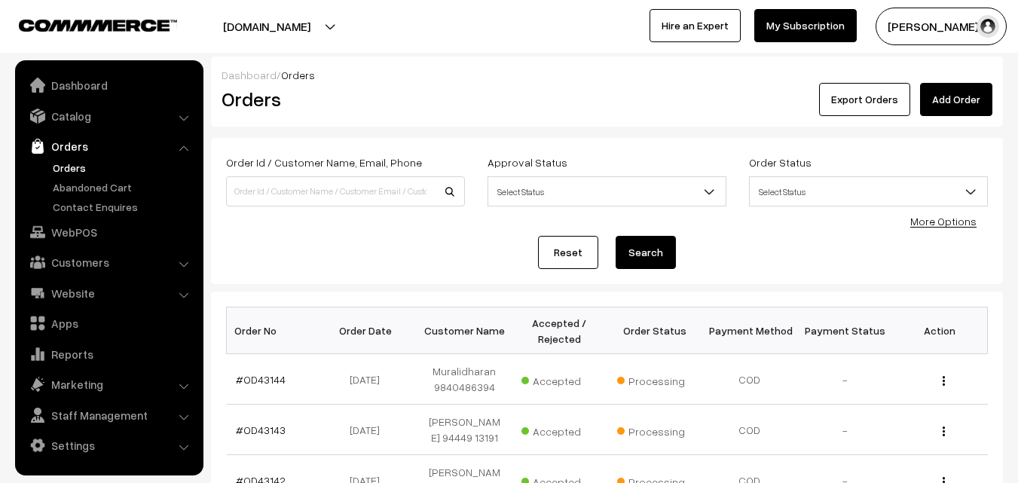
click at [234, 248] on div "Reset Search" at bounding box center [606, 252] width 761 height 33
click at [64, 235] on link "WebPOS" at bounding box center [108, 231] width 179 height 27
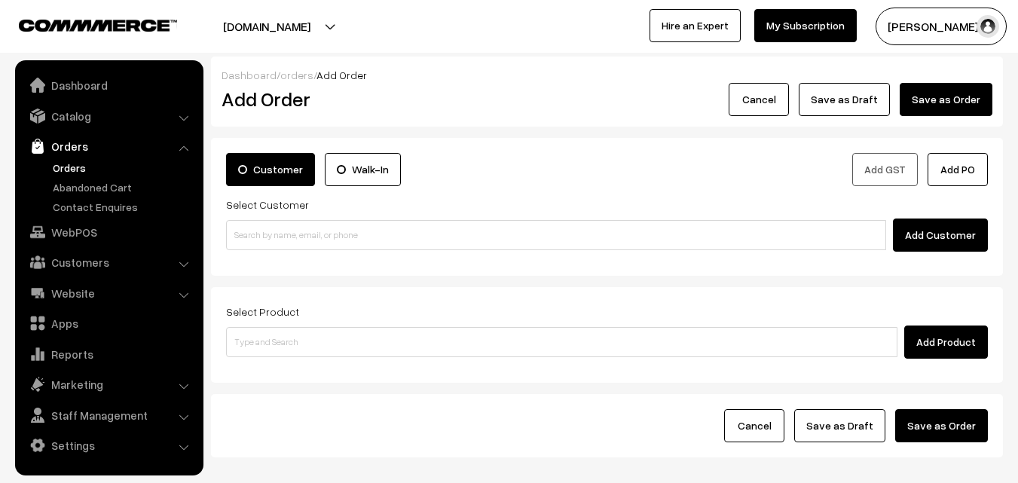
click at [266, 235] on input at bounding box center [556, 235] width 660 height 30
click at [266, 228] on input "99411 79610" at bounding box center [556, 235] width 660 height 30
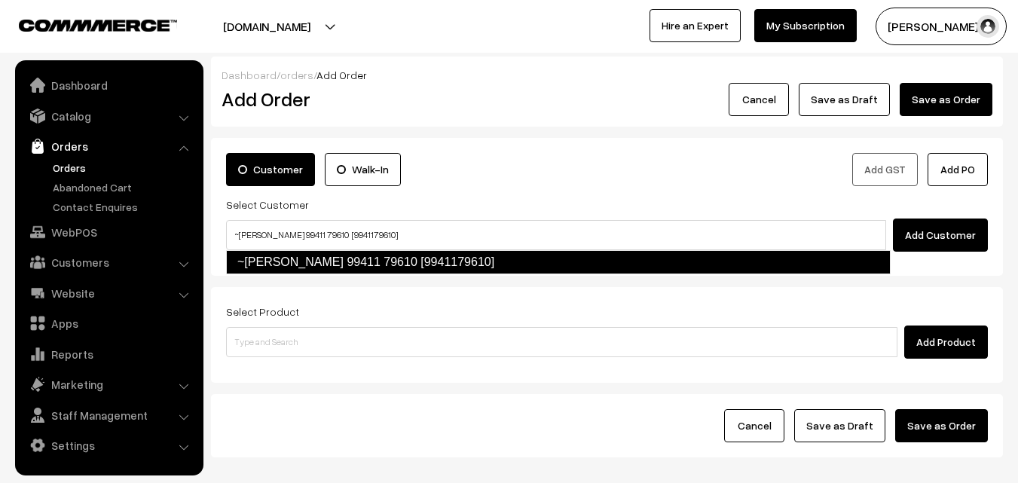
type input "~Maniammal Devakumar 99411 79610 [9941179610]"
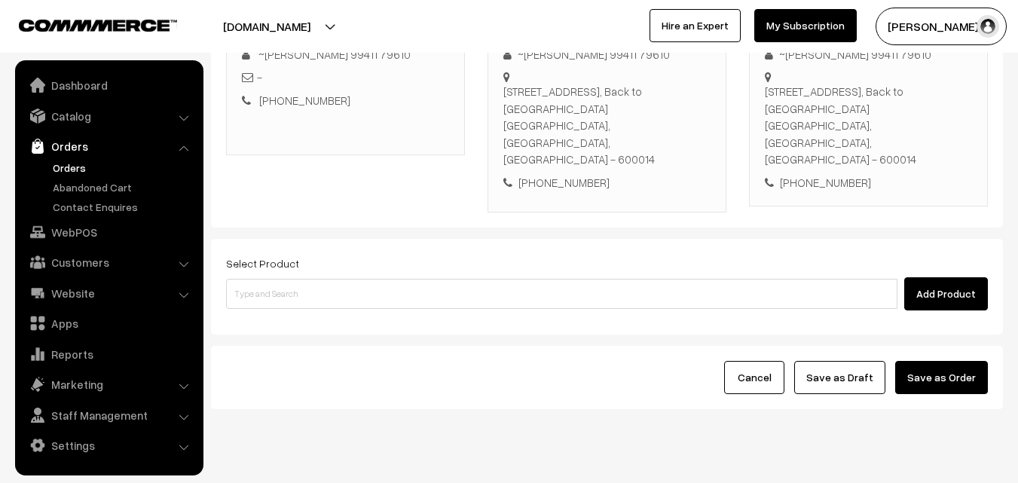
scroll to position [258, 0]
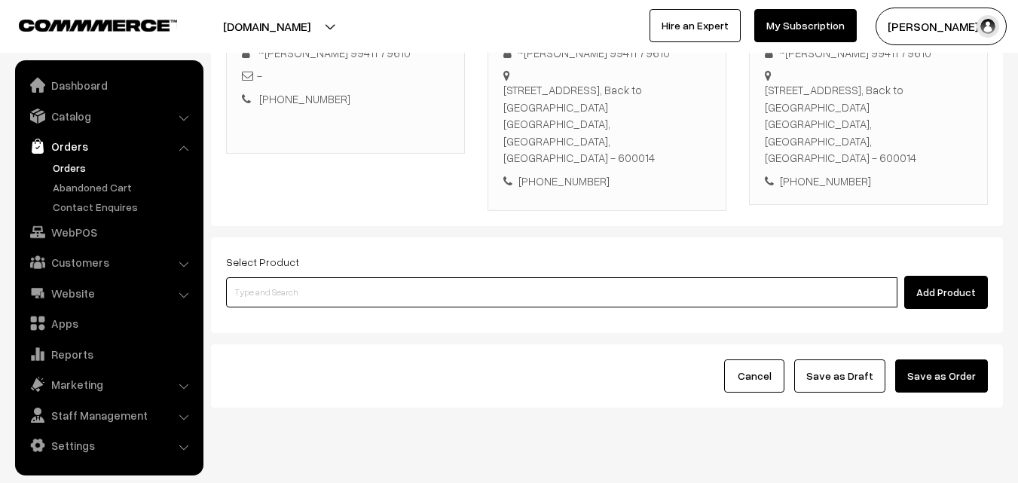
click at [343, 277] on input at bounding box center [561, 292] width 671 height 30
type input "Bf - [PERSON_NAME][DATE]"
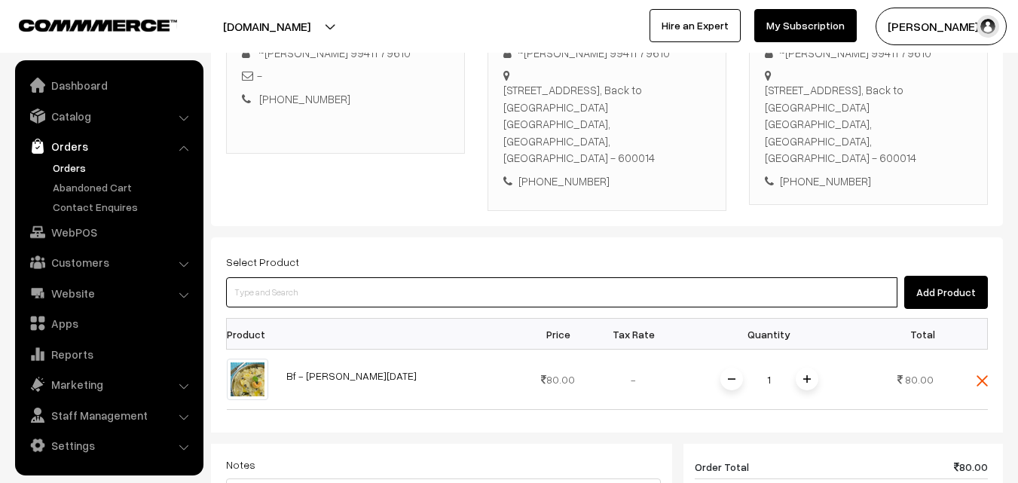
click at [343, 277] on input at bounding box center [561, 292] width 671 height 30
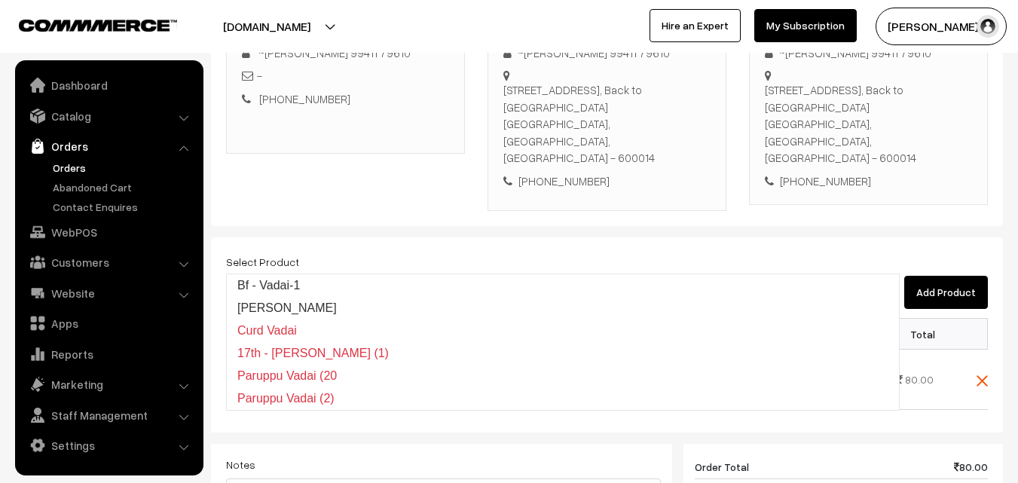
type input "Bf - Vadai-1"
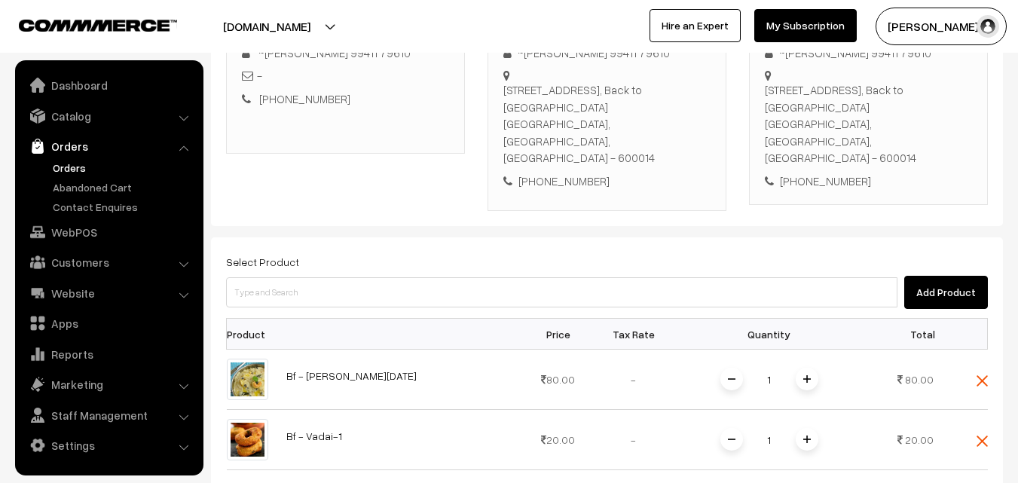
click at [301, 276] on div "Add Product" at bounding box center [606, 292] width 761 height 33
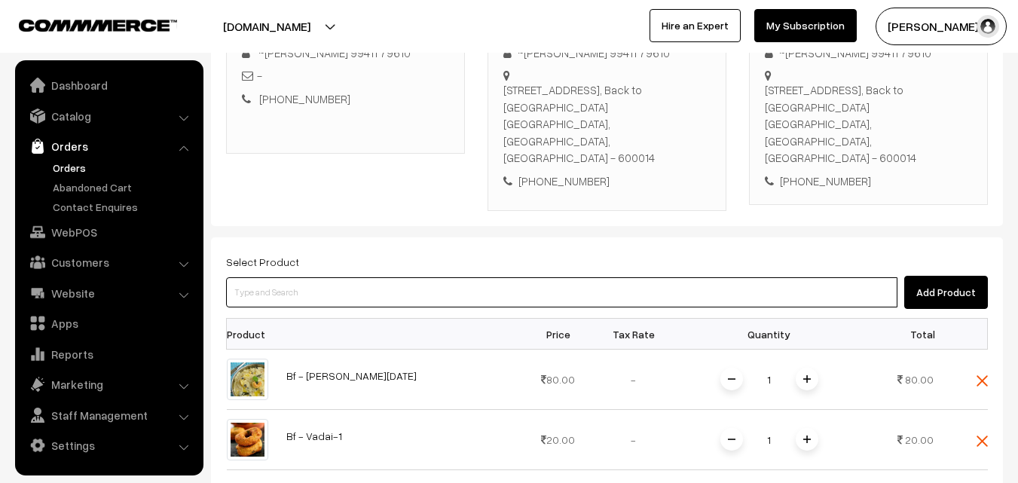
click at [293, 277] on input at bounding box center [561, 292] width 671 height 30
paste input "29th With Rice"
type input "29th With Rice"
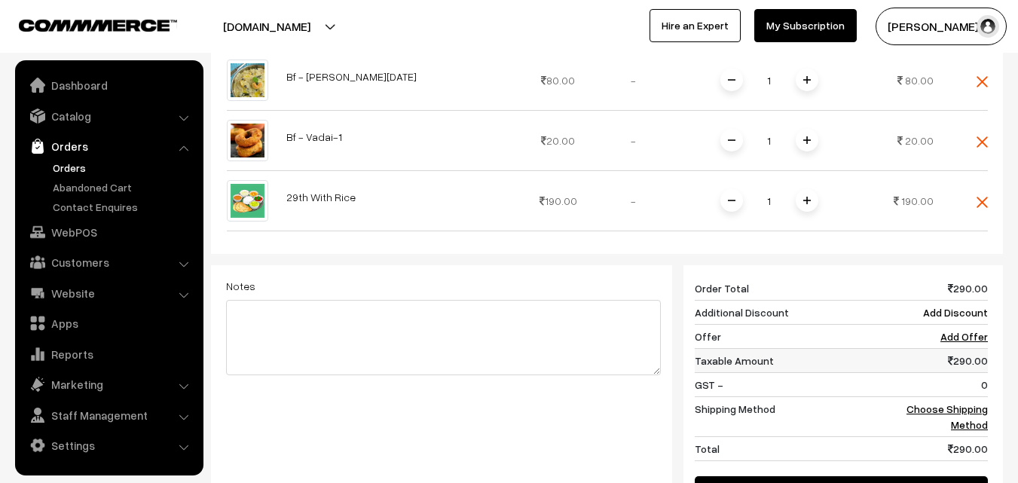
scroll to position [559, 0]
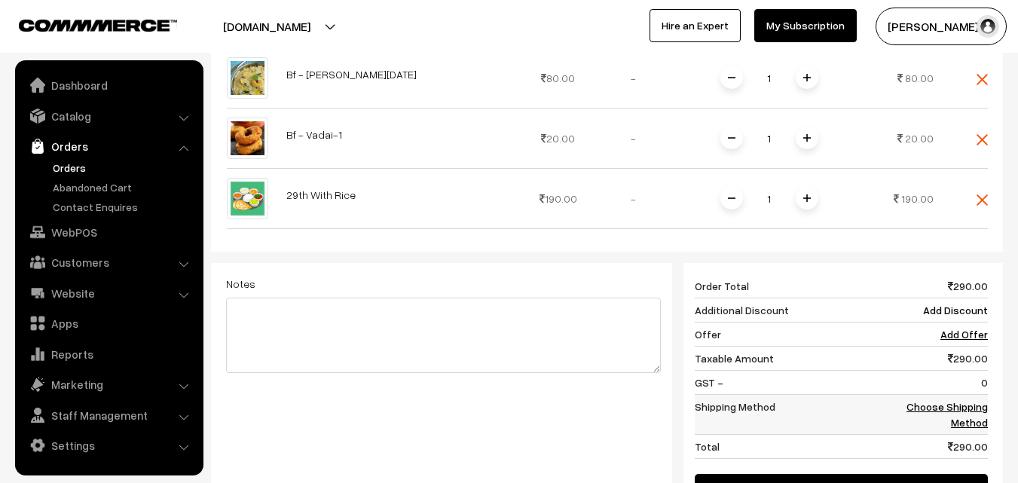
click at [963, 395] on td "Choose Shipping Method" at bounding box center [940, 415] width 93 height 40
click at [963, 400] on link "Choose Shipping Method" at bounding box center [946, 414] width 81 height 29
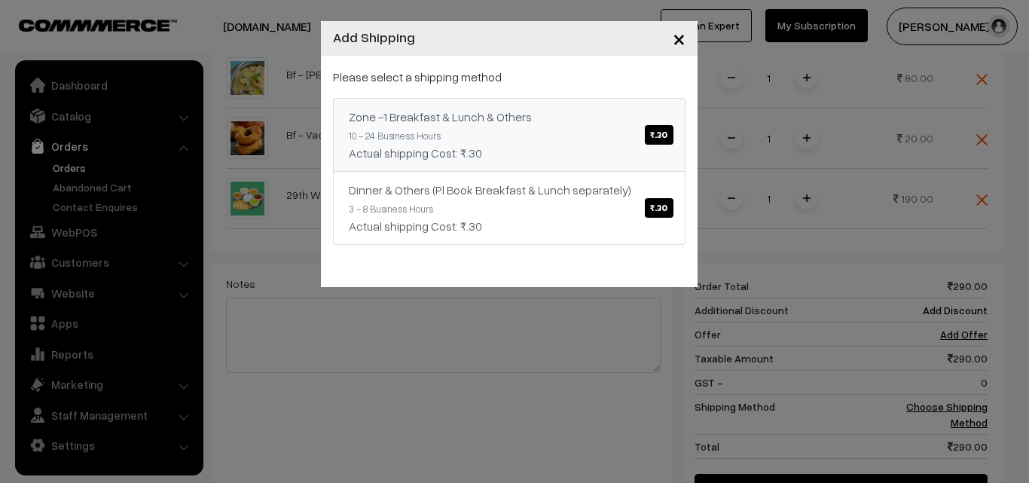
click at [624, 145] on div "Actual shipping Cost: ₹.30" at bounding box center [509, 153] width 321 height 18
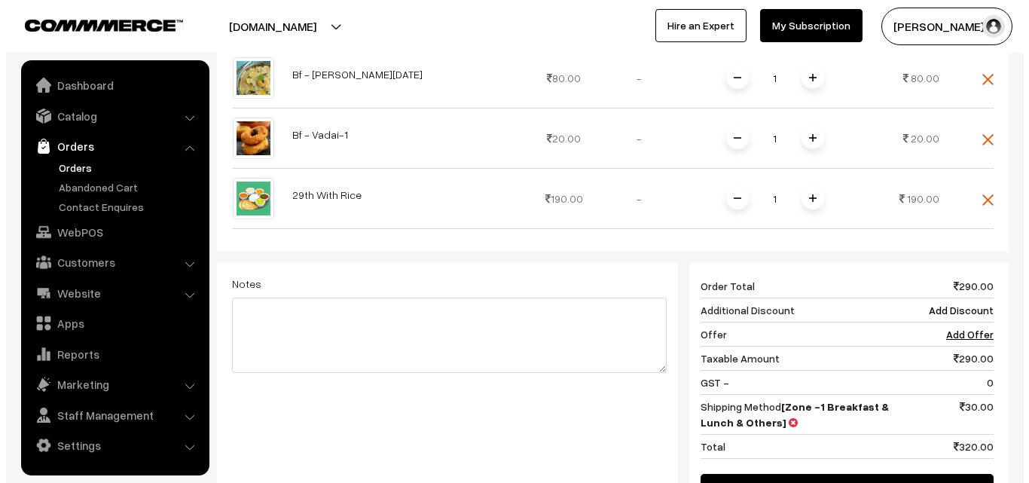
scroll to position [744, 0]
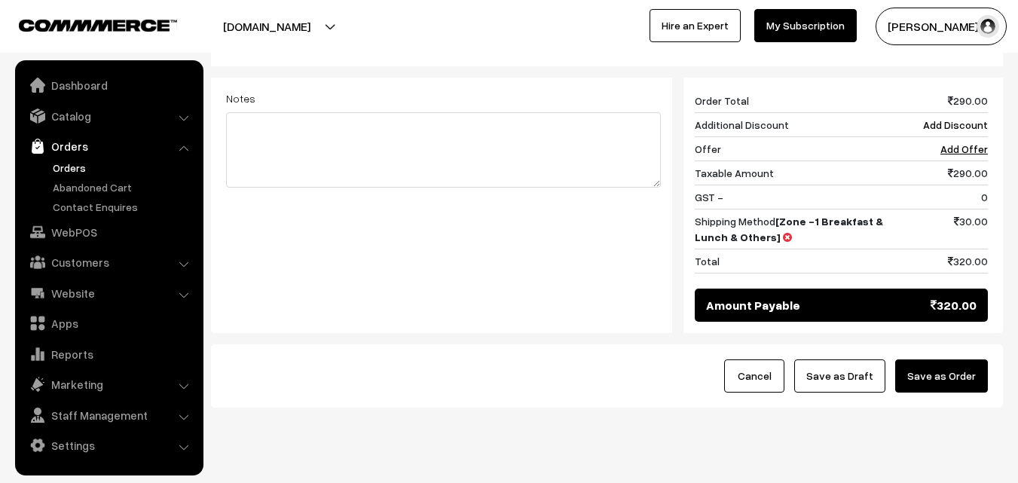
drag, startPoint x: 912, startPoint y: 330, endPoint x: 934, endPoint y: 341, distance: 24.6
click at [916, 359] on button "Save as Order" at bounding box center [941, 375] width 93 height 33
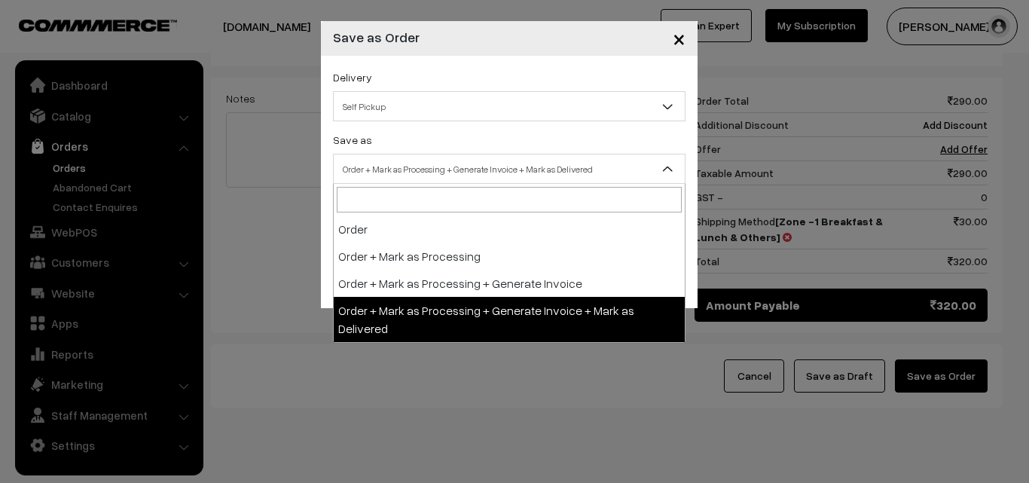
click at [449, 180] on span "Order + Mark as Processing + Generate Invoice + Mark as Delivered" at bounding box center [509, 169] width 351 height 26
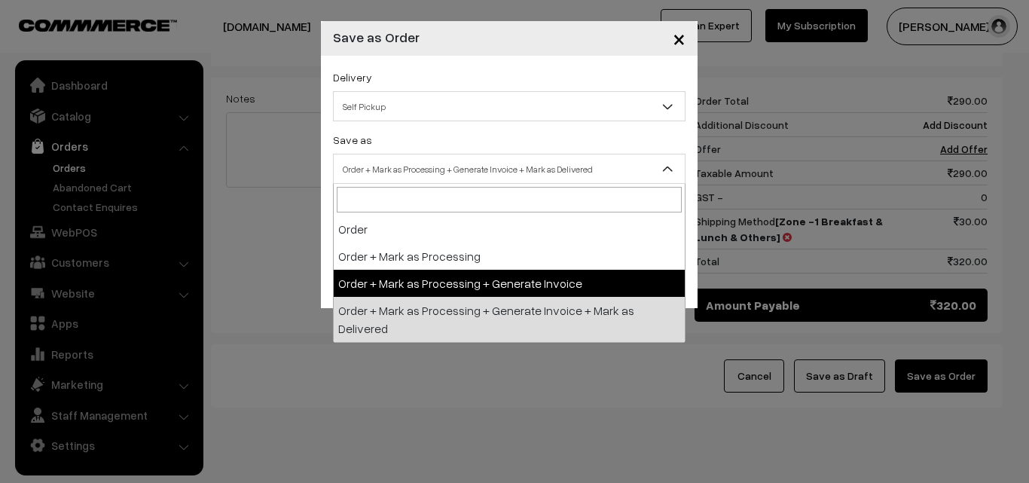
drag, startPoint x: 424, startPoint y: 288, endPoint x: 409, endPoint y: 270, distance: 24.1
select select "3"
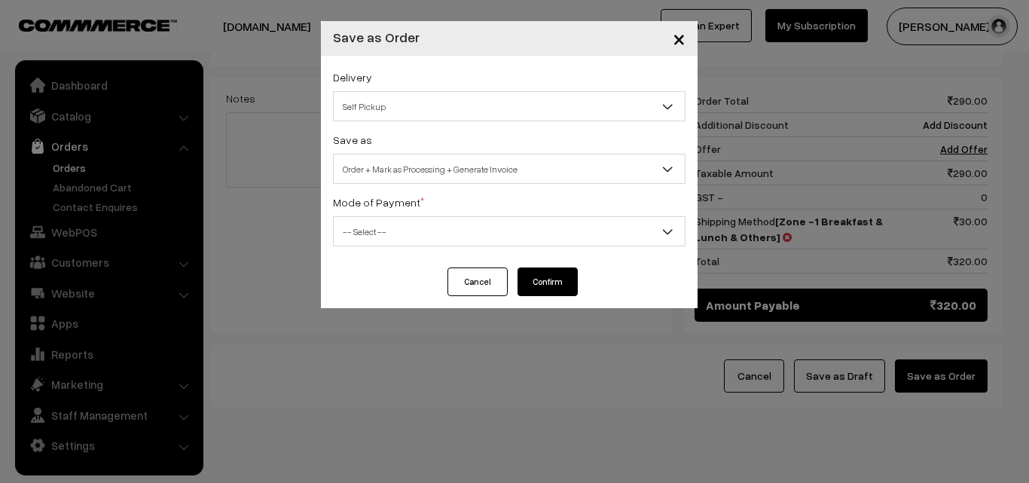
click at [393, 223] on span "-- Select --" at bounding box center [509, 231] width 351 height 26
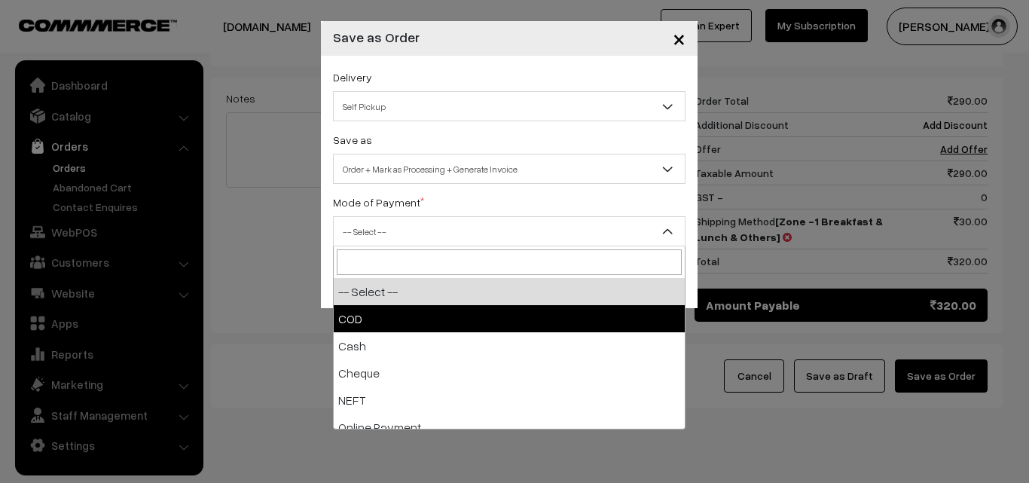
select select "1"
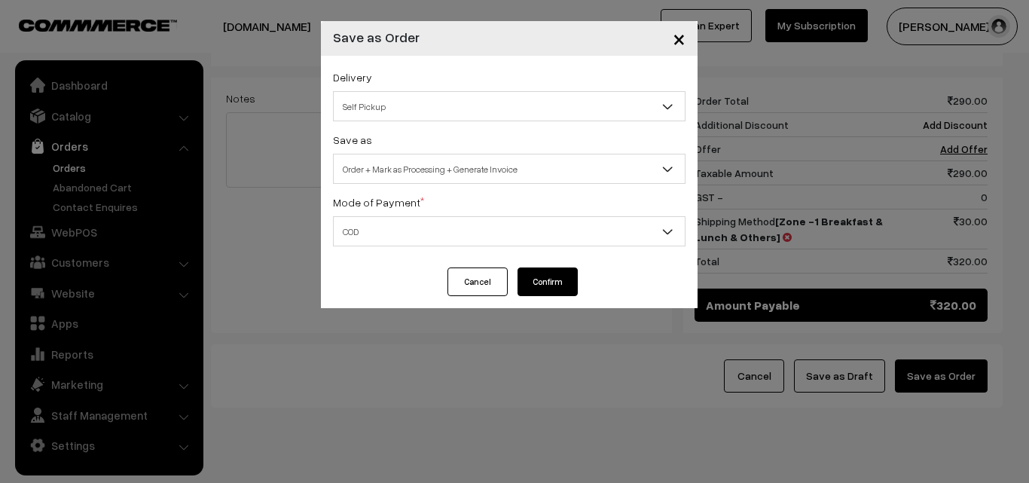
click at [535, 276] on button "Confirm" at bounding box center [547, 281] width 60 height 29
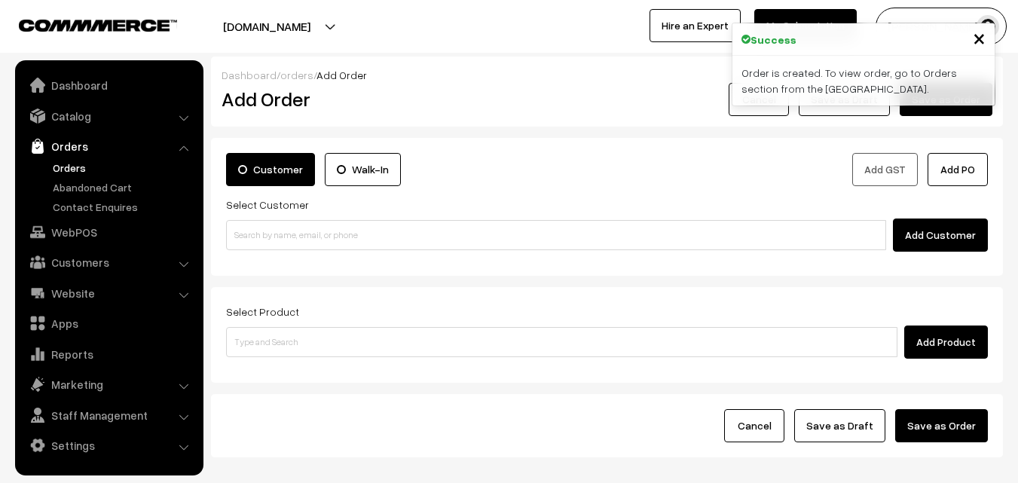
click at [79, 168] on link "Orders" at bounding box center [123, 168] width 149 height 16
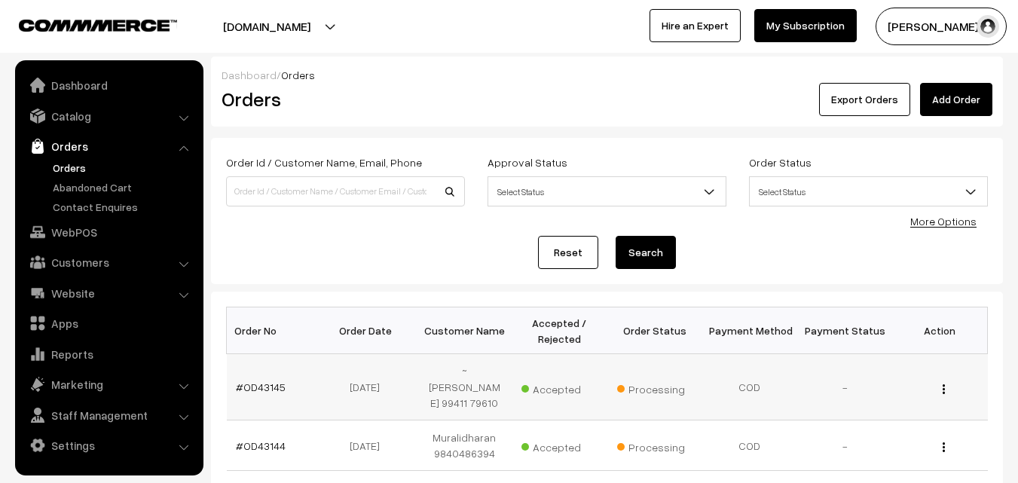
click at [259, 398] on td "#OD43145" at bounding box center [274, 387] width 95 height 66
click at [255, 390] on link "#OD43145" at bounding box center [261, 386] width 50 height 13
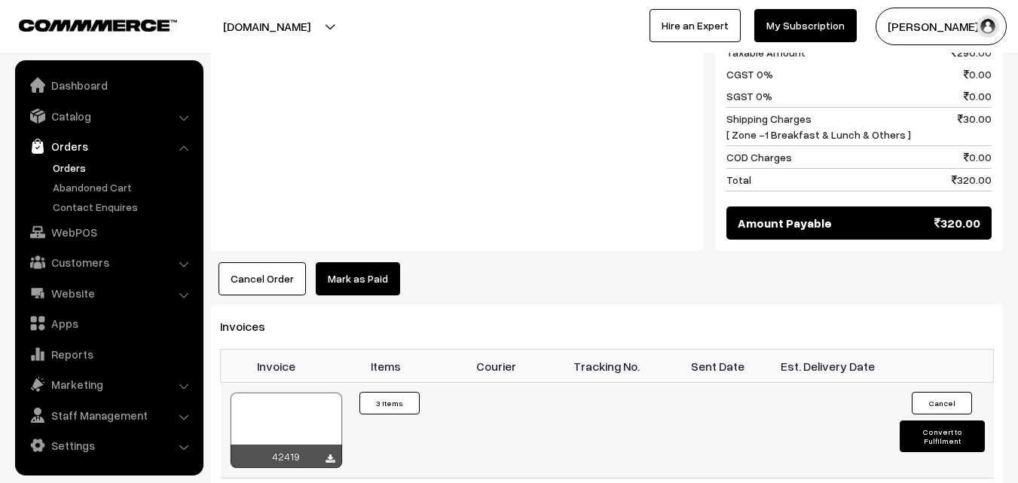
scroll to position [1054, 0]
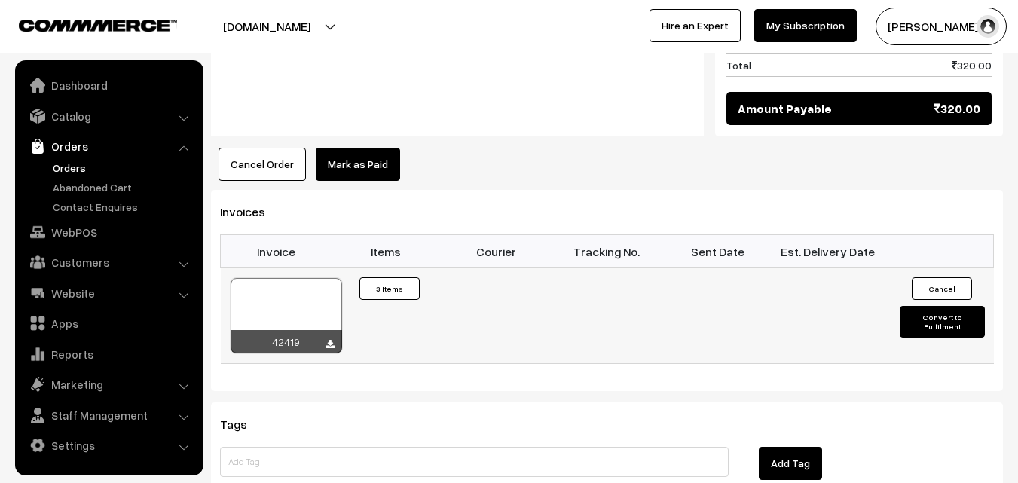
click at [286, 293] on div at bounding box center [285, 315] width 111 height 75
click at [80, 240] on link "WebPOS" at bounding box center [108, 231] width 179 height 27
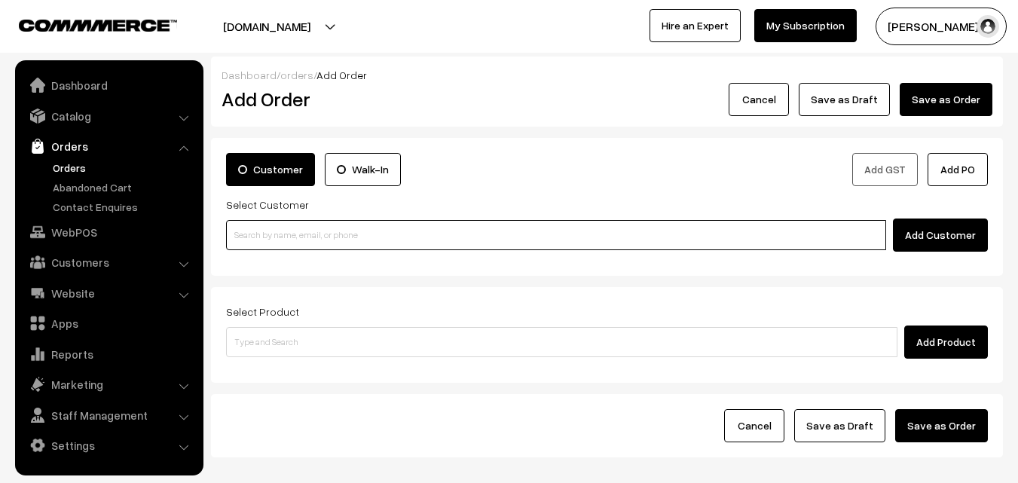
click at [276, 225] on input at bounding box center [556, 235] width 660 height 30
paste input "97573 51302"
click at [267, 228] on input "97573 51302" at bounding box center [556, 235] width 660 height 30
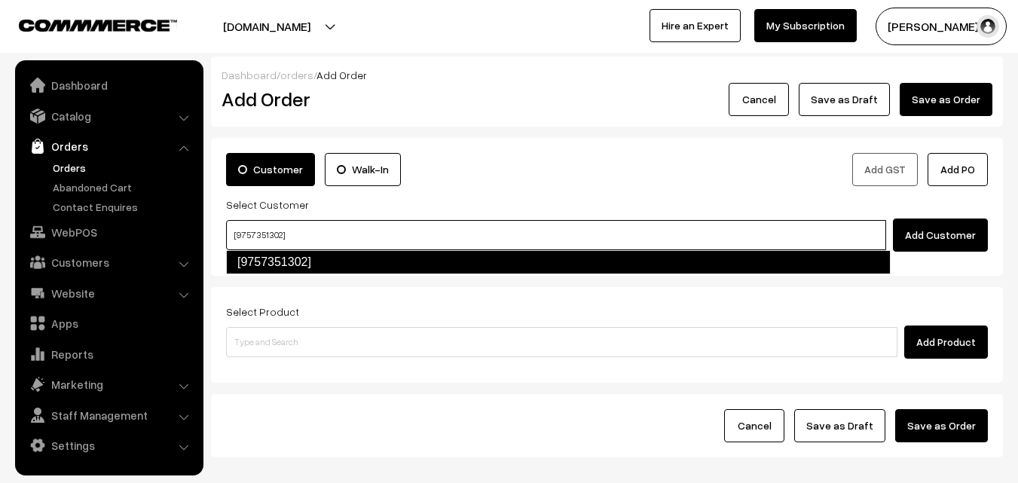
type input "[9757351302]"
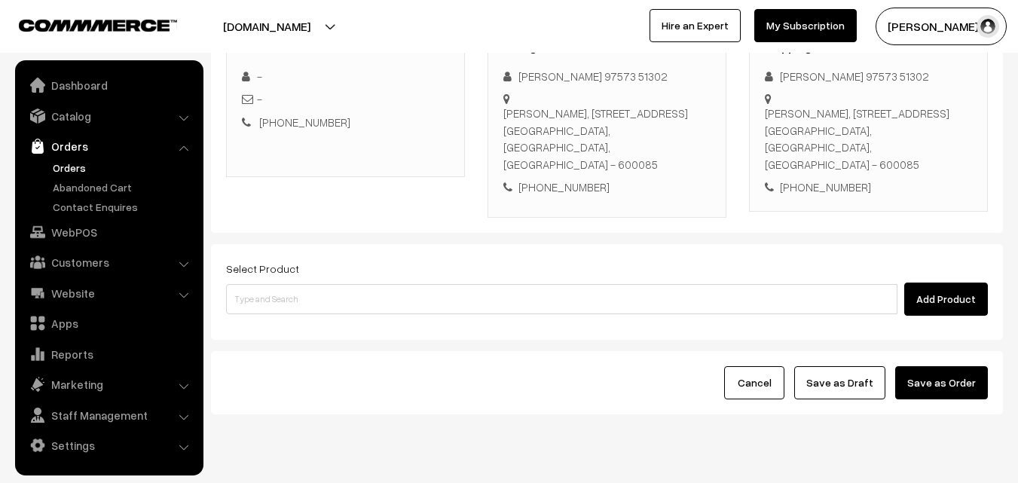
scroll to position [258, 0]
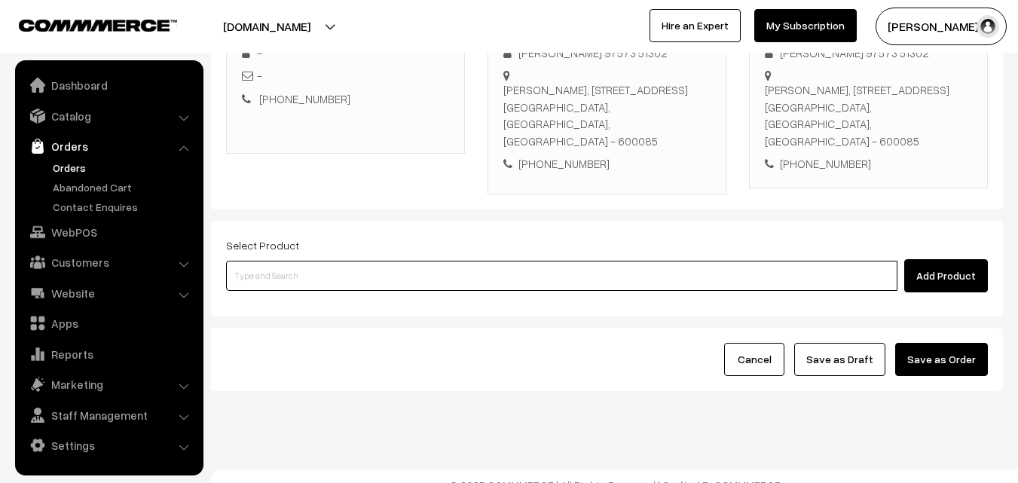
click at [312, 261] on input at bounding box center [561, 276] width 671 height 30
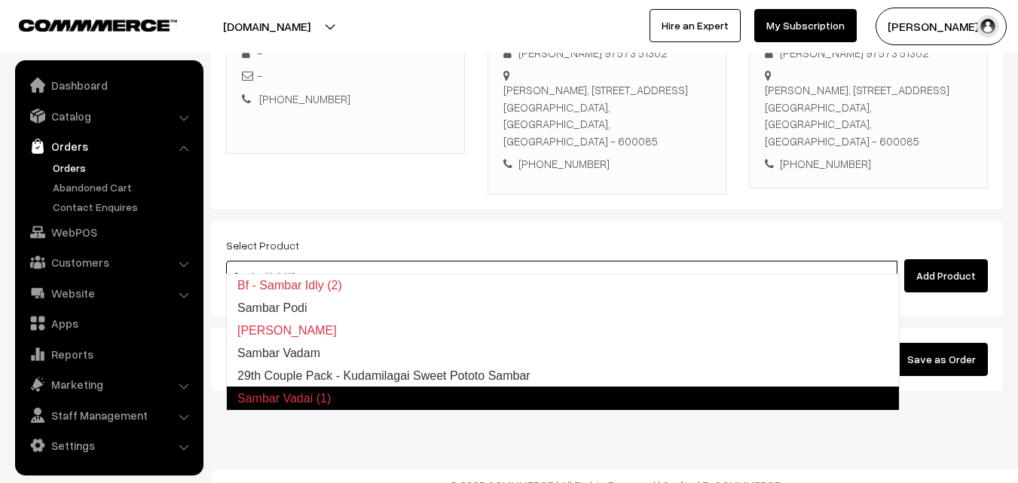
type input "29th Couple Pack - Kudamilagai Sweet Pototo Sambar"
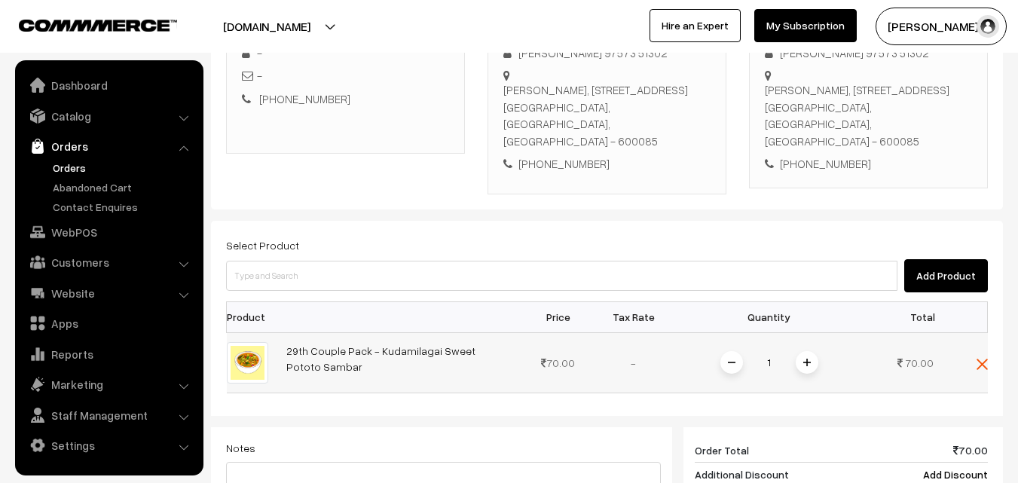
click at [976, 359] on img at bounding box center [981, 364] width 11 height 11
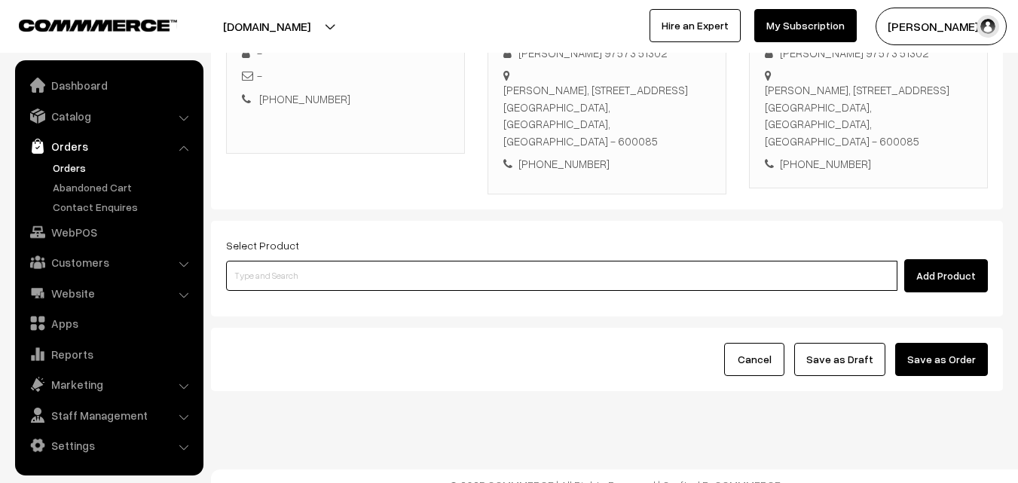
click at [534, 265] on input at bounding box center [561, 276] width 671 height 30
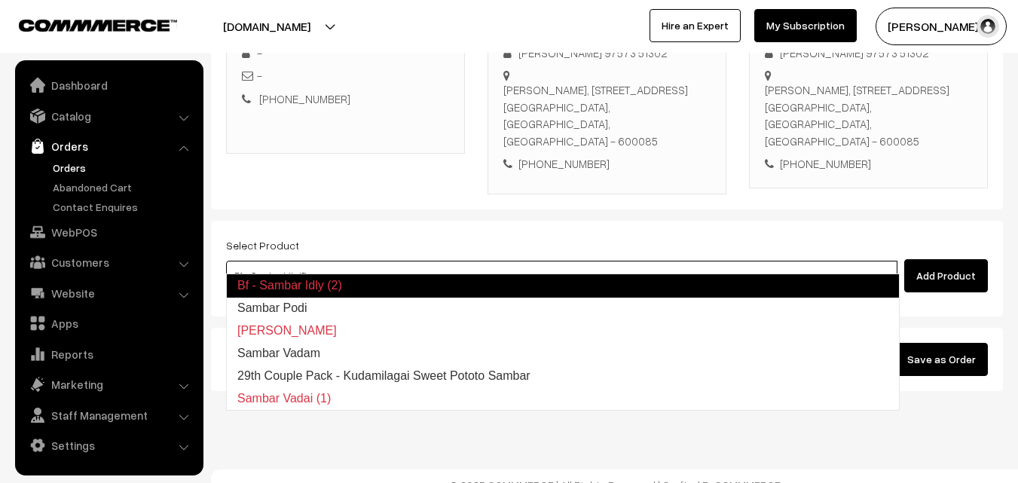
type input "Sambar Podi"
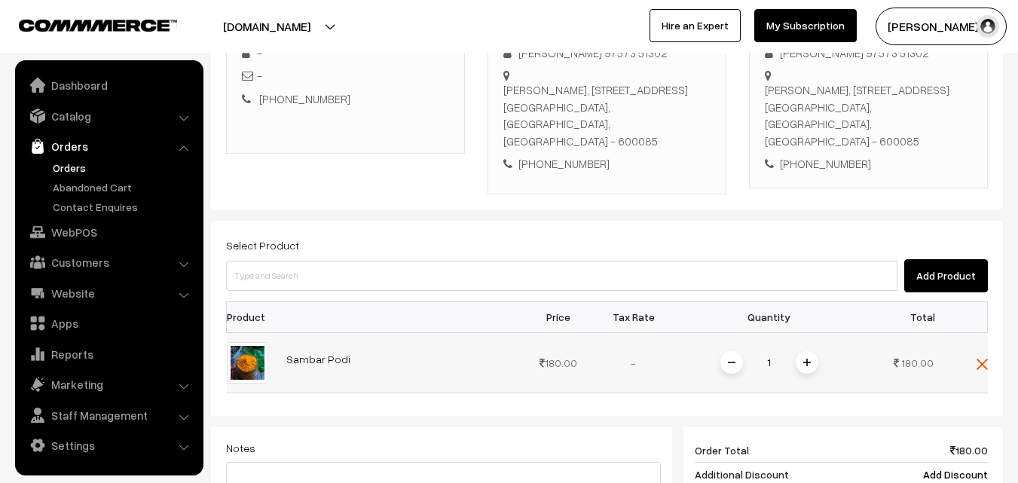
click at [816, 351] on span at bounding box center [806, 362] width 23 height 23
click at [810, 351] on span at bounding box center [806, 362] width 23 height 23
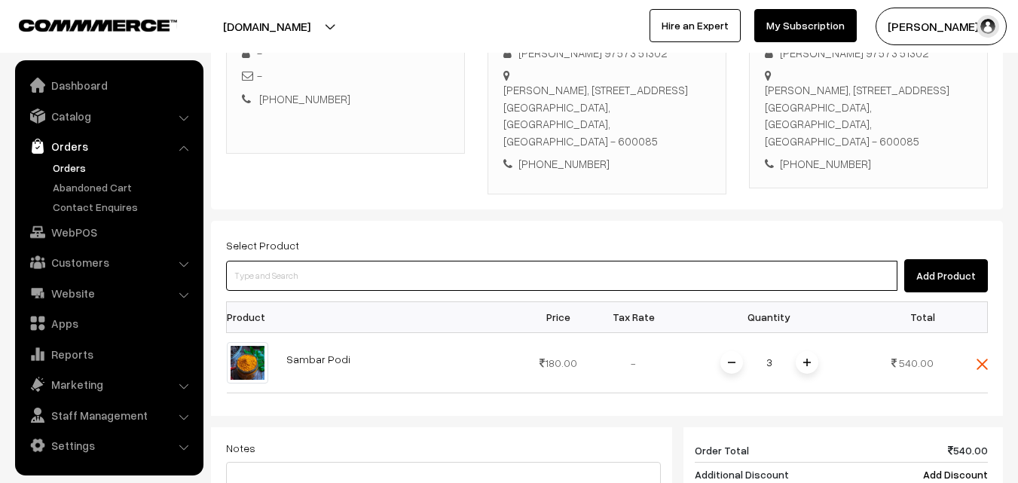
click at [450, 261] on input at bounding box center [561, 276] width 671 height 30
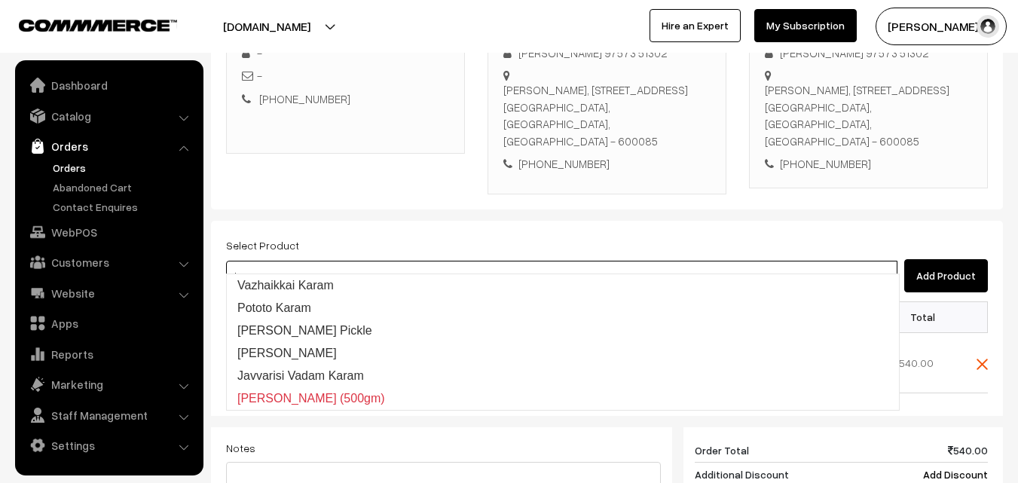
type input "Vazhaikkai Karam"
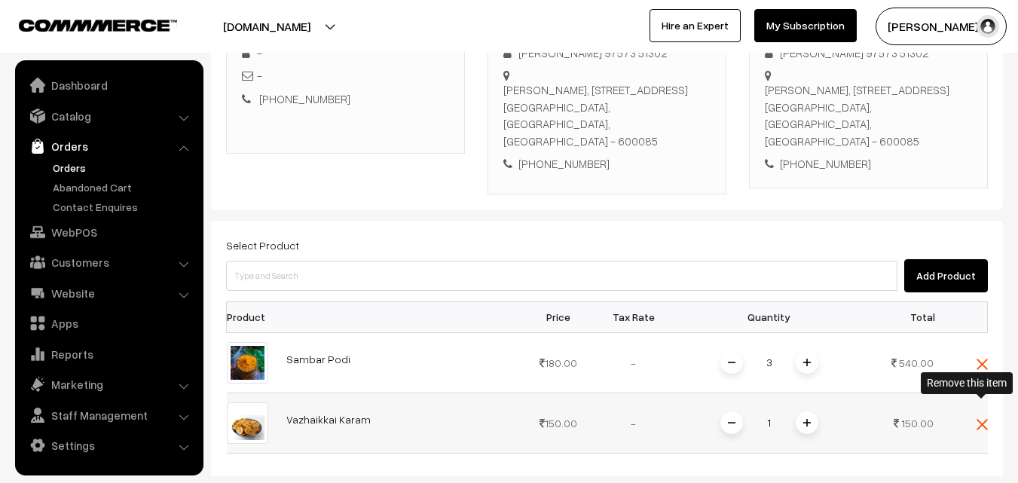
click at [980, 419] on img at bounding box center [981, 424] width 11 height 11
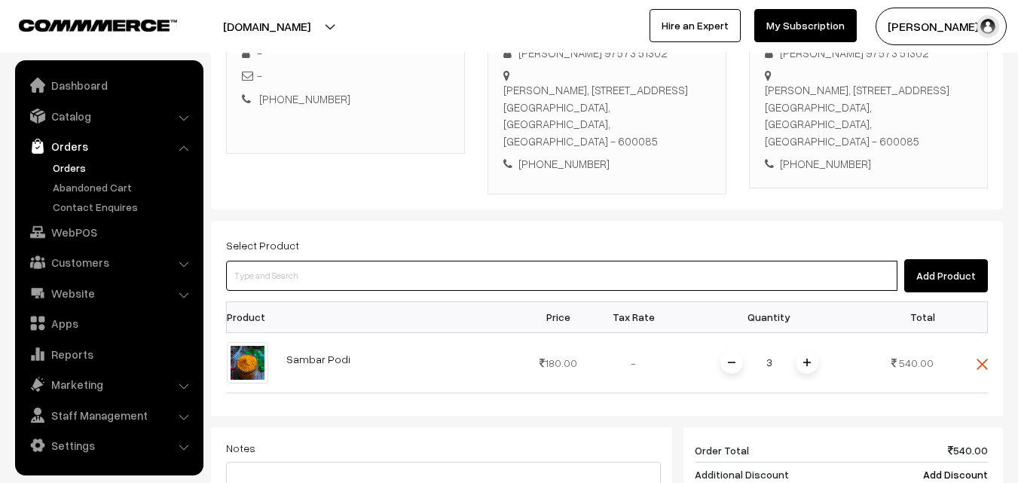
click at [720, 261] on input at bounding box center [561, 276] width 671 height 30
type input "k"
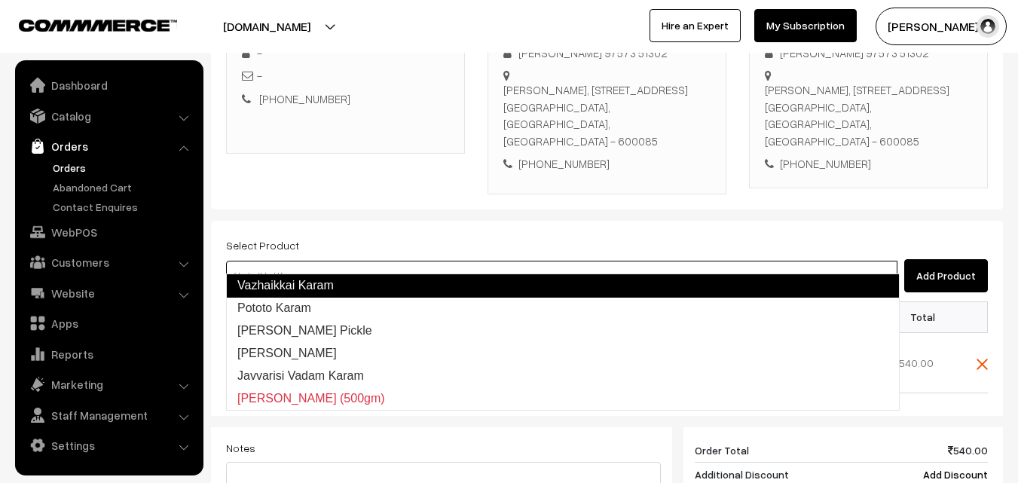
type input "Pototo Karam"
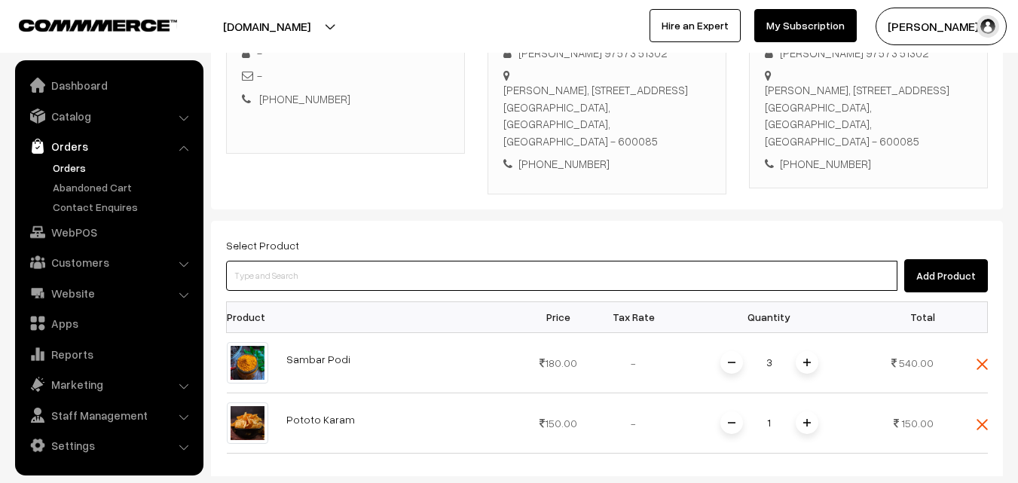
click at [362, 261] on input at bounding box center [561, 276] width 671 height 30
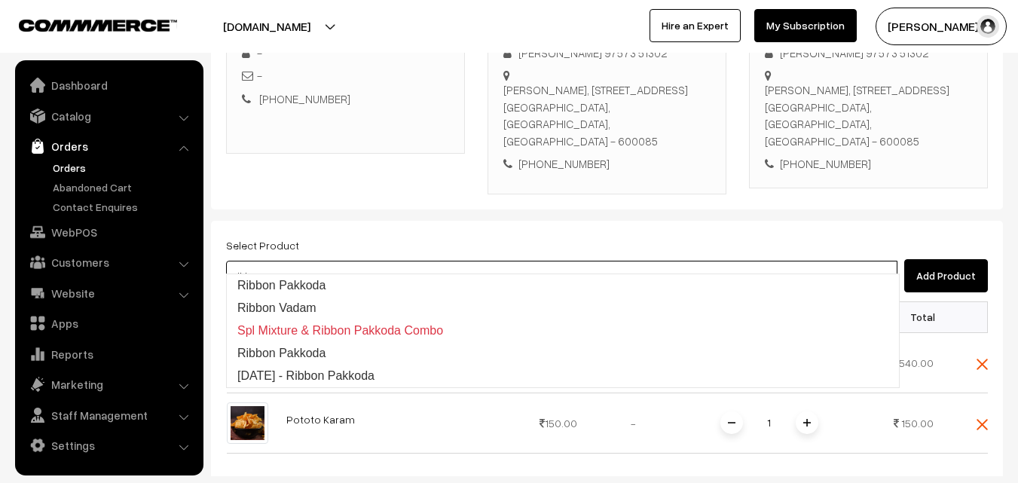
type input "Ribbon Pakkoda"
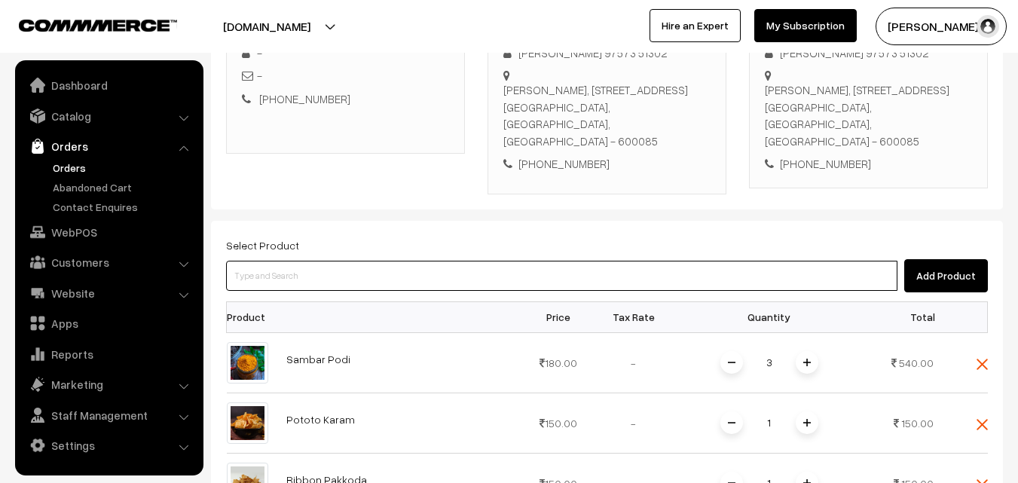
click at [360, 261] on input at bounding box center [561, 276] width 671 height 30
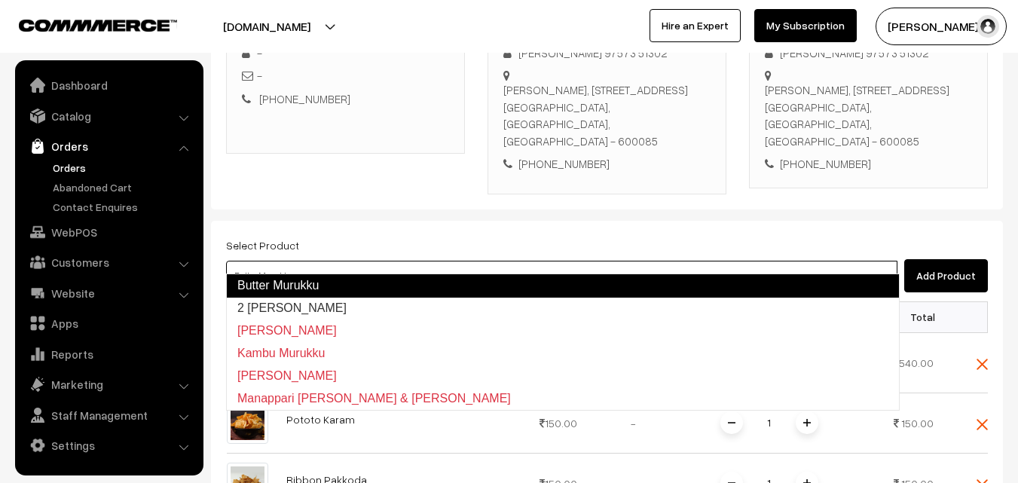
type input "2 Suttu Murukku"
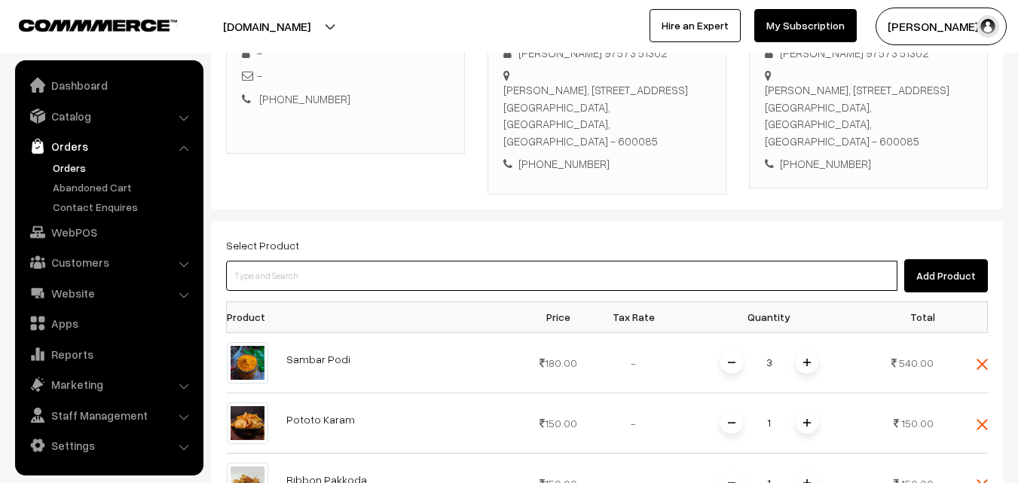
click at [322, 261] on input at bounding box center [561, 276] width 671 height 30
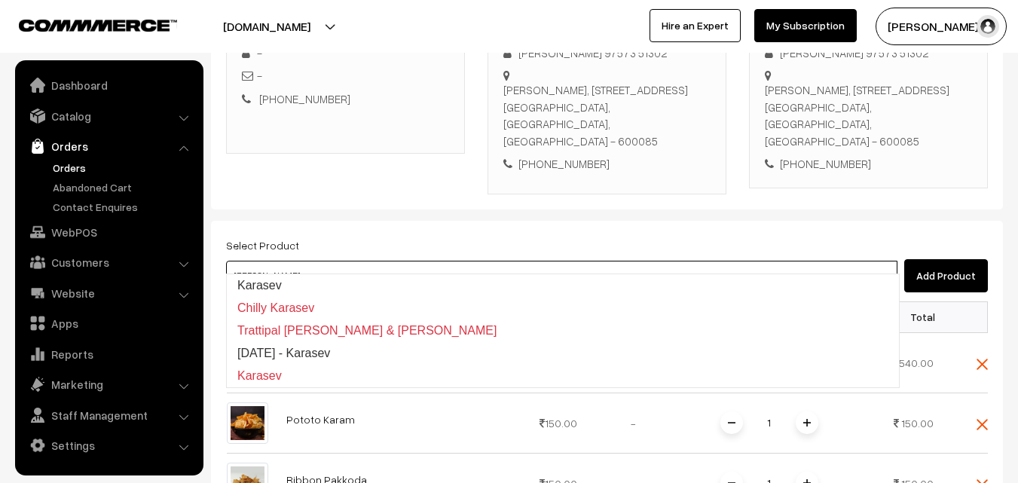
type input "Karasev"
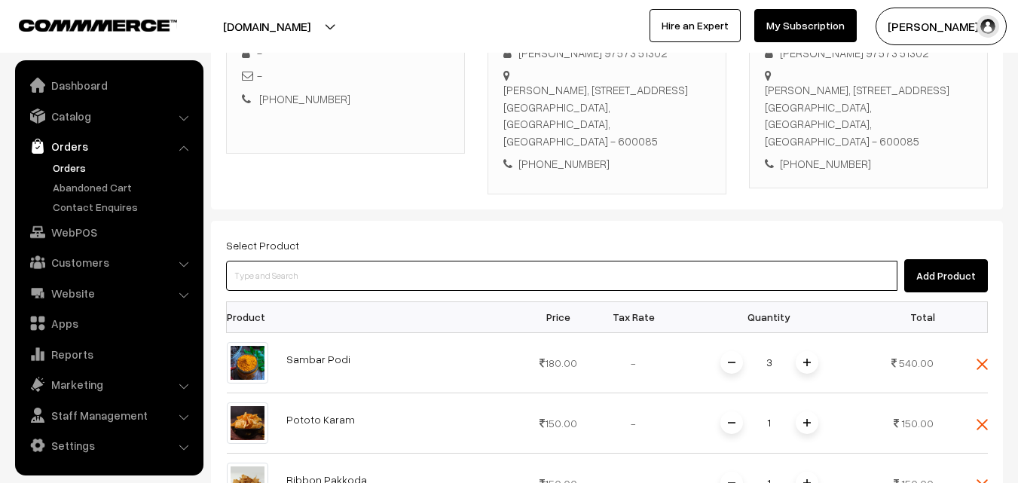
click at [346, 261] on input at bounding box center [561, 276] width 671 height 30
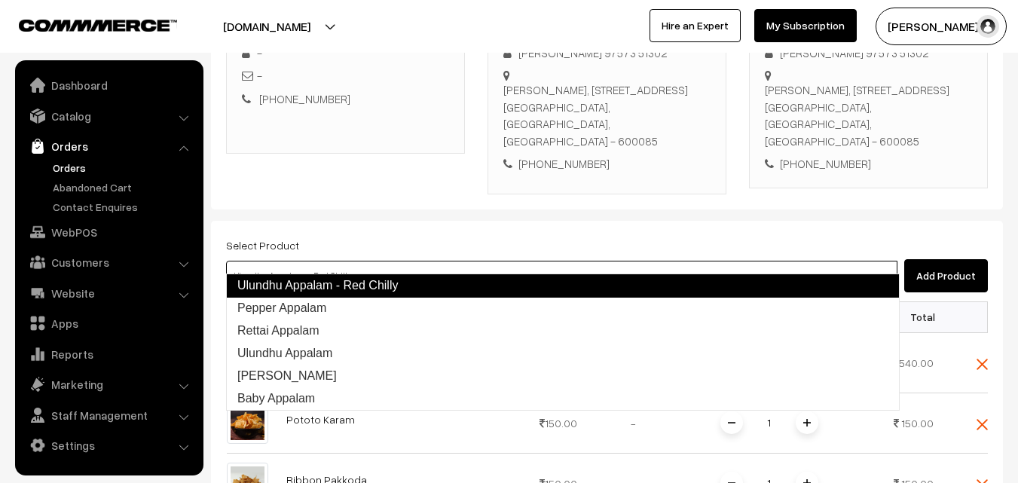
type input "Pepper Appalam"
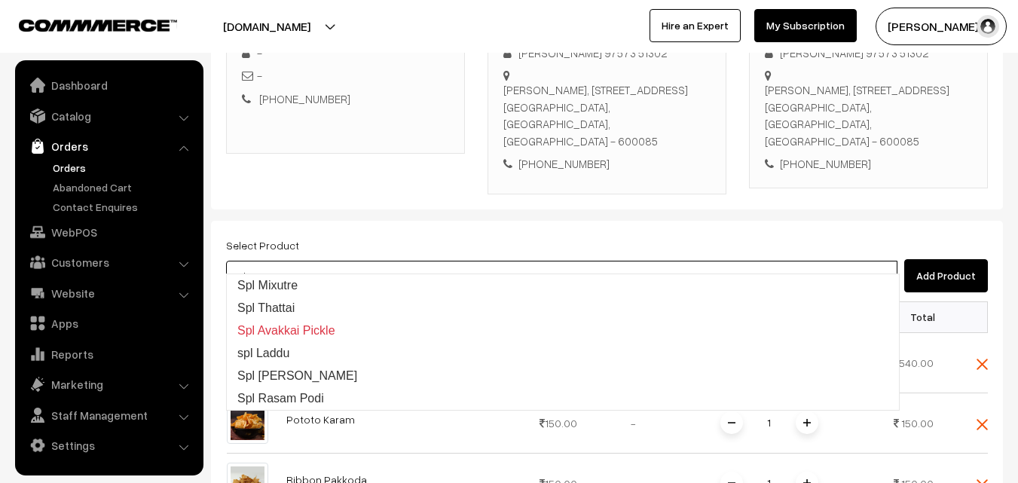
type input "spl a"
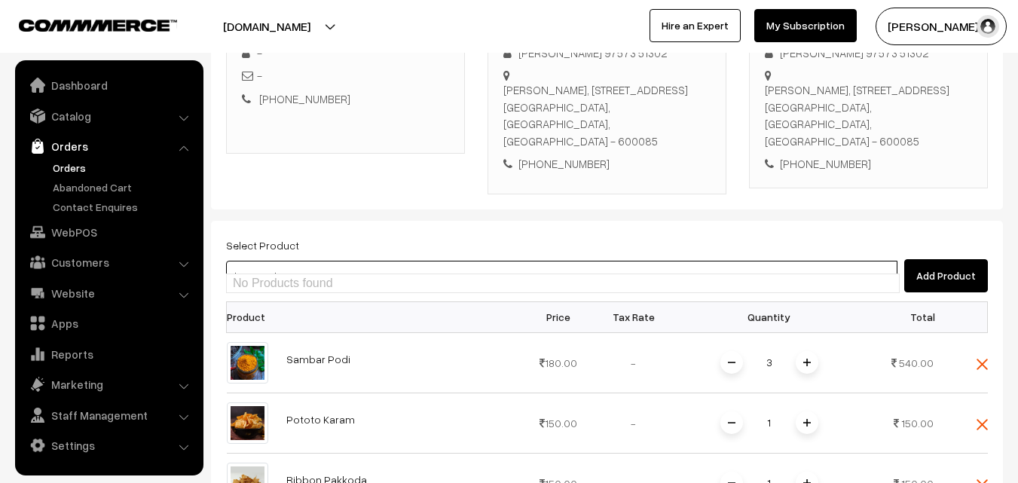
type input "home made"
type input "Rice Applam Handmade"
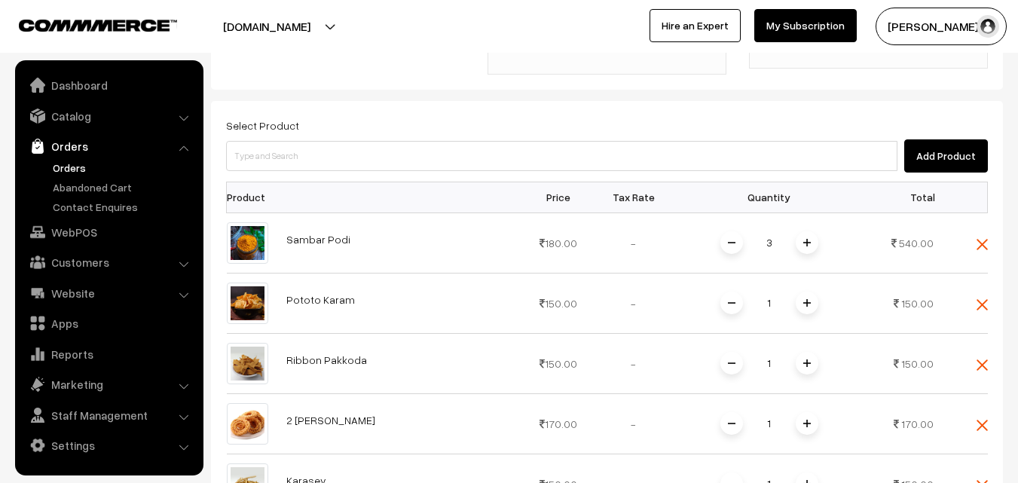
scroll to position [559, 0]
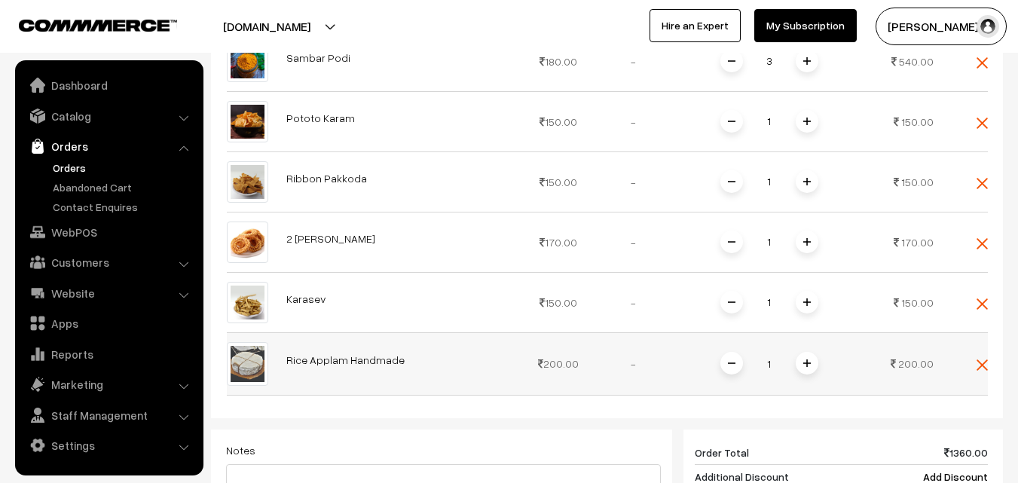
click at [811, 352] on span at bounding box center [806, 363] width 23 height 23
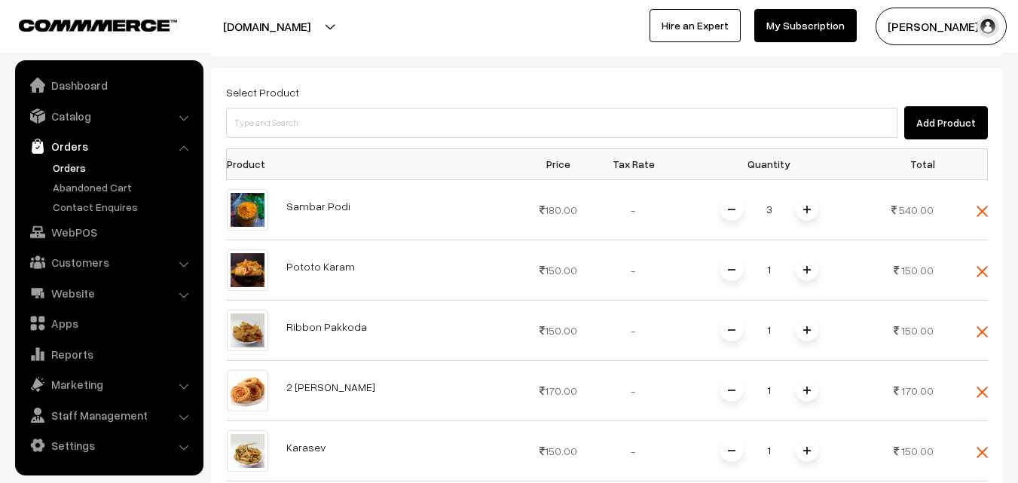
scroll to position [258, 0]
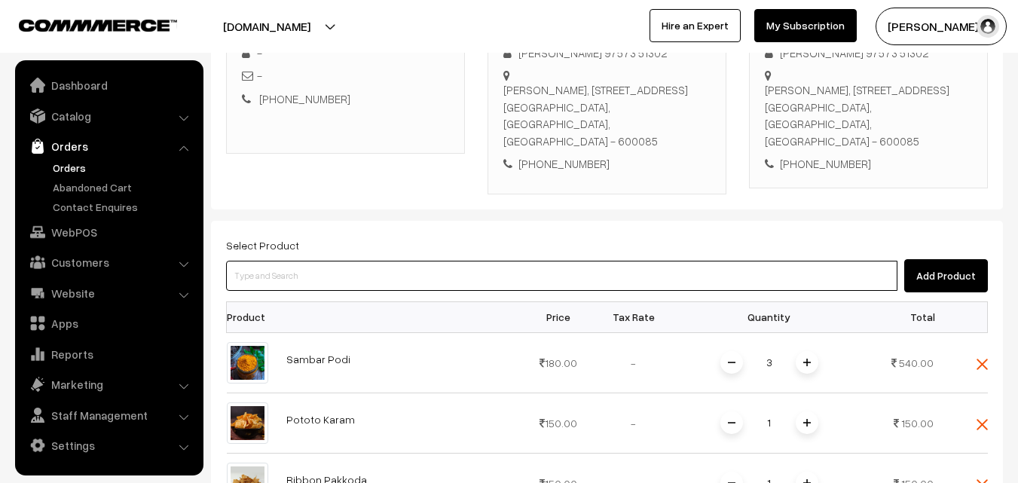
click at [344, 261] on input at bounding box center [561, 276] width 671 height 30
type input "Spl Mixutre"
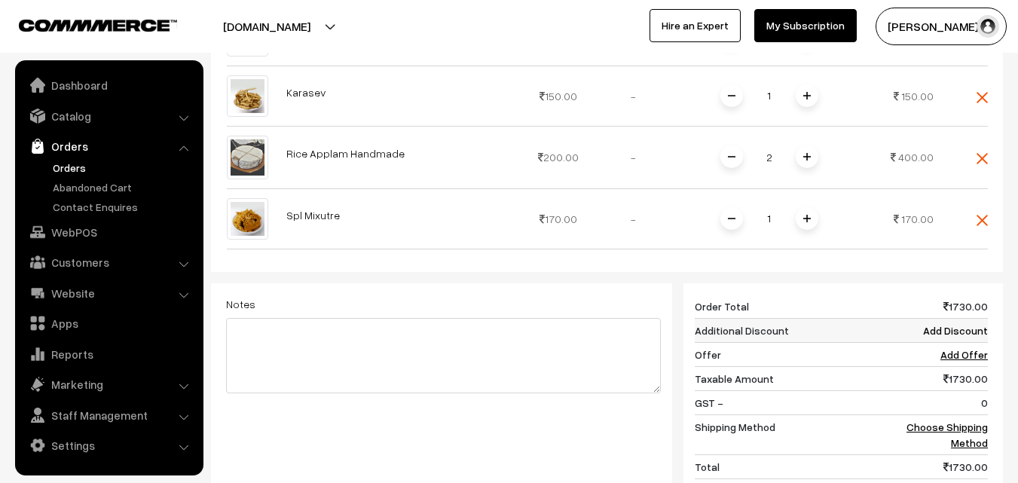
scroll to position [785, 0]
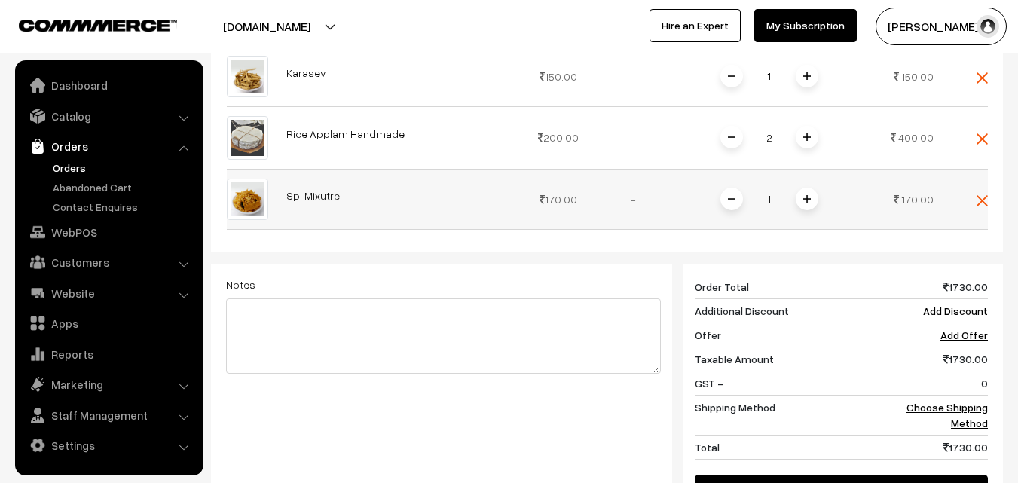
click at [803, 192] on span at bounding box center [806, 199] width 23 height 23
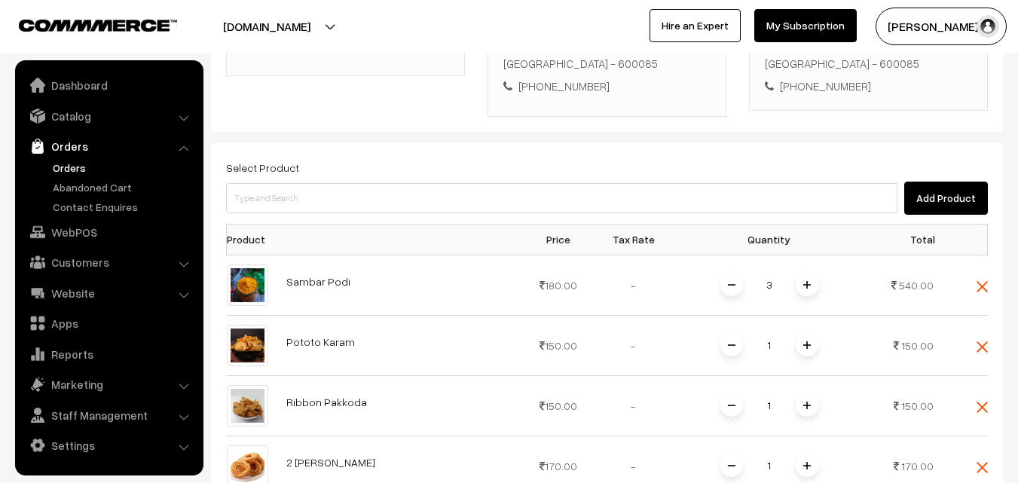
scroll to position [333, 0]
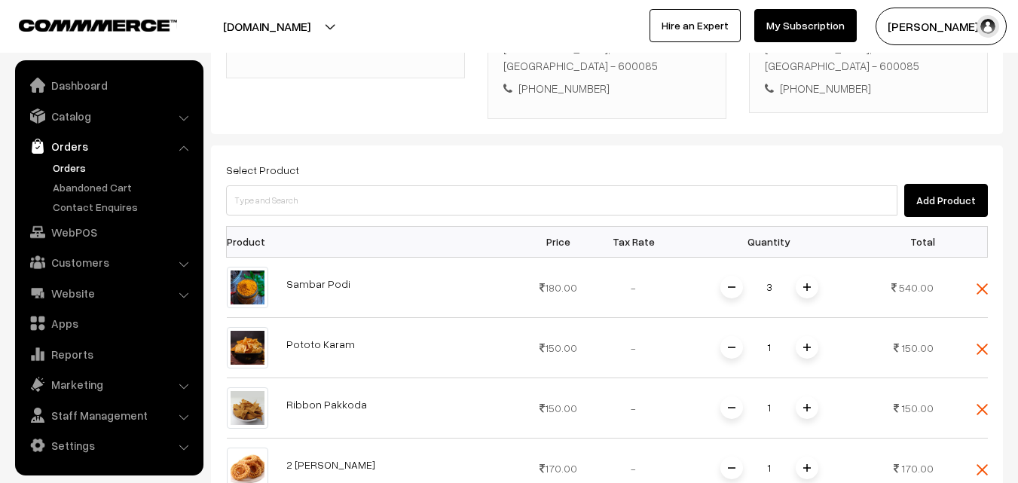
click at [810, 336] on span at bounding box center [806, 347] width 23 height 23
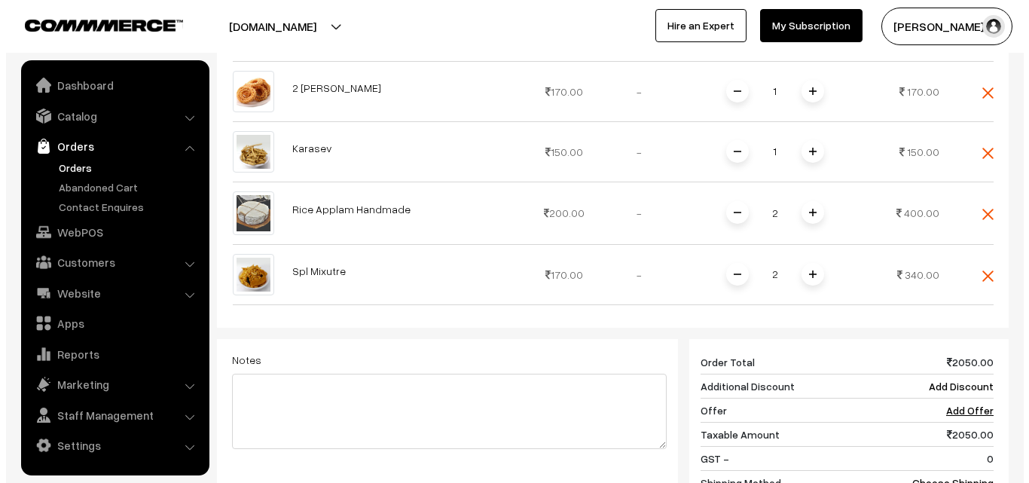
scroll to position [987, 0]
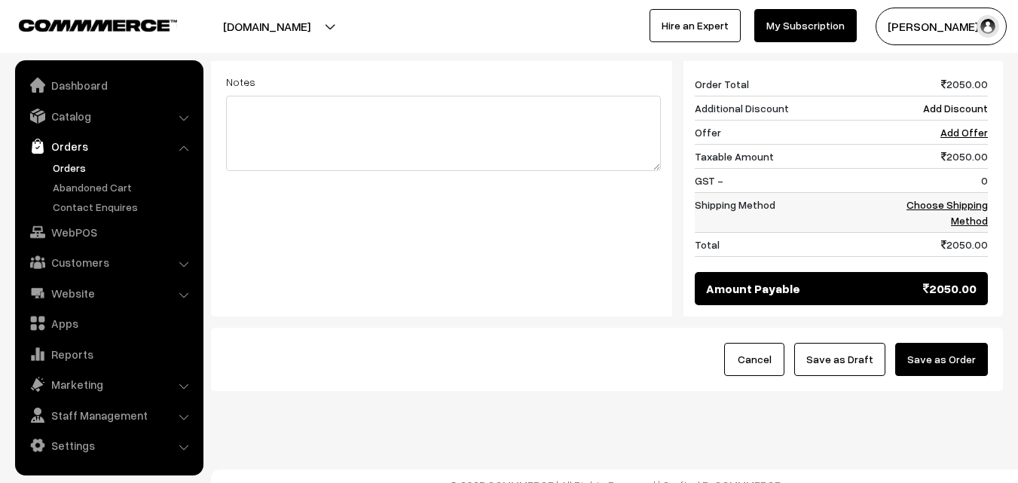
click at [981, 198] on link "Choose Shipping Method" at bounding box center [946, 212] width 81 height 29
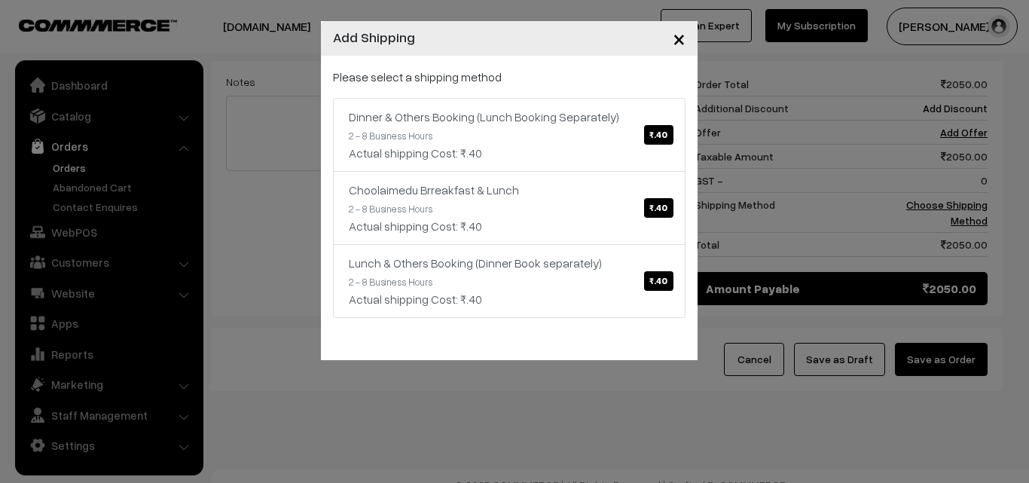
click at [532, 128] on link "Dinner & Others Booking (Lunch Booking Separately) ₹.40 2 - 8 Business Hours Ac…" at bounding box center [509, 135] width 352 height 74
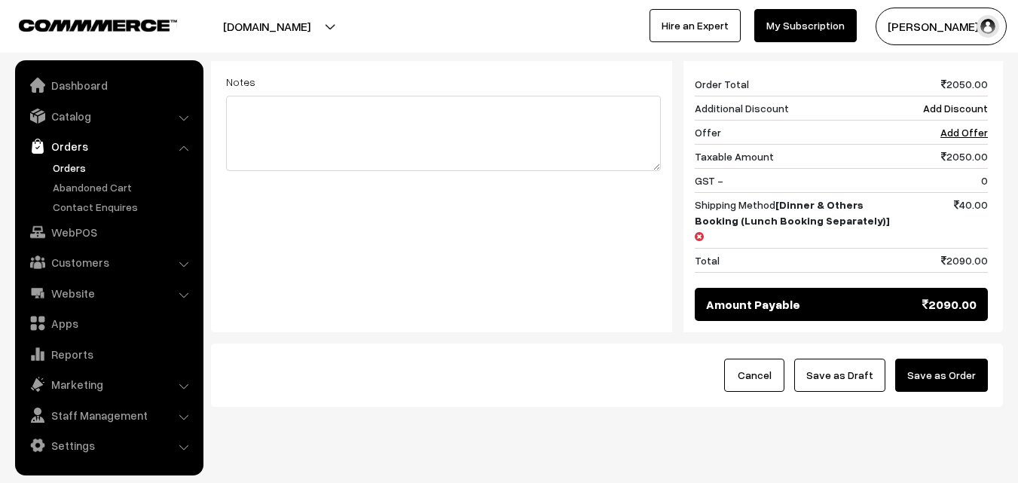
click at [954, 359] on button "Save as Order" at bounding box center [941, 375] width 93 height 33
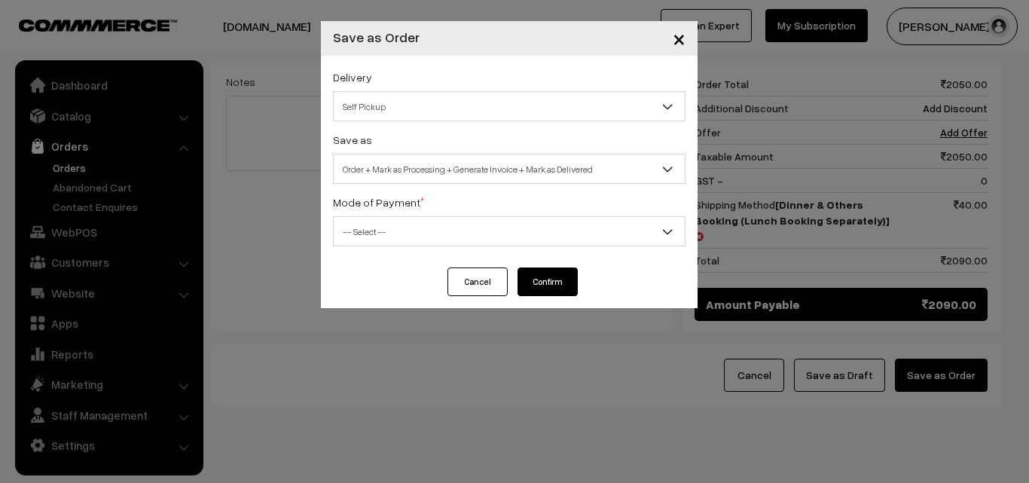
click at [426, 174] on span "Order + Mark as Processing + Generate Invoice + Mark as Delivered" at bounding box center [509, 169] width 351 height 26
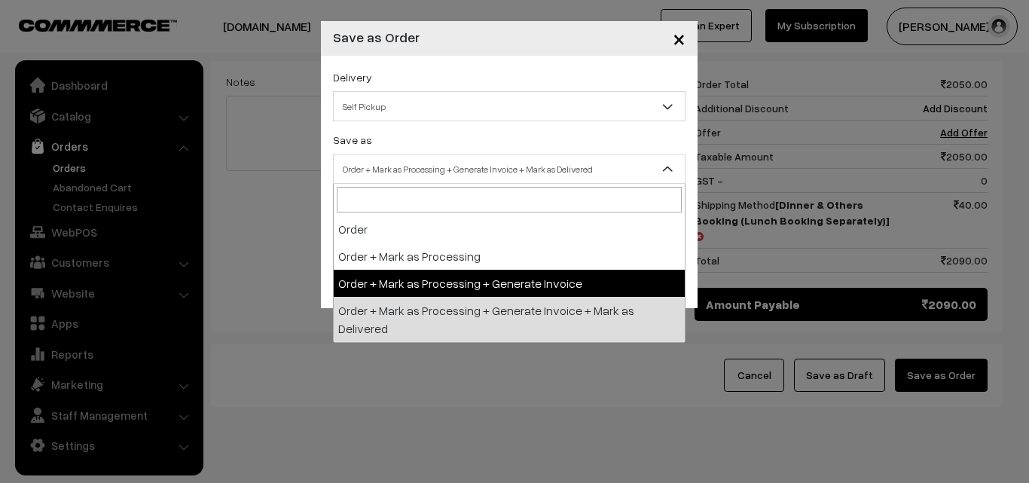
drag, startPoint x: 424, startPoint y: 288, endPoint x: 425, endPoint y: 271, distance: 16.6
select select "3"
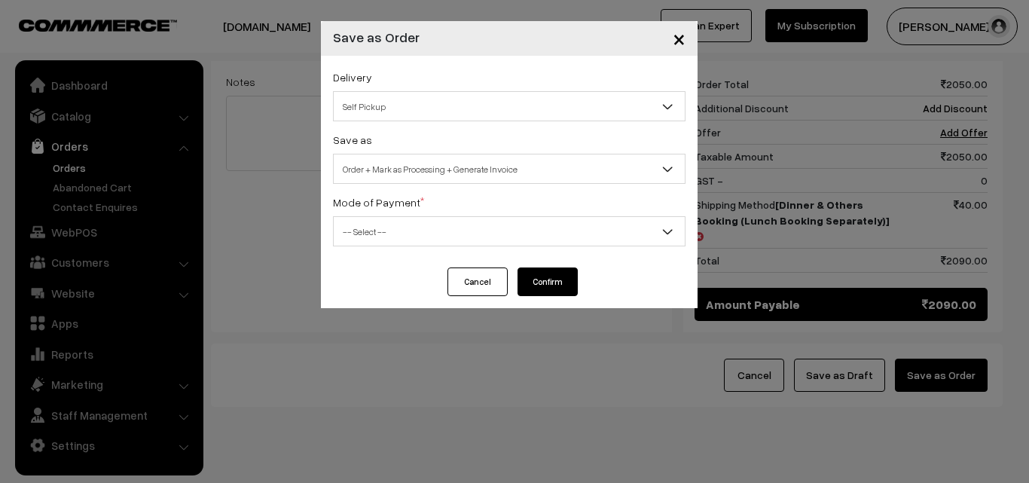
click at [424, 209] on div "Mode of Payment * -- Select -- COD Cash Cheque NEFT Online Payment DD Others --…" at bounding box center [509, 219] width 352 height 53
click at [423, 218] on span "-- Select --" at bounding box center [509, 231] width 351 height 26
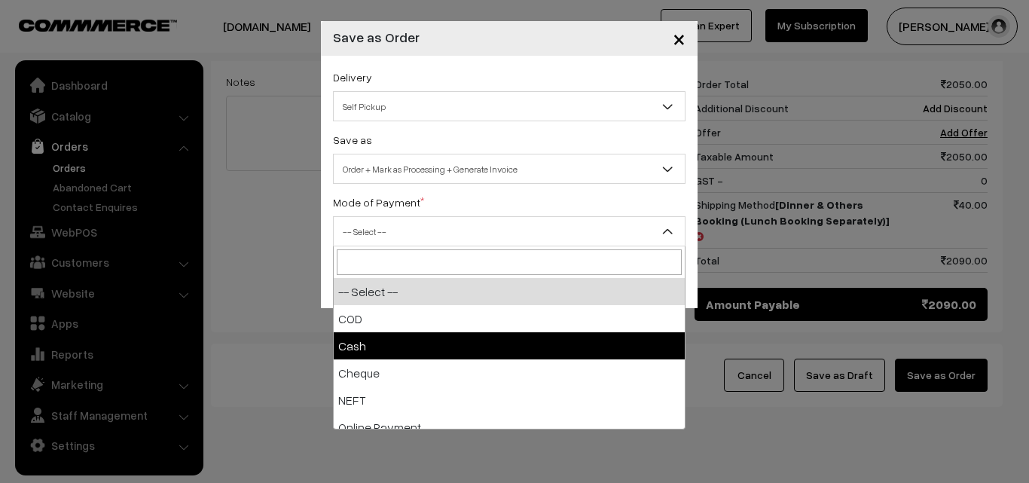
drag, startPoint x: 390, startPoint y: 349, endPoint x: 411, endPoint y: 354, distance: 21.6
select select "2"
checkbox input "true"
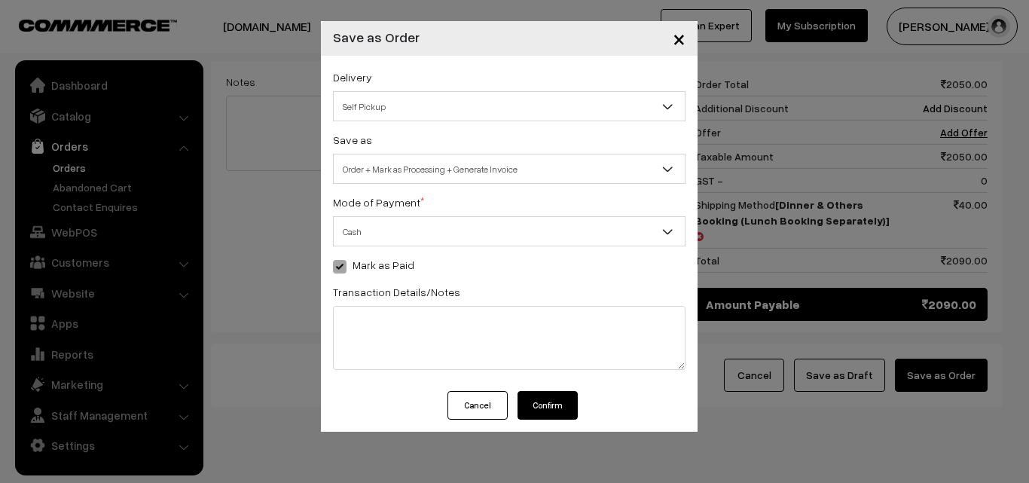
click at [539, 409] on button "Confirm" at bounding box center [547, 405] width 60 height 29
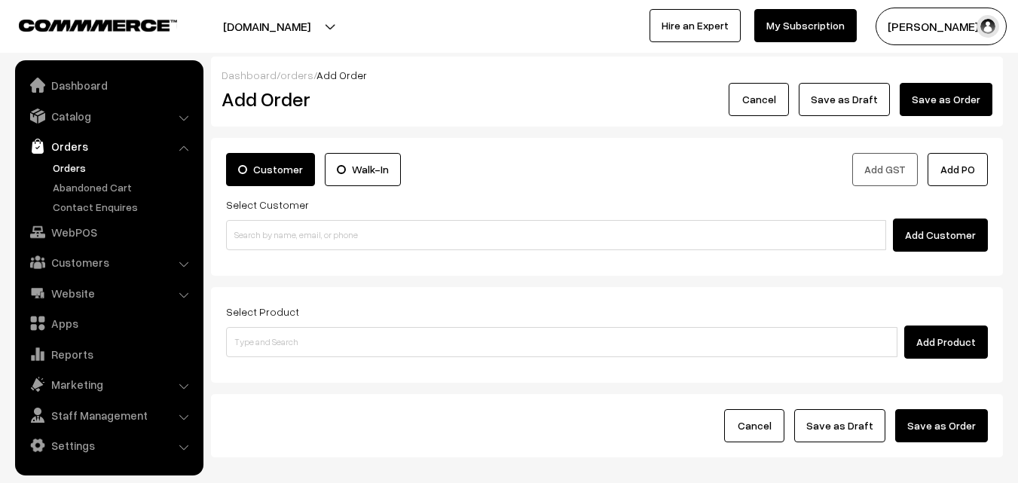
click at [77, 173] on link "Orders" at bounding box center [123, 168] width 149 height 16
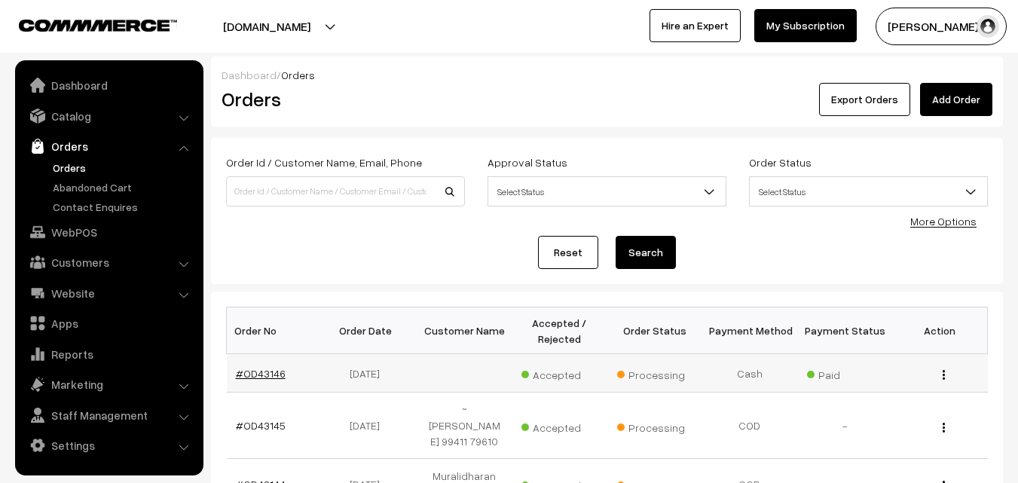
click at [273, 374] on link "#OD43146" at bounding box center [261, 373] width 50 height 13
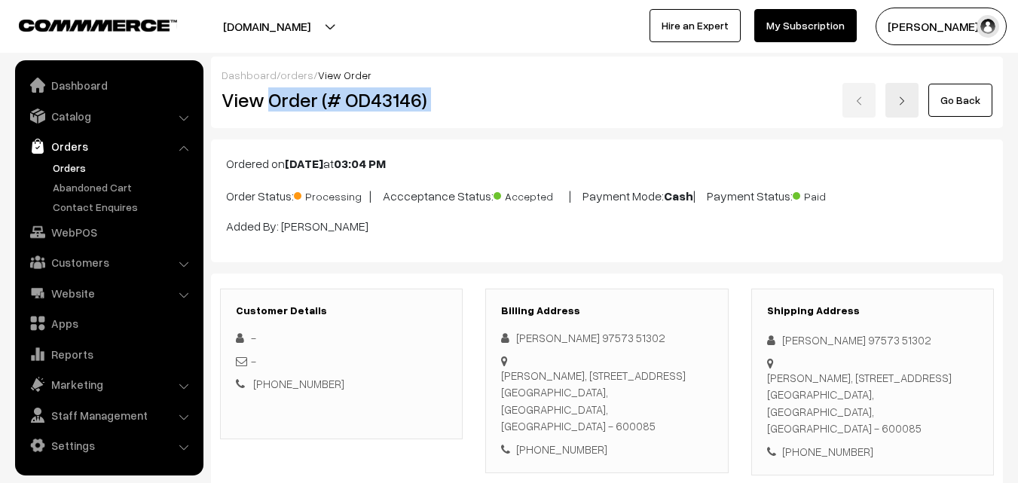
drag, startPoint x: 553, startPoint y: 96, endPoint x: 561, endPoint y: 96, distance: 8.3
click at [561, 96] on div "View Order (# OD43146) Go Back" at bounding box center [606, 100] width 793 height 35
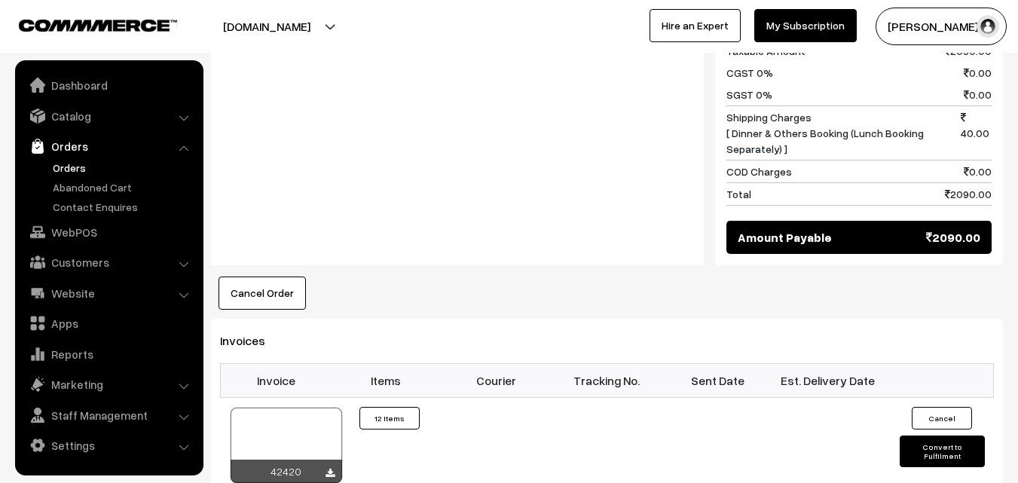
scroll to position [1280, 0]
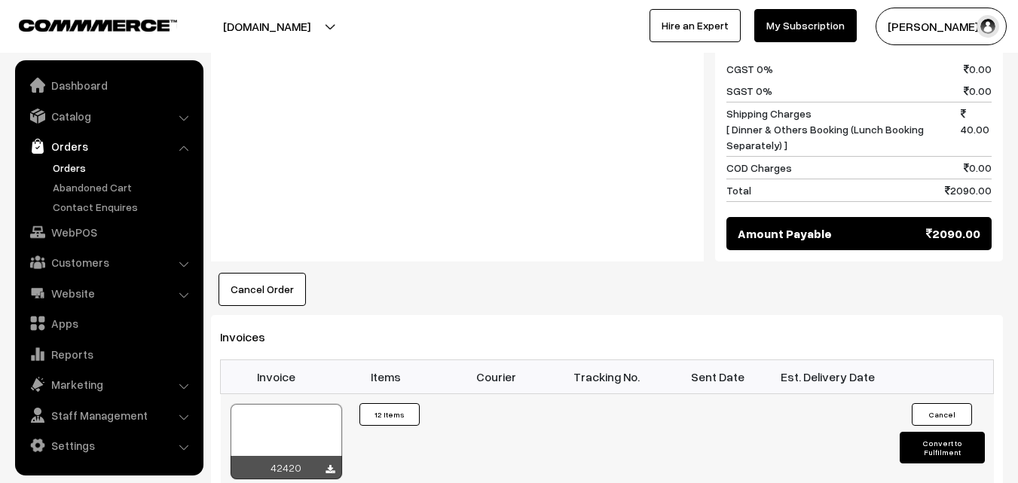
click at [292, 426] on div at bounding box center [285, 441] width 111 height 75
click at [80, 163] on link "Orders" at bounding box center [123, 168] width 149 height 16
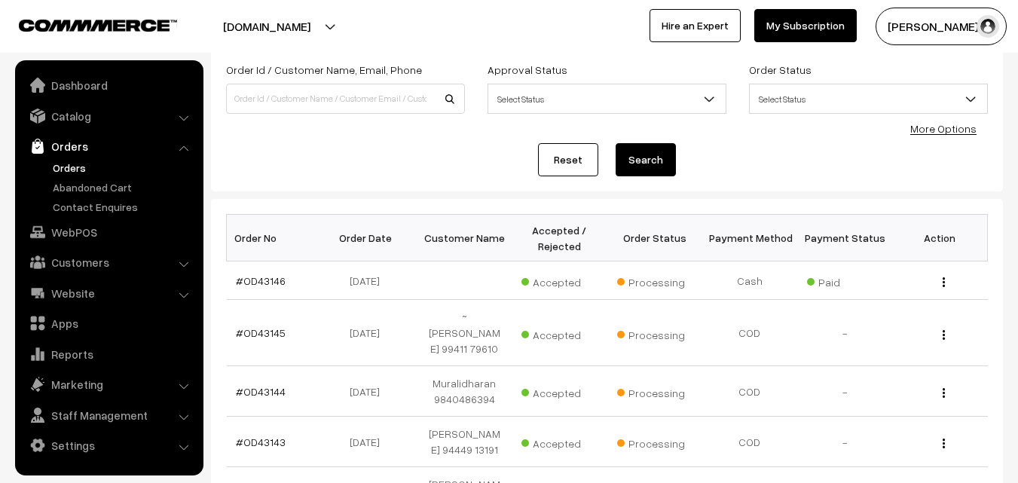
scroll to position [226, 0]
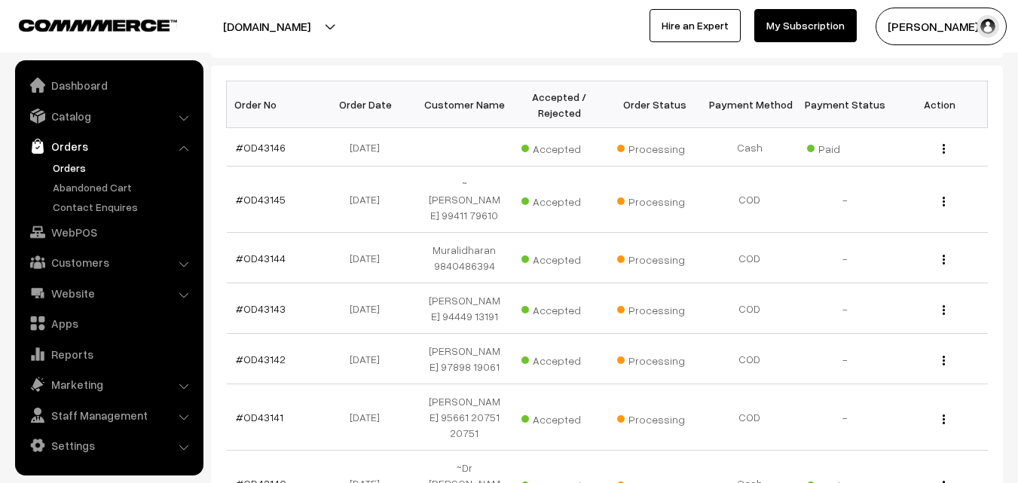
click at [92, 165] on link "Orders" at bounding box center [123, 168] width 149 height 16
